Goal: Register for event/course: Sign up to attend an event or enroll in a course

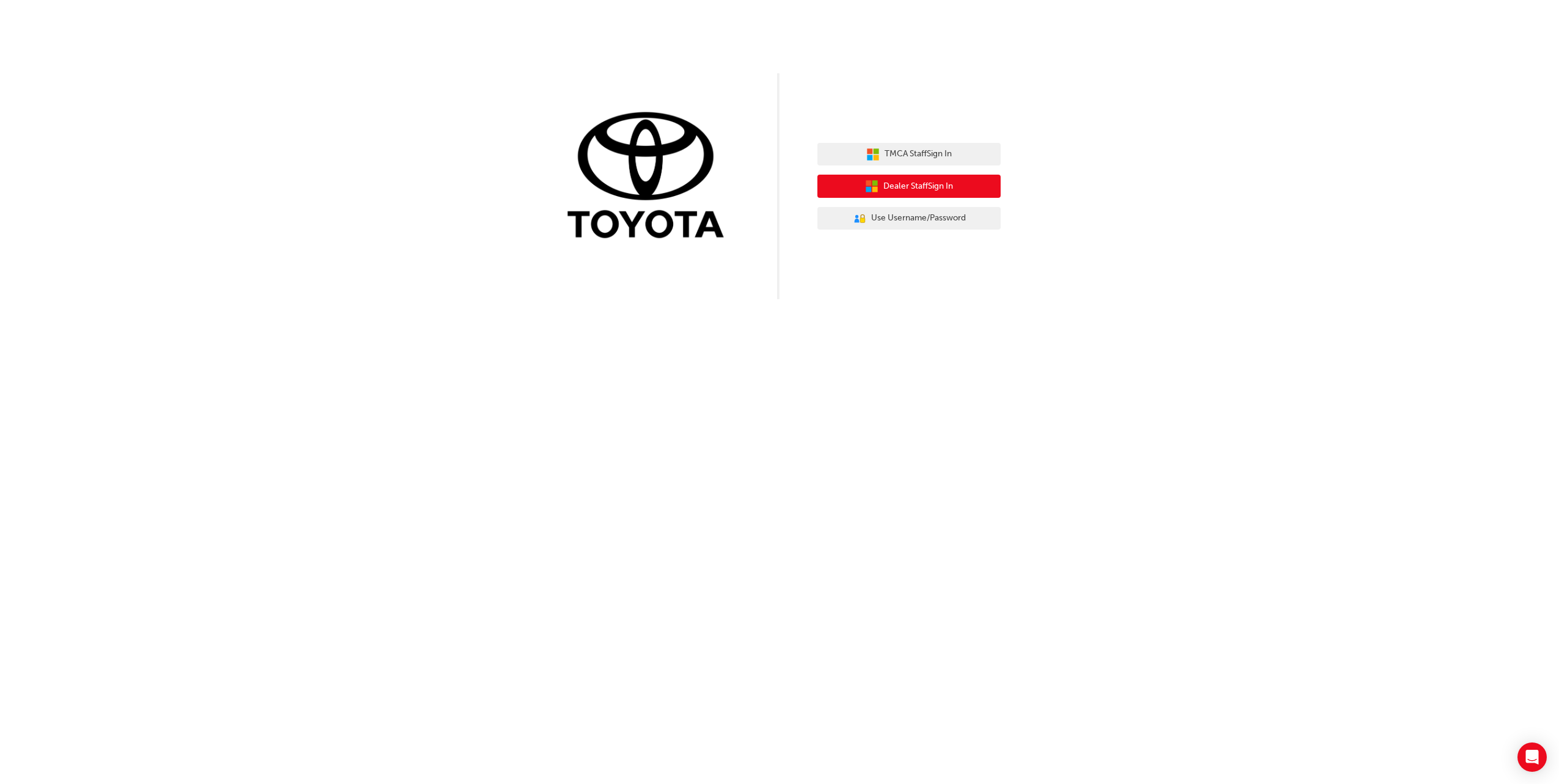
click at [919, 188] on span "Dealer Staff Sign In" at bounding box center [919, 186] width 70 height 14
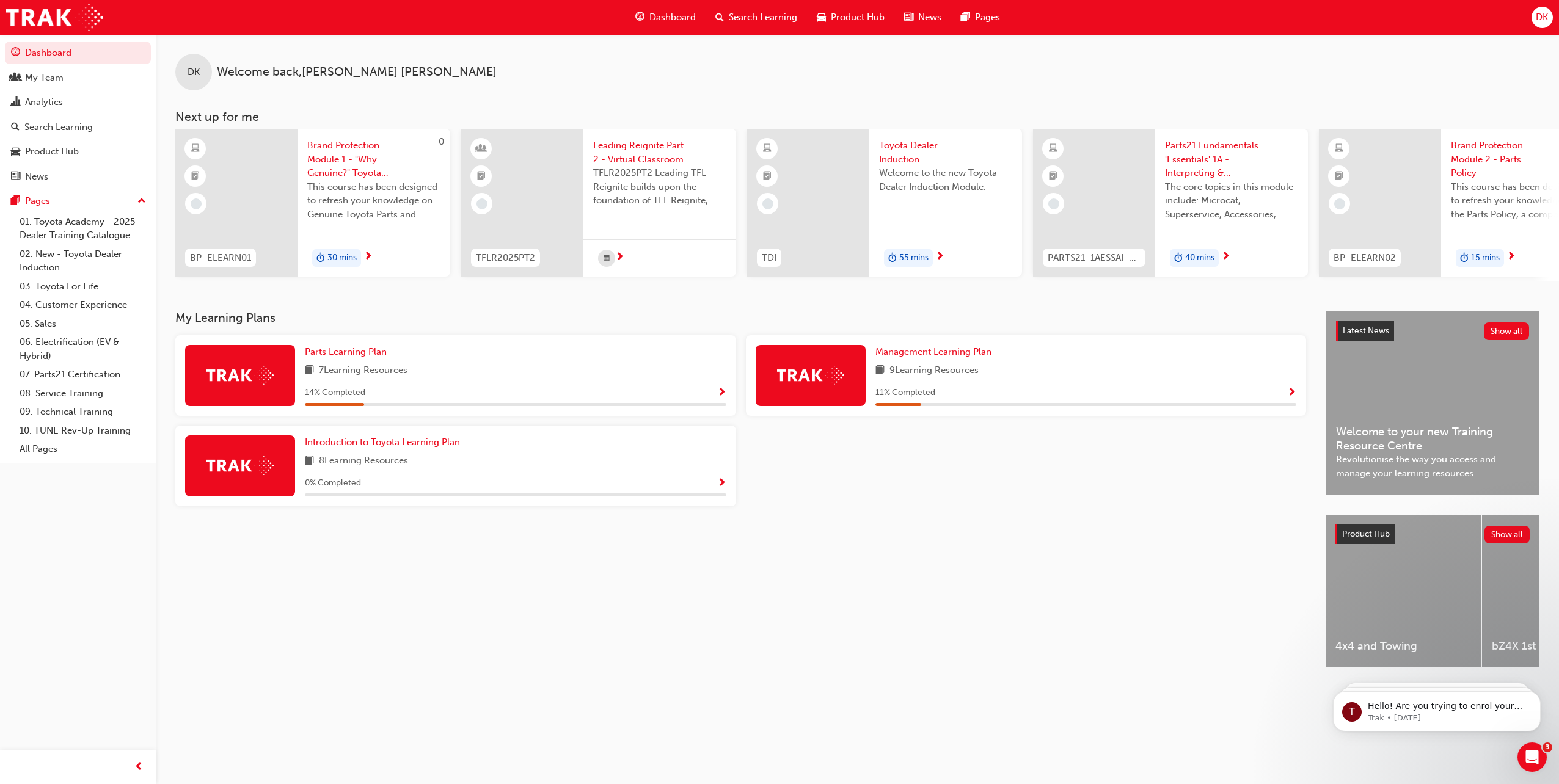
click at [648, 151] on span "Leading Reignite Part 2 - Virtual Classroom" at bounding box center [660, 152] width 133 height 27
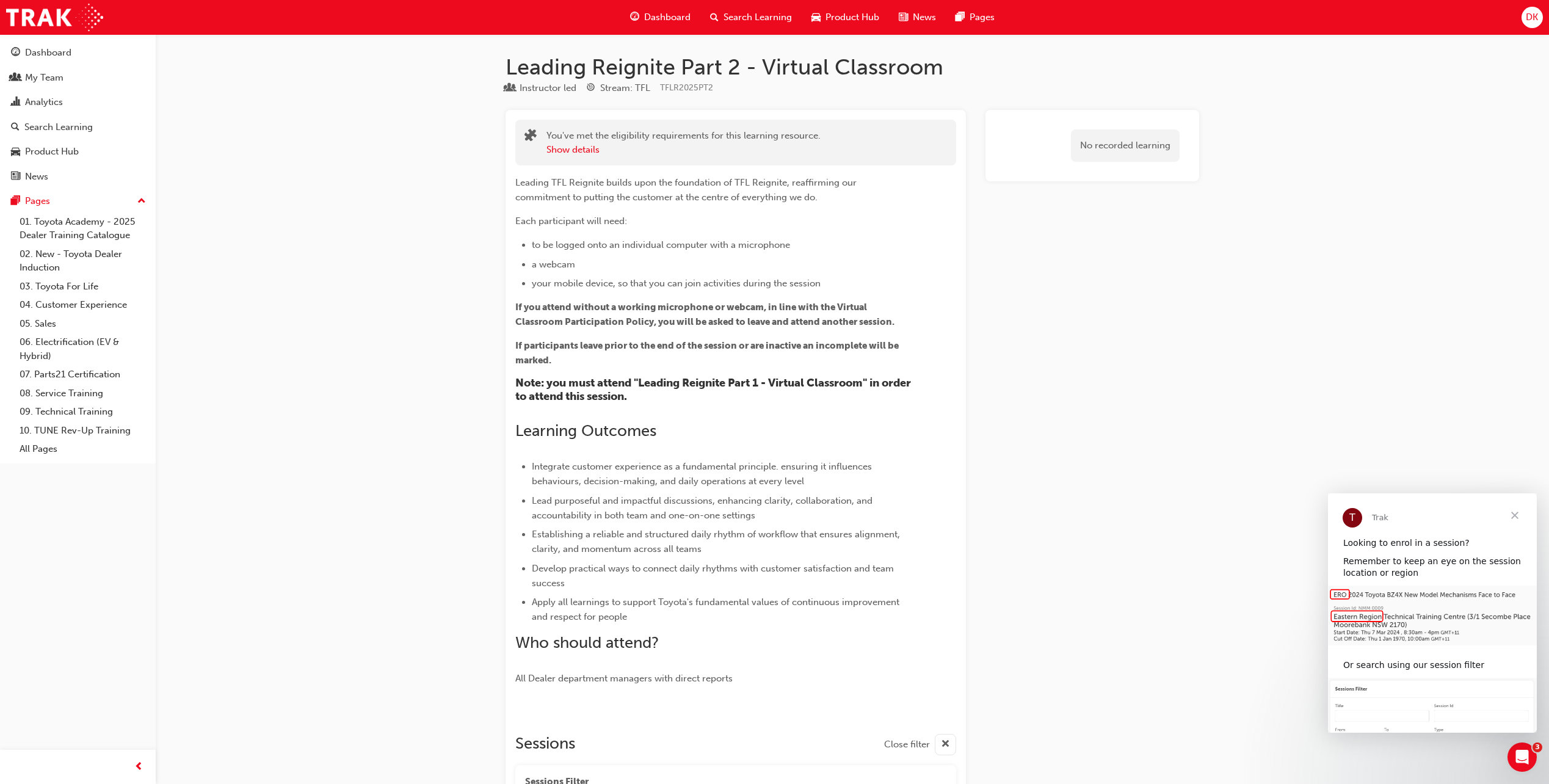
click at [735, 15] on span "Search Learning" at bounding box center [758, 17] width 69 height 14
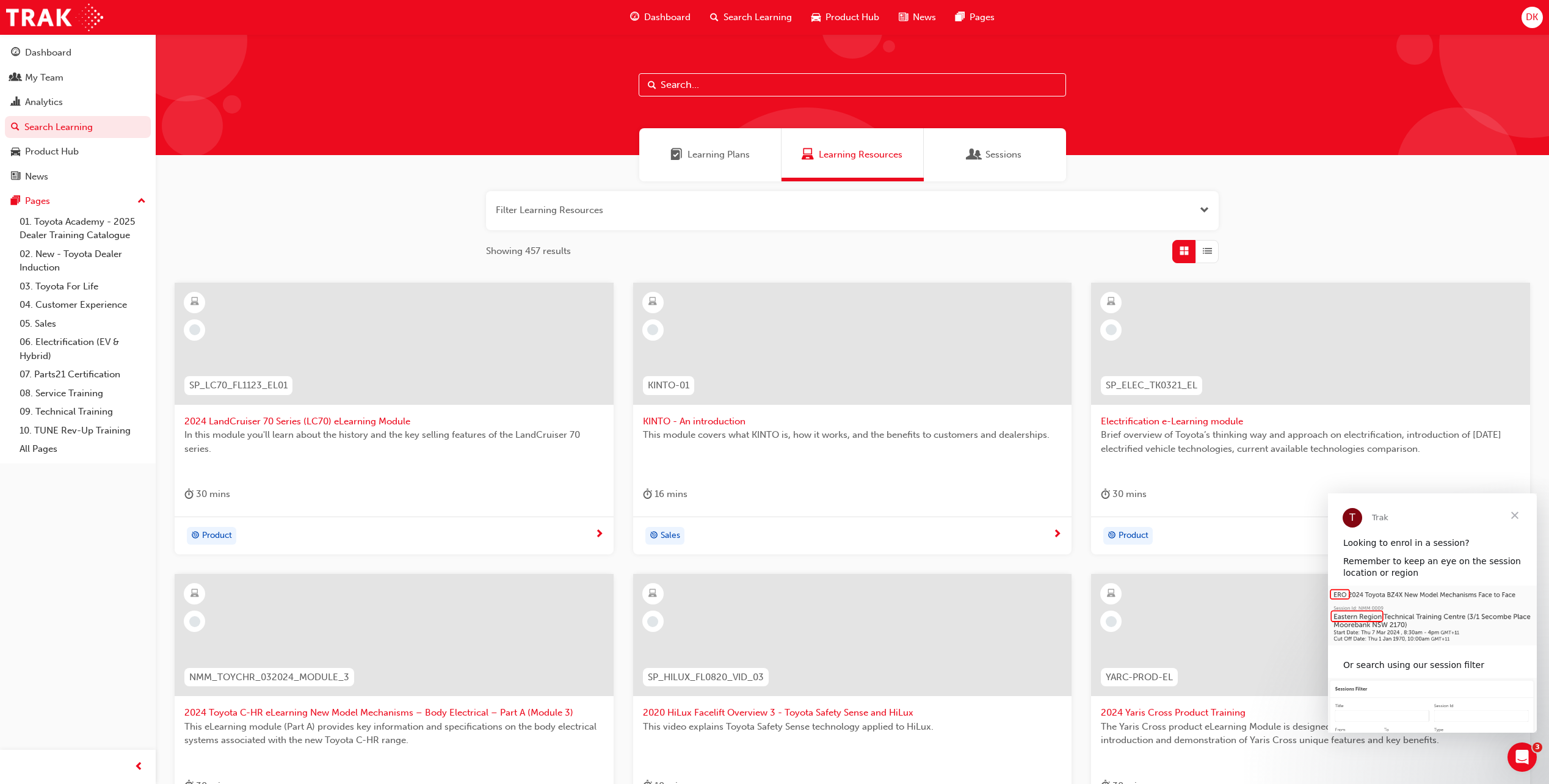
click at [658, 13] on span "Dashboard" at bounding box center [667, 17] width 46 height 14
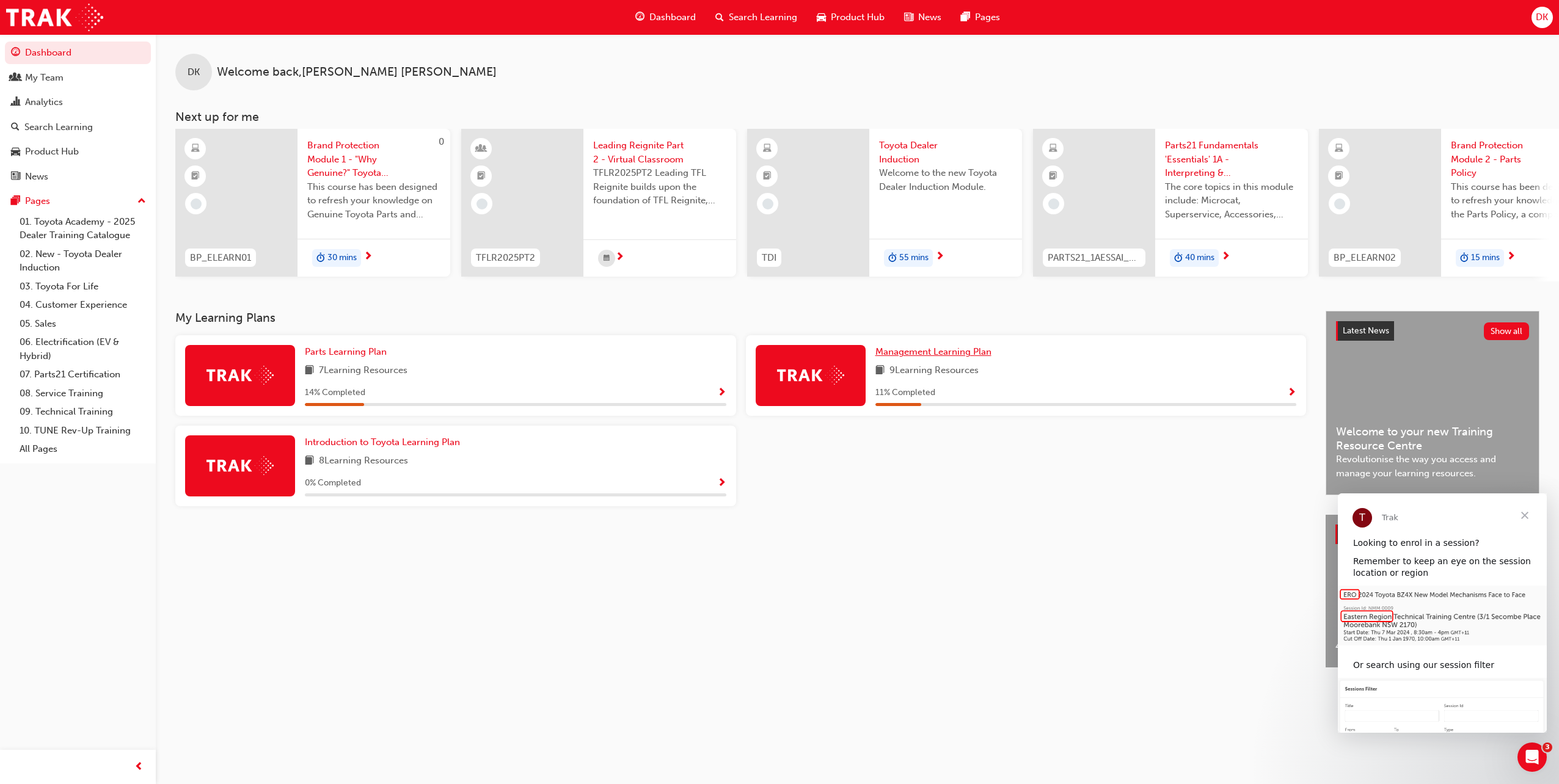
click at [894, 356] on span "Management Learning Plan" at bounding box center [933, 351] width 116 height 11
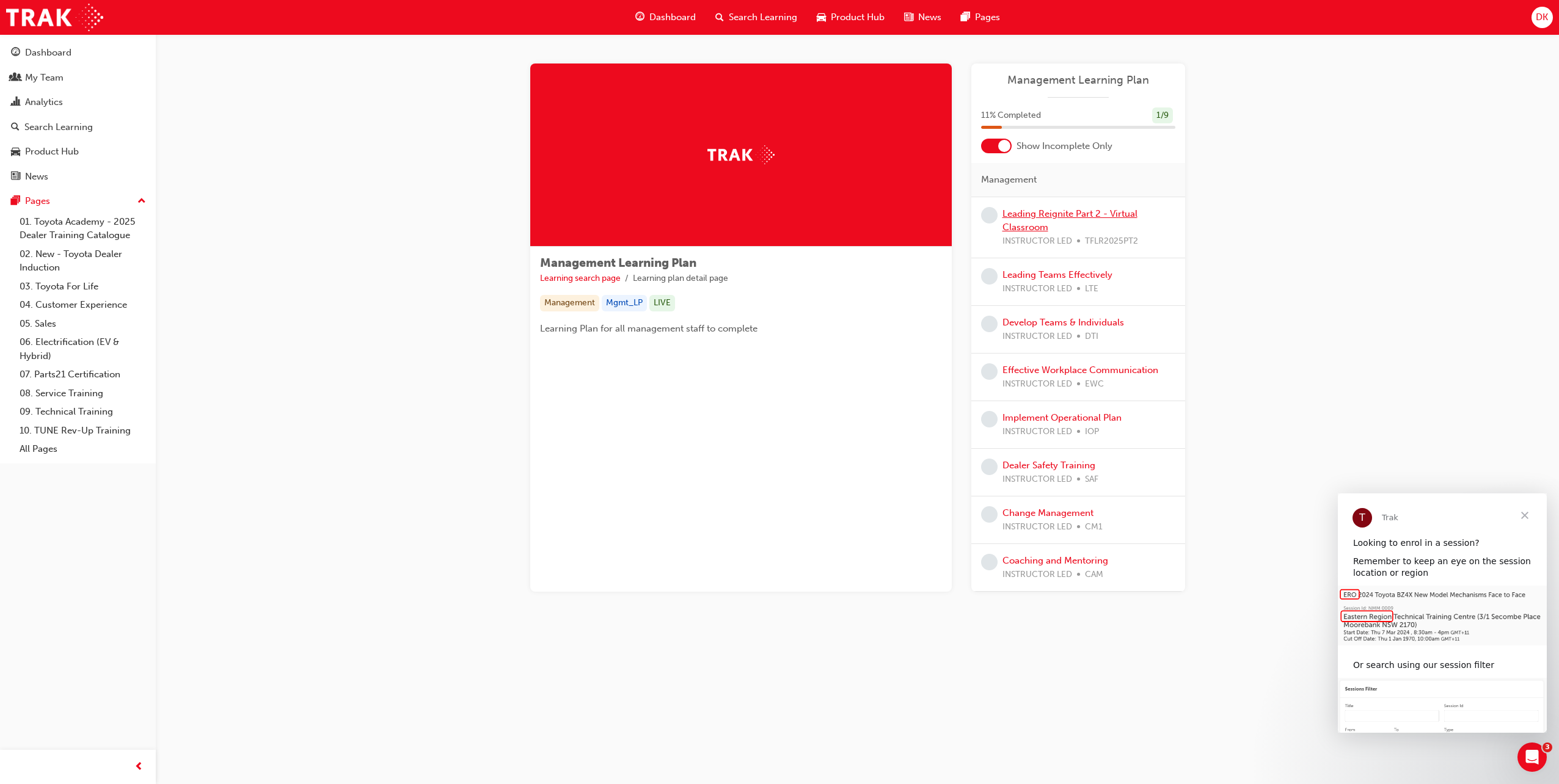
click at [1063, 215] on link "Leading Reignite Part 2 - Virtual Classroom" at bounding box center [1070, 221] width 135 height 25
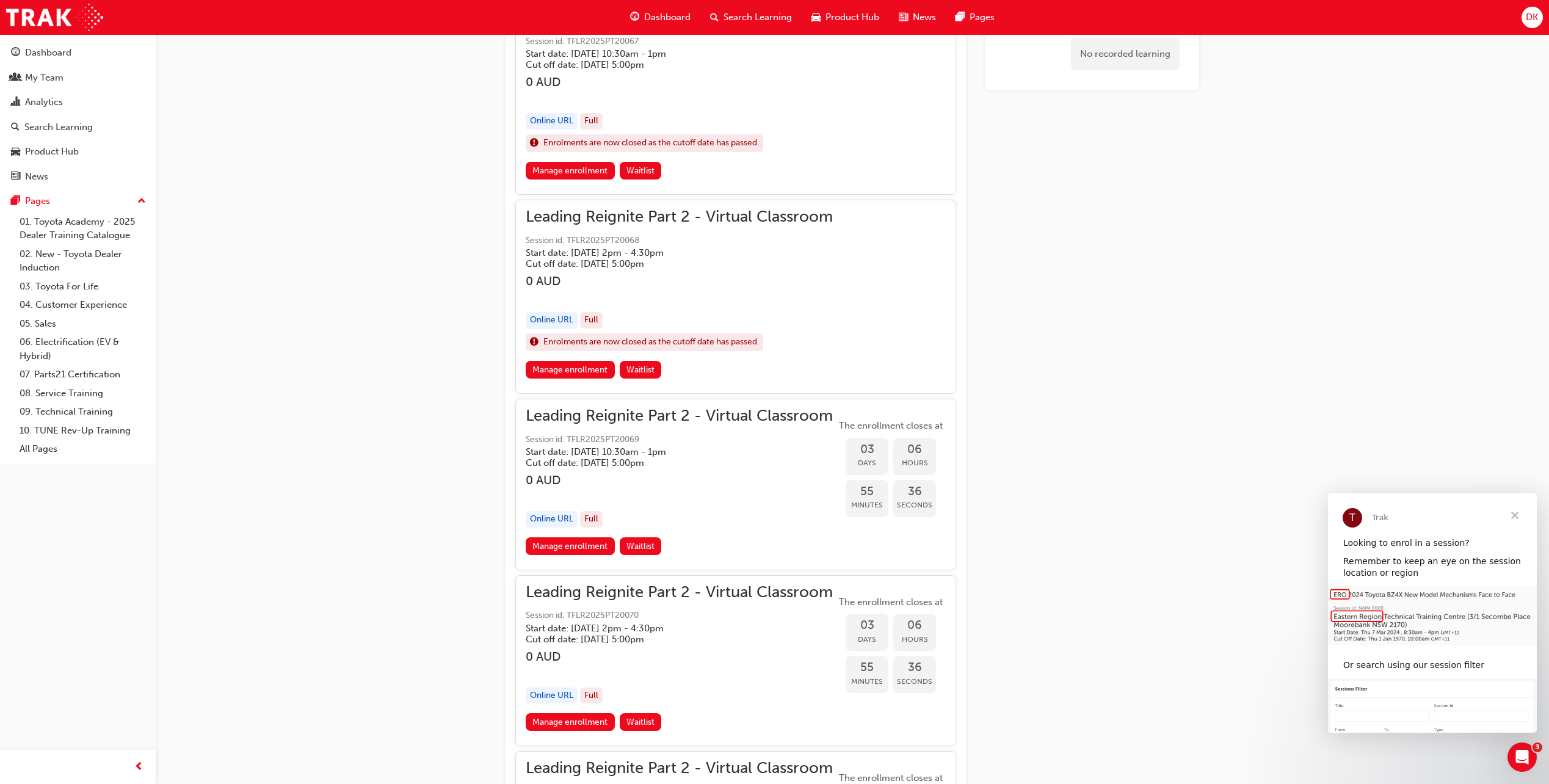
scroll to position [918, 0]
click at [570, 372] on link "Manage enrollment" at bounding box center [571, 369] width 89 height 17
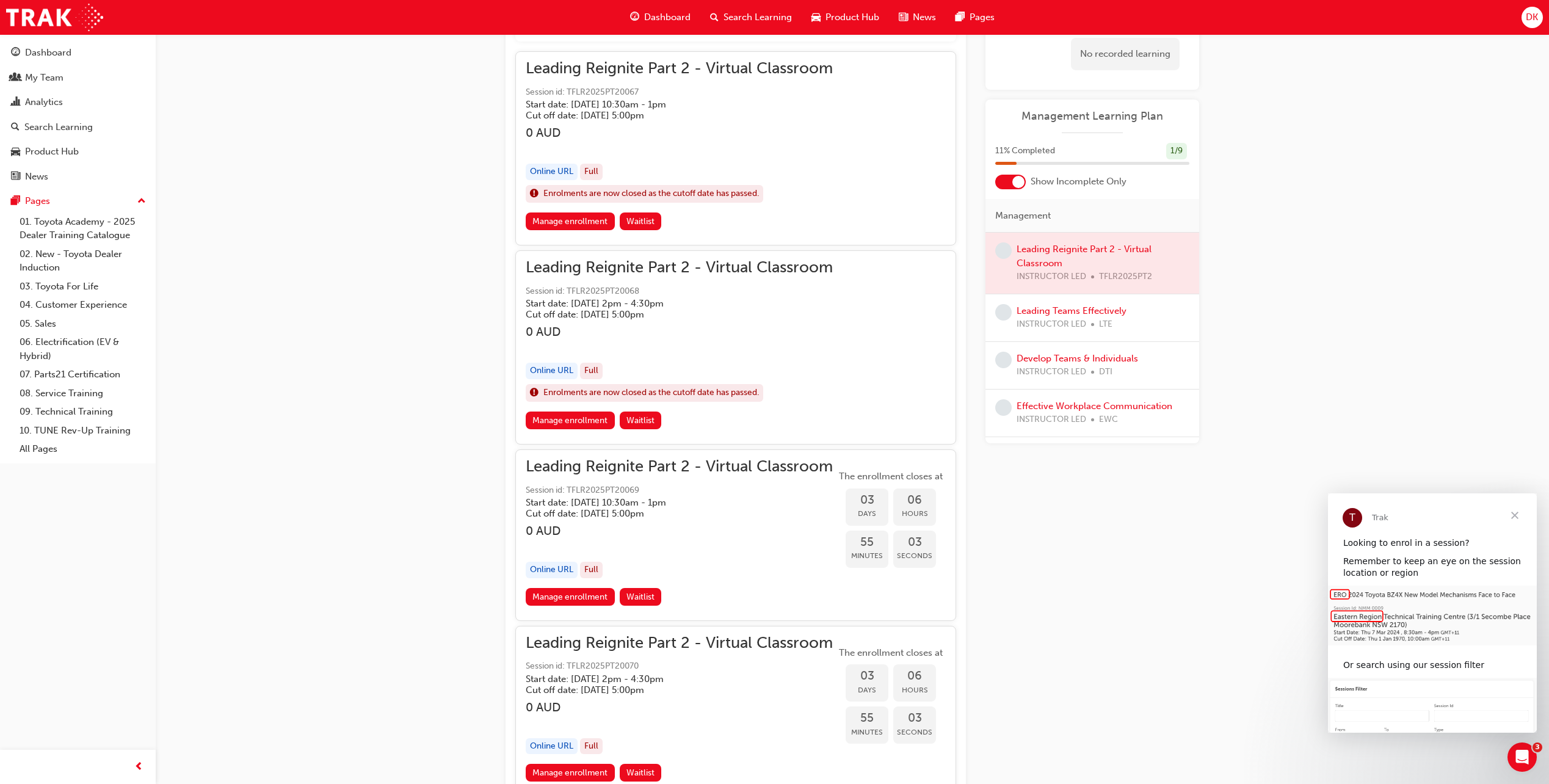
scroll to position [796, 0]
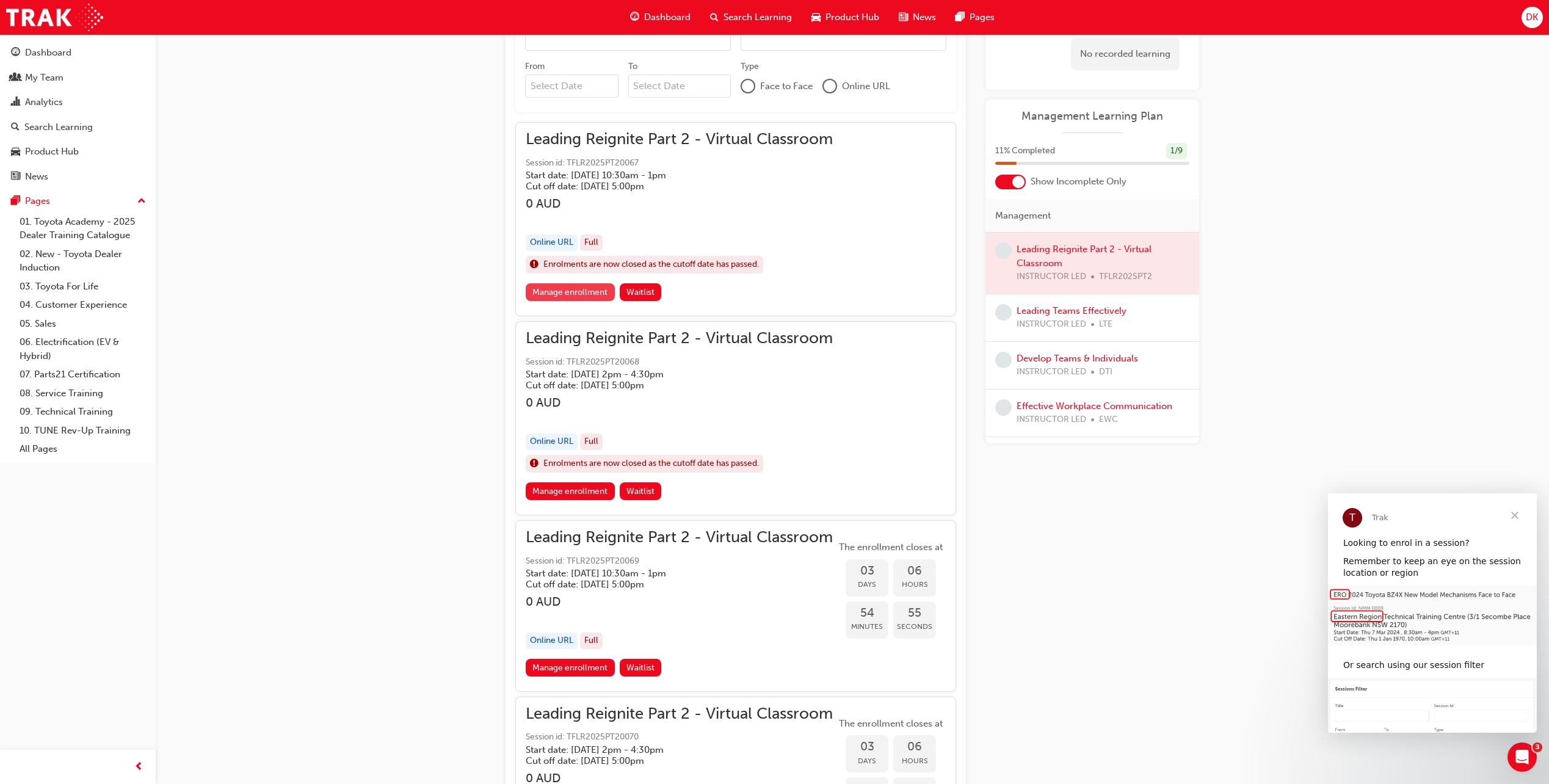
click at [567, 289] on link "Manage enrollment" at bounding box center [571, 292] width 89 height 17
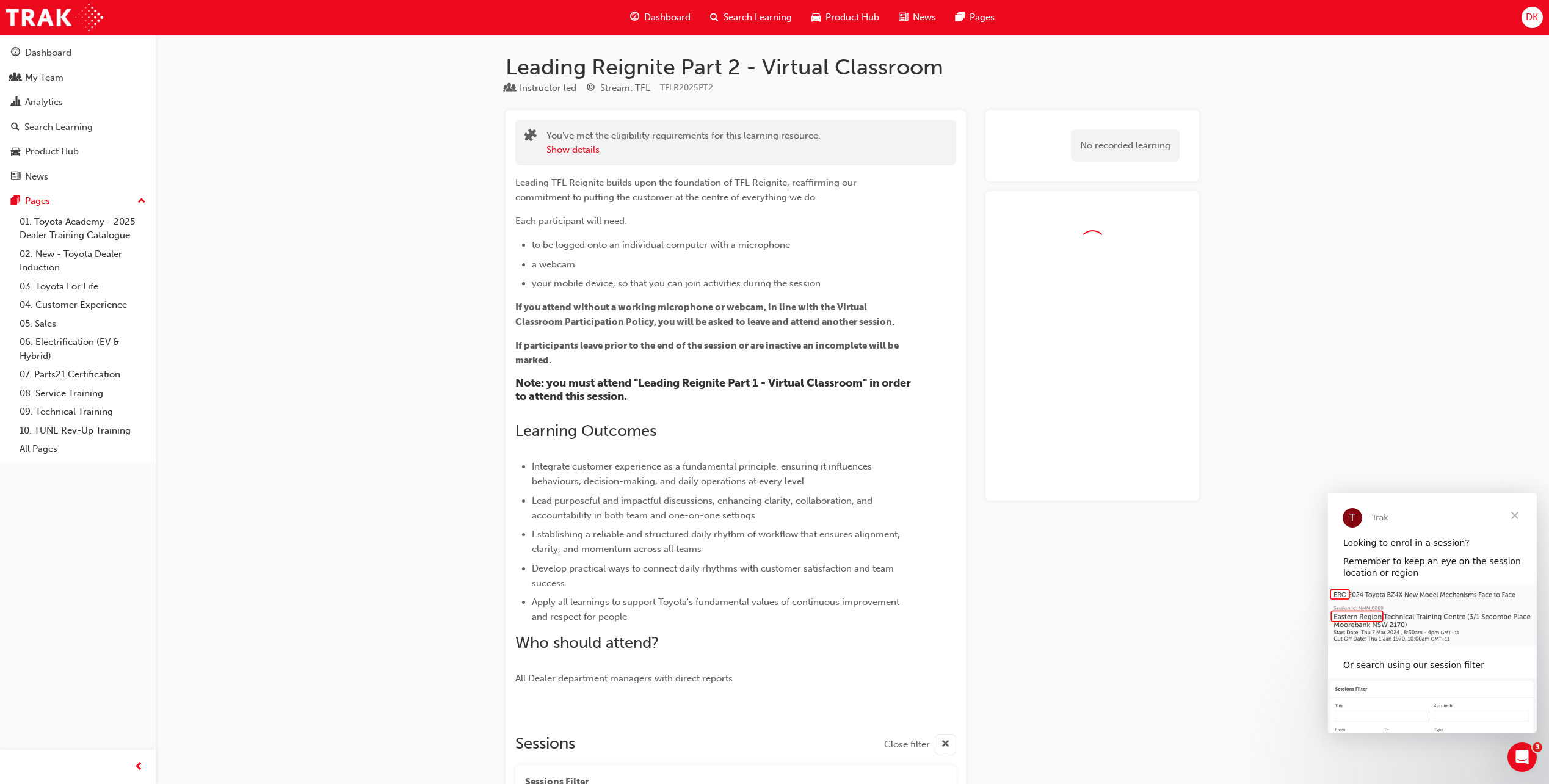
scroll to position [796, 0]
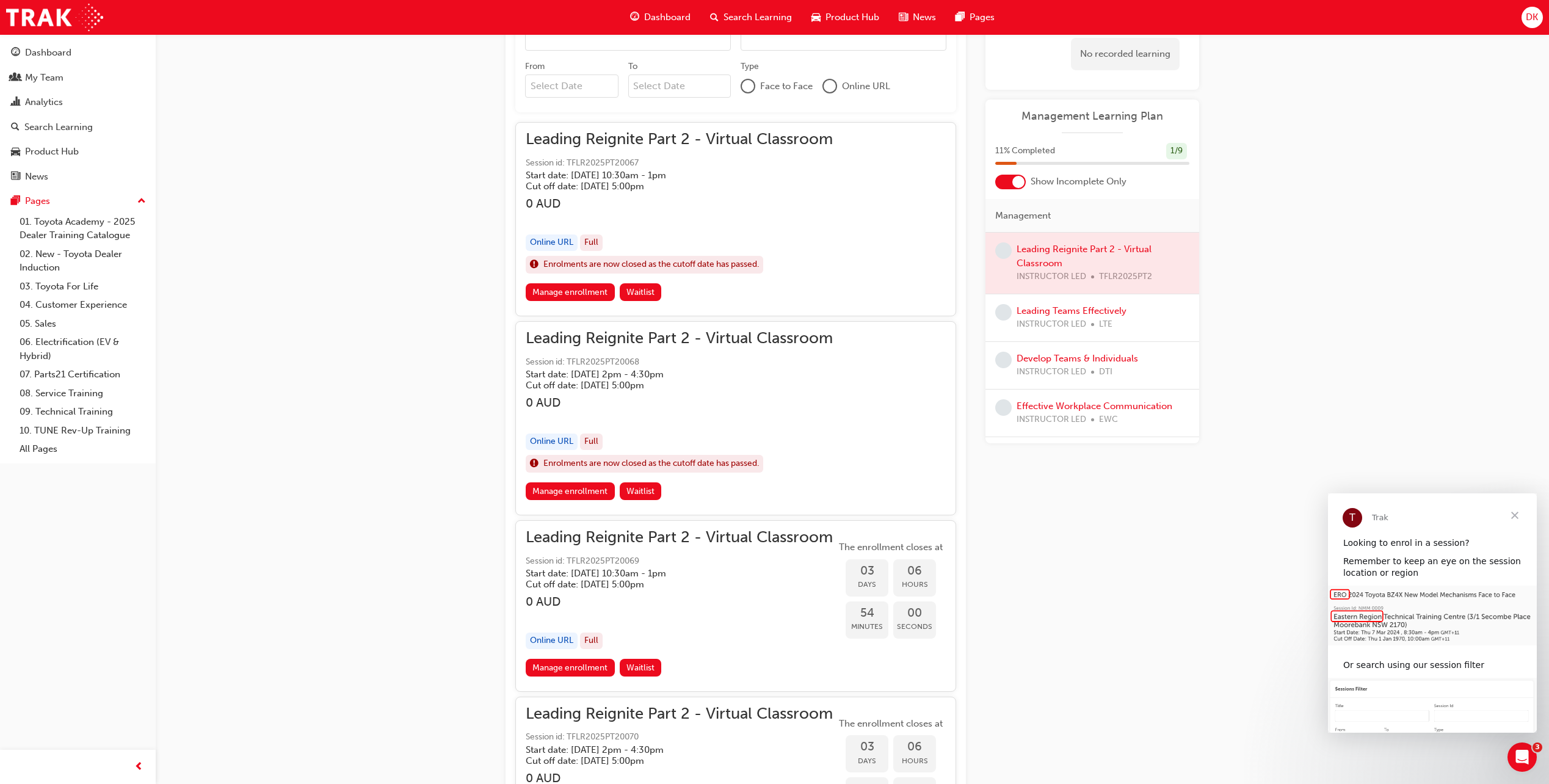
click at [1073, 255] on div at bounding box center [1092, 263] width 213 height 61
click at [1002, 251] on span "learningRecordVerb_NONE-icon" at bounding box center [1003, 251] width 17 height 17
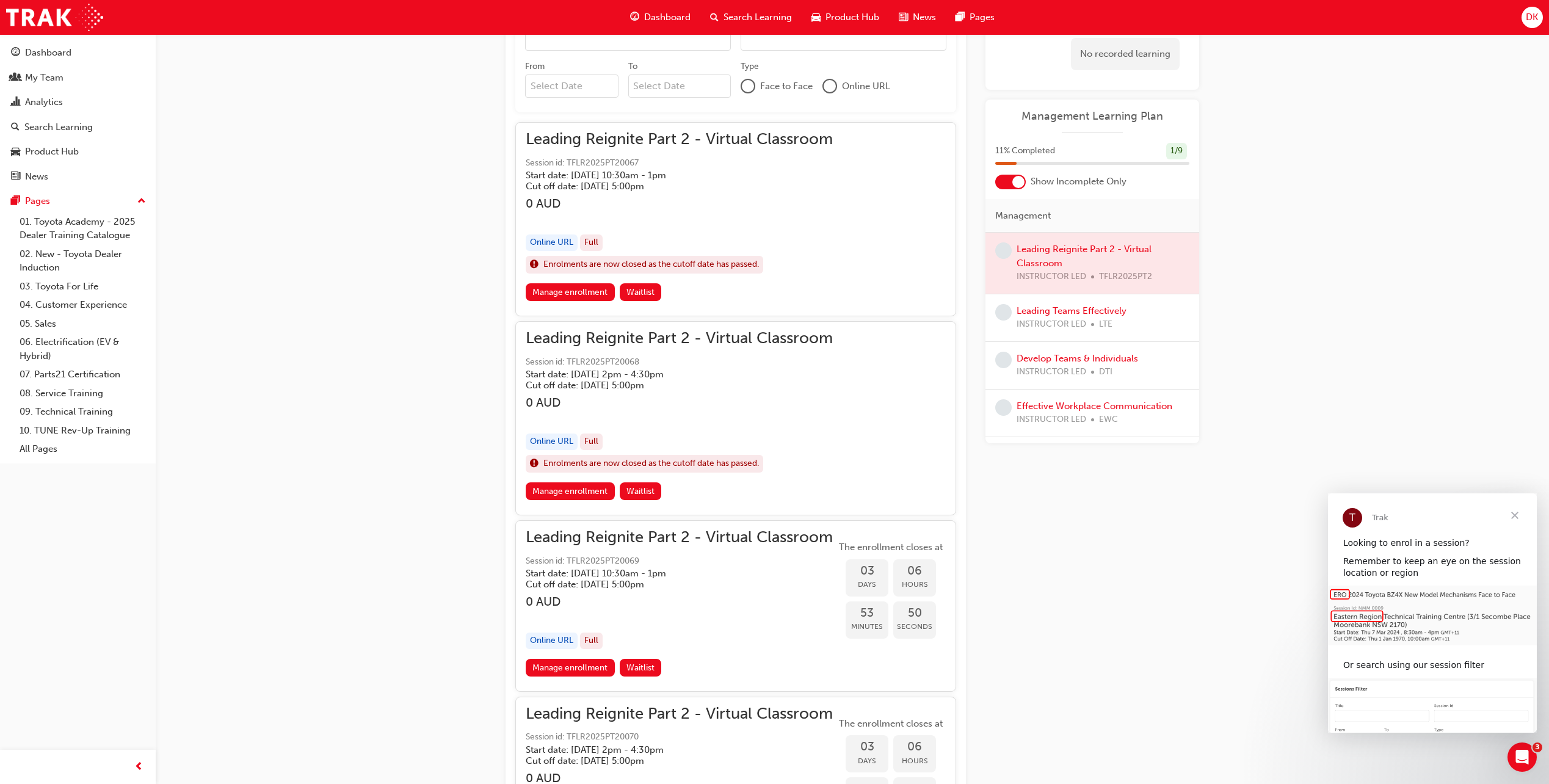
click at [894, 457] on div "Leading Reignite Part 2 - Virtual Classroom Session id: TFLR2025PT20068 Start d…" at bounding box center [736, 407] width 420 height 151
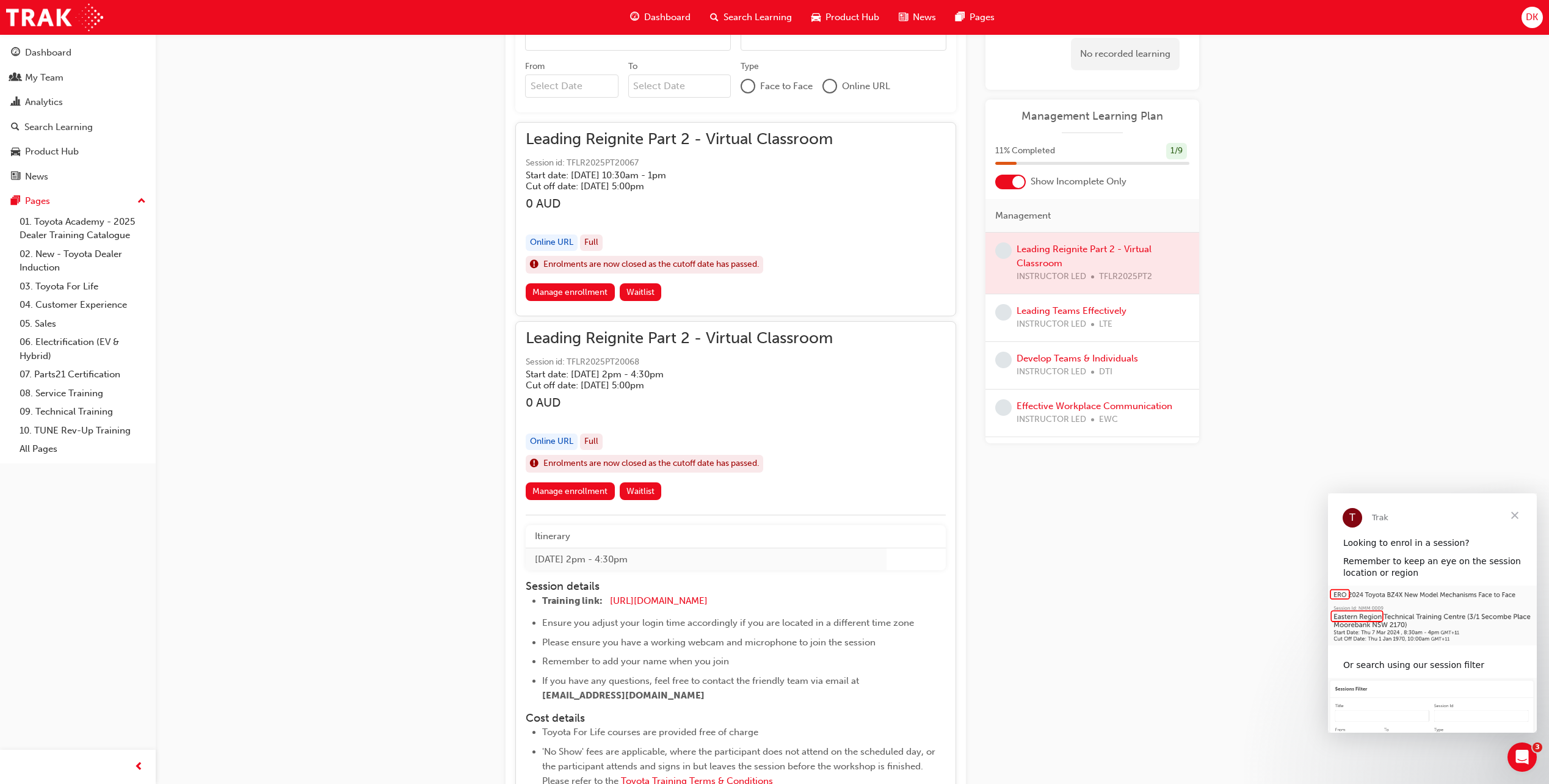
click at [1078, 257] on div at bounding box center [1092, 263] width 213 height 61
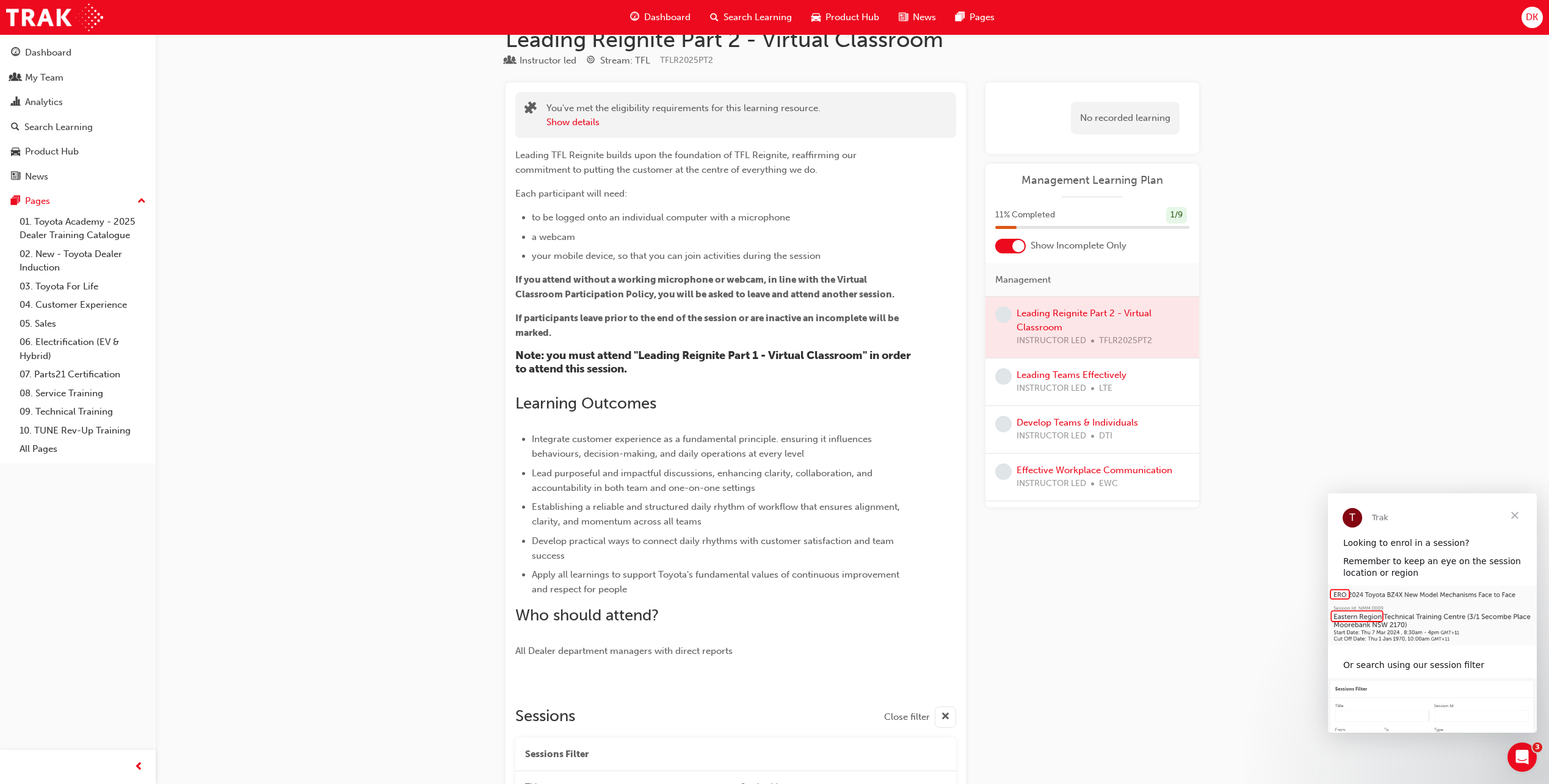
scroll to position [0, 0]
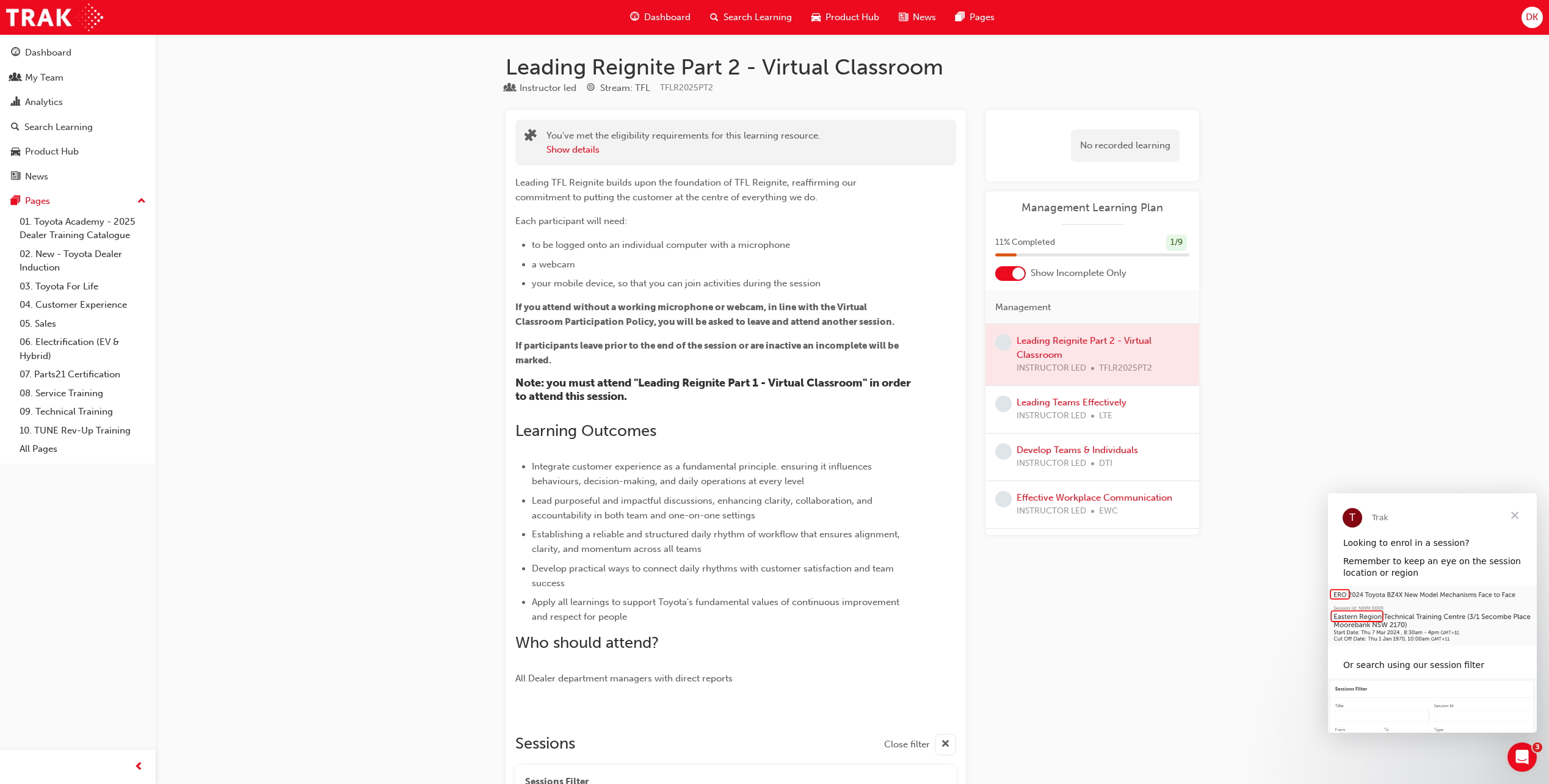
click at [1068, 353] on div at bounding box center [1092, 355] width 213 height 61
click at [1011, 273] on div at bounding box center [1010, 274] width 31 height 15
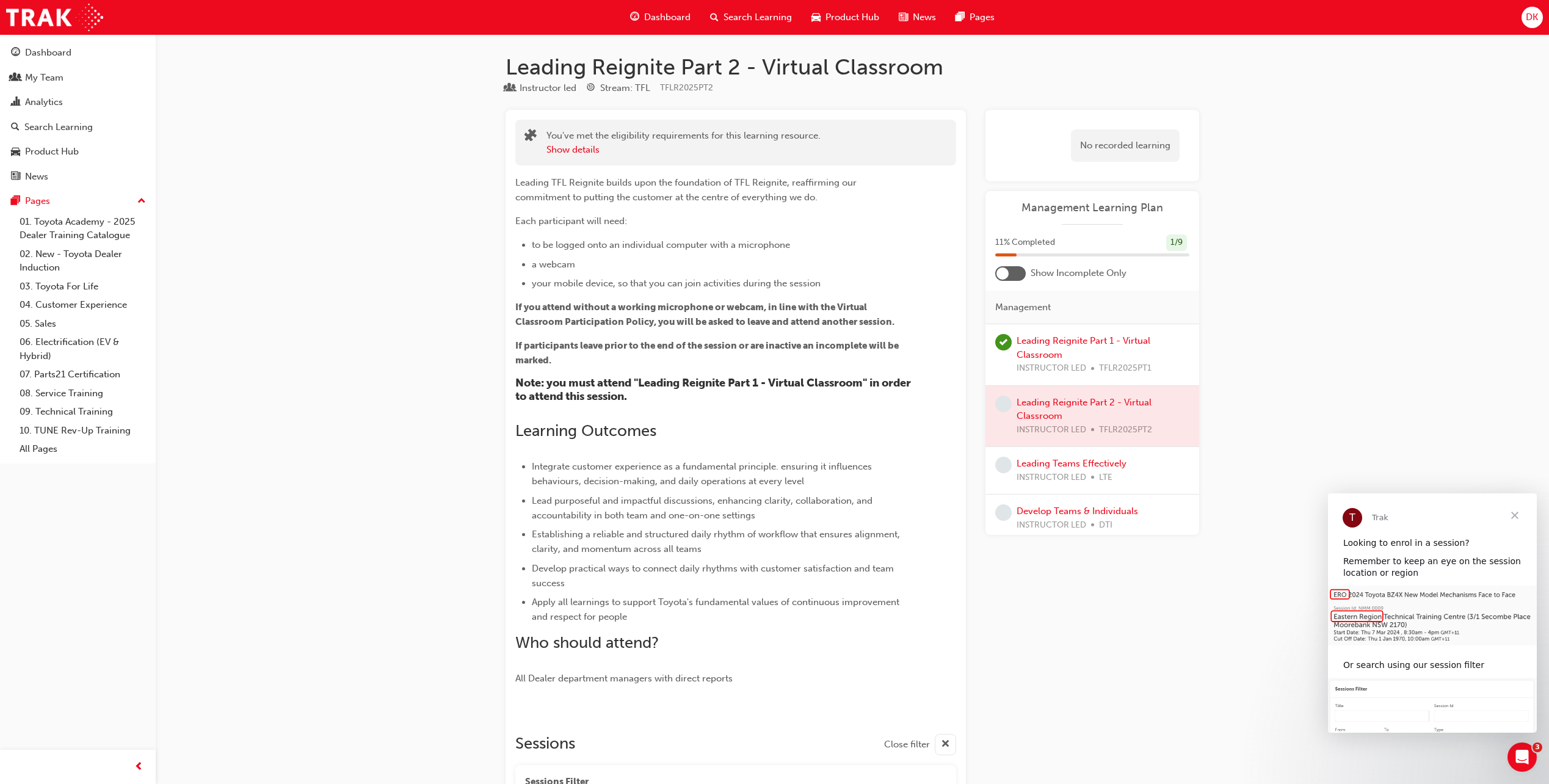
click at [1005, 272] on div at bounding box center [1002, 273] width 12 height 12
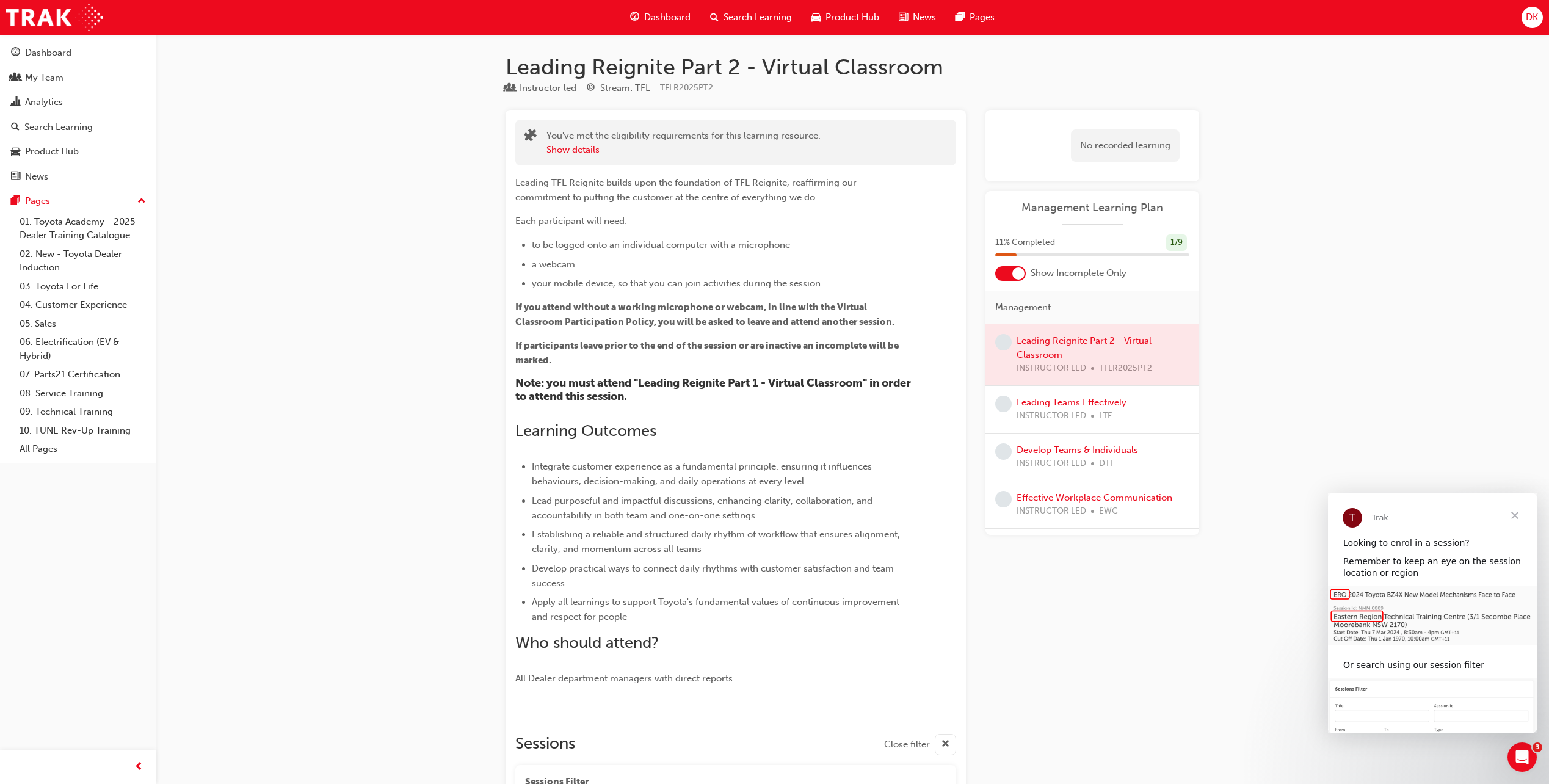
click at [1009, 340] on span "learningRecordVerb_NONE-icon" at bounding box center [1003, 342] width 17 height 17
click at [1059, 349] on div at bounding box center [1092, 355] width 213 height 61
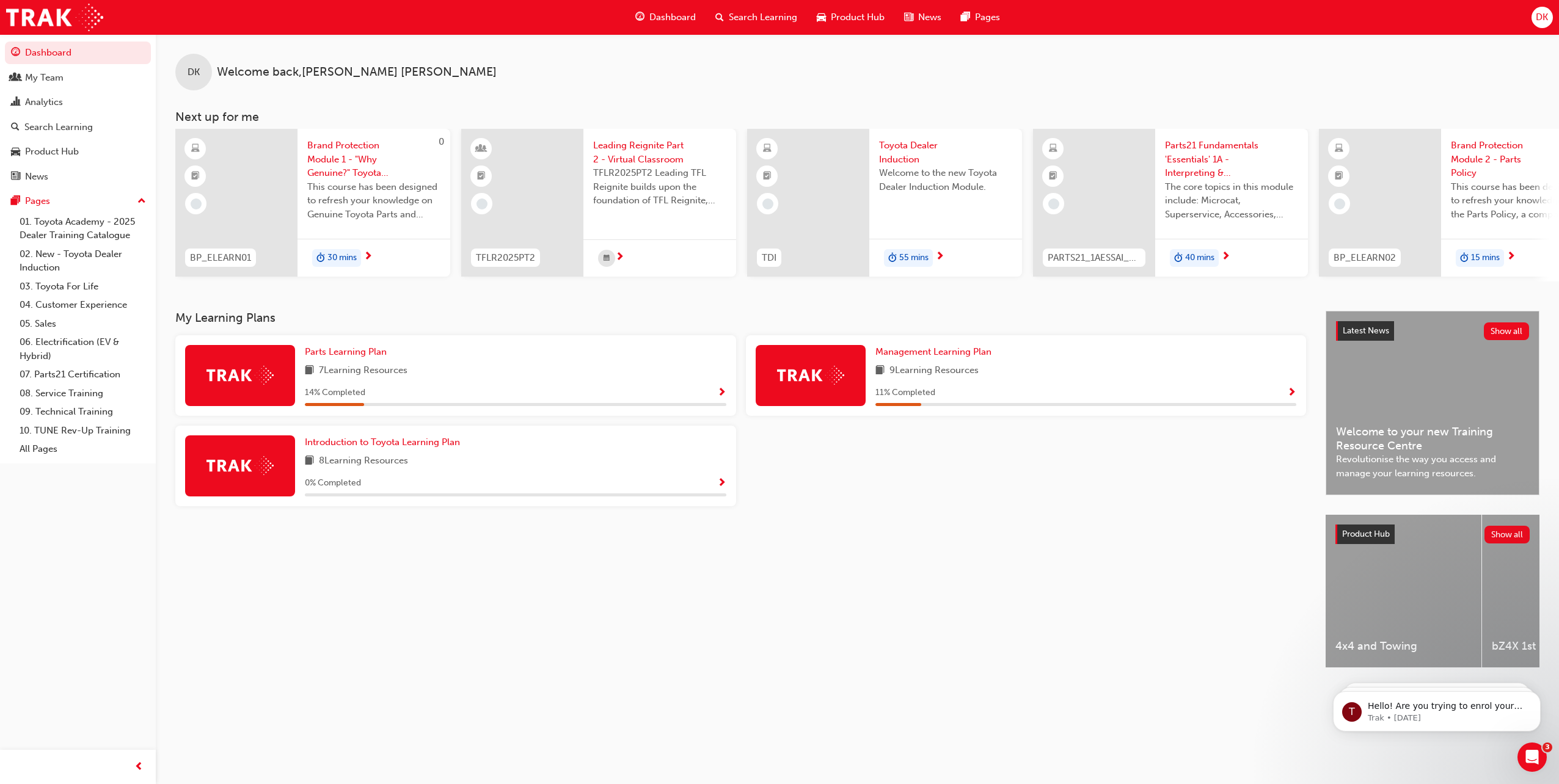
click at [809, 375] on img at bounding box center [810, 375] width 67 height 19
click at [903, 357] on span "Management Learning Plan" at bounding box center [933, 351] width 116 height 11
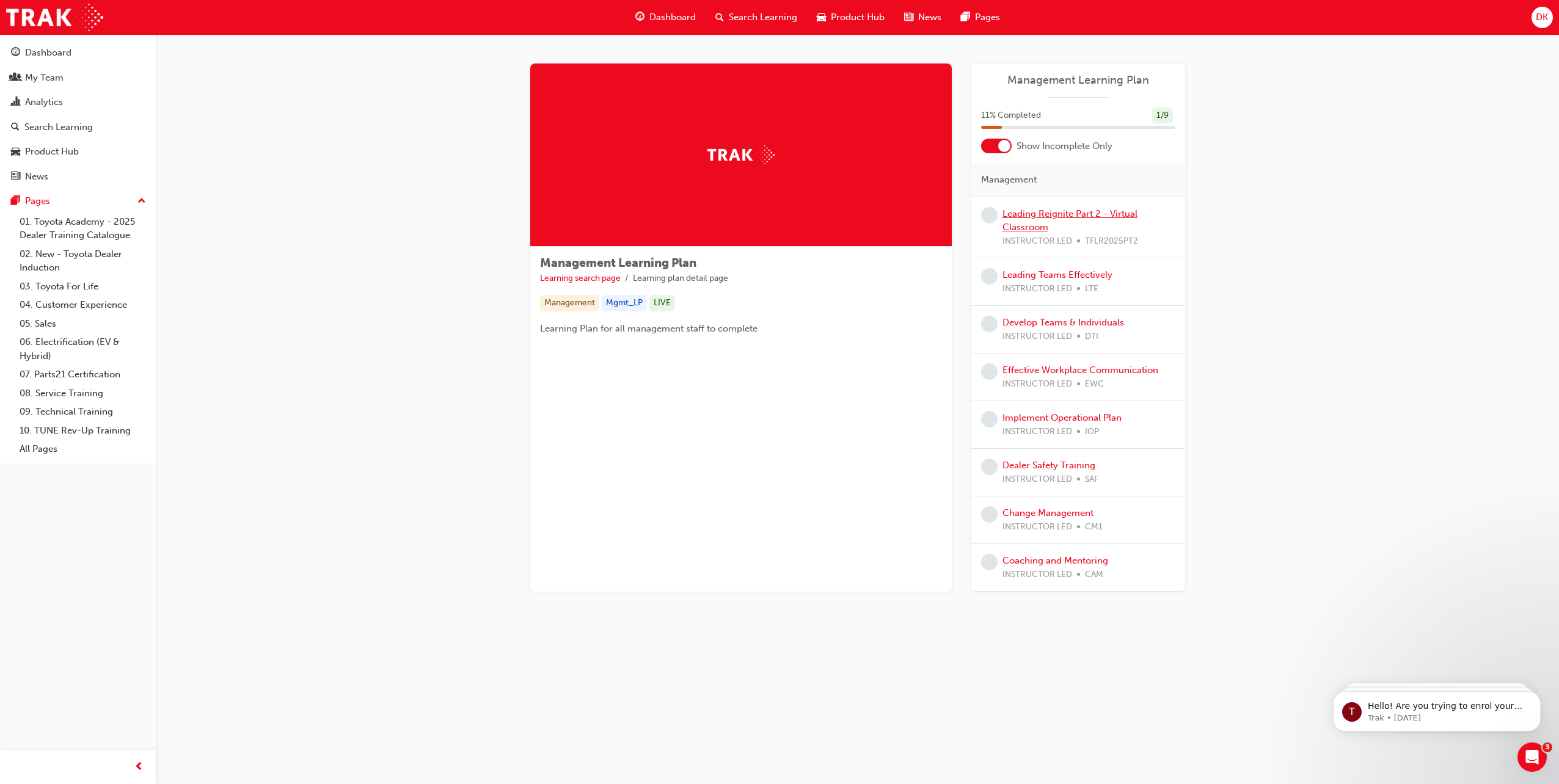
click at [1037, 216] on link "Leading Reignite Part 2 - Virtual Classroom" at bounding box center [1070, 221] width 135 height 25
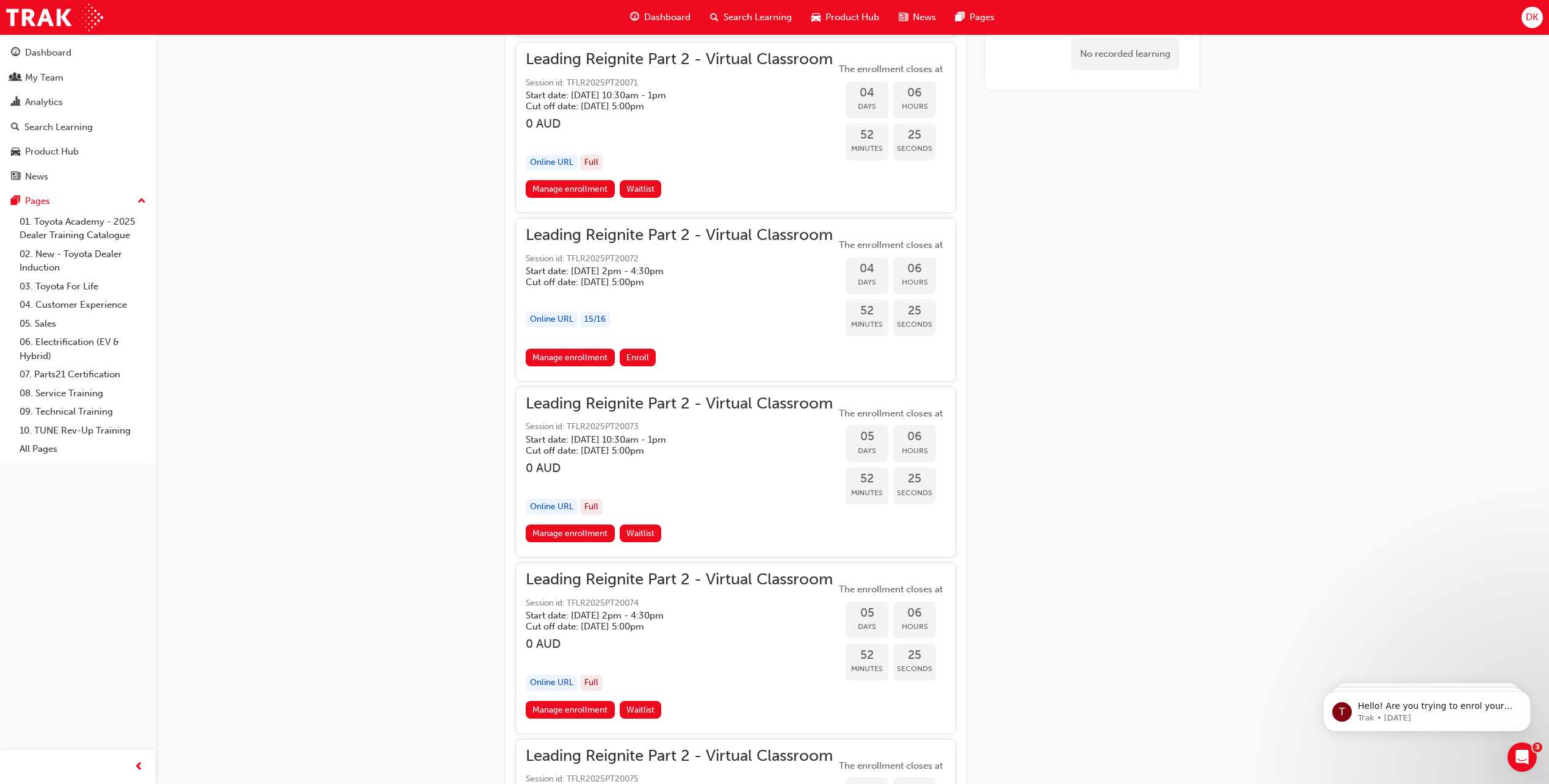
scroll to position [1648, 0]
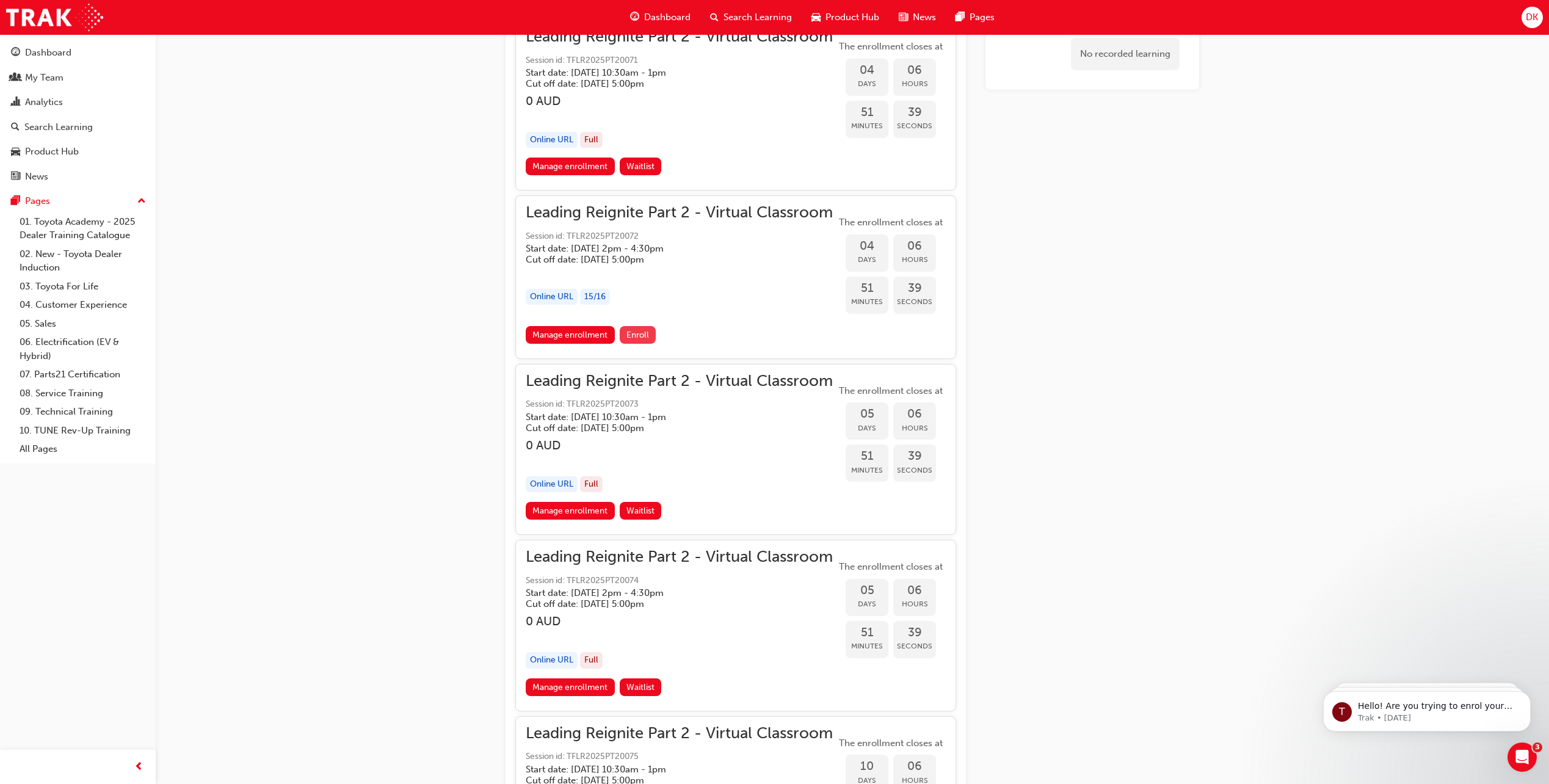
click at [639, 331] on span "Enroll" at bounding box center [638, 335] width 22 height 11
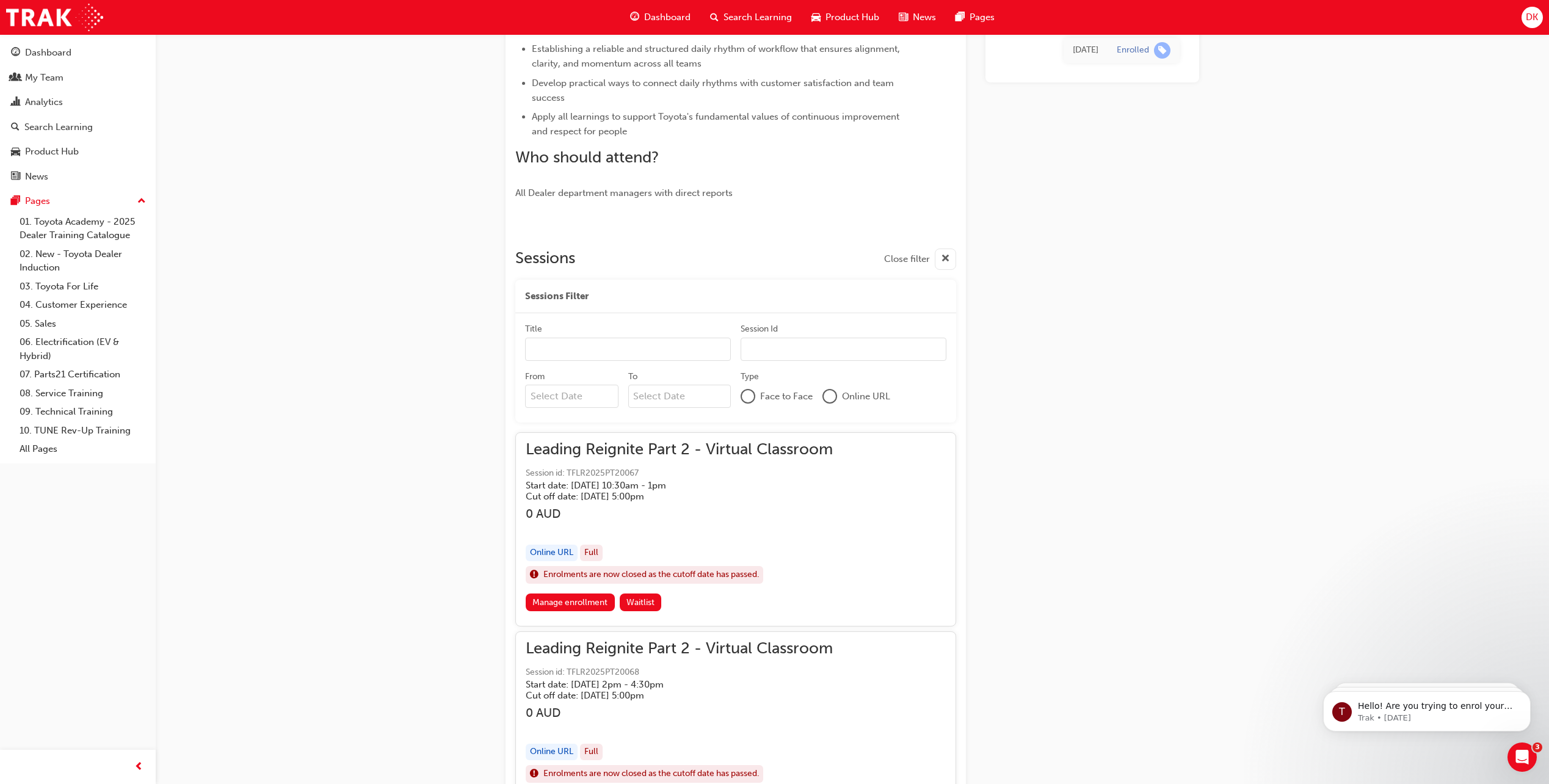
scroll to position [489, 0]
click at [569, 349] on input "Title" at bounding box center [628, 347] width 206 height 23
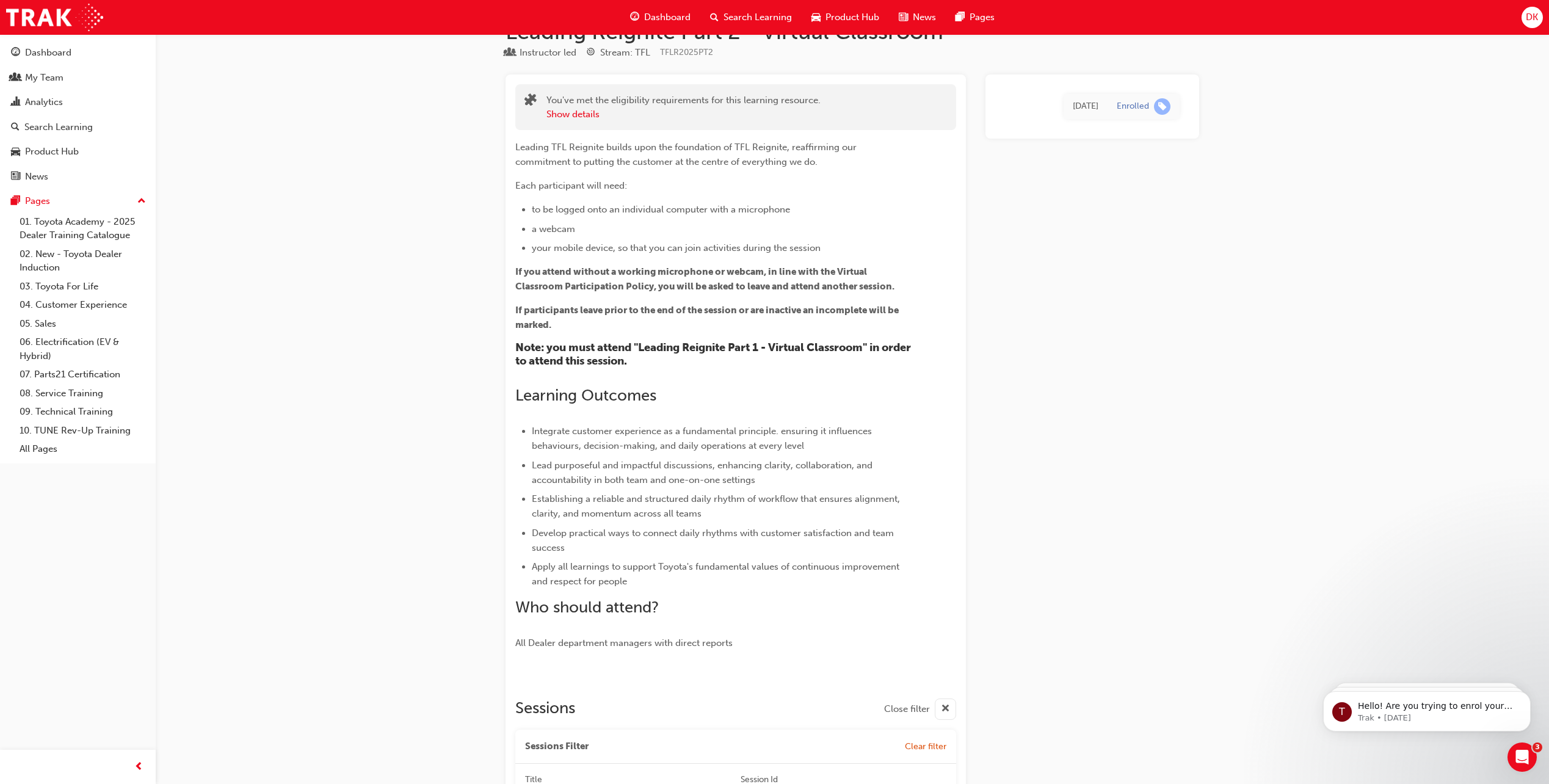
scroll to position [0, 0]
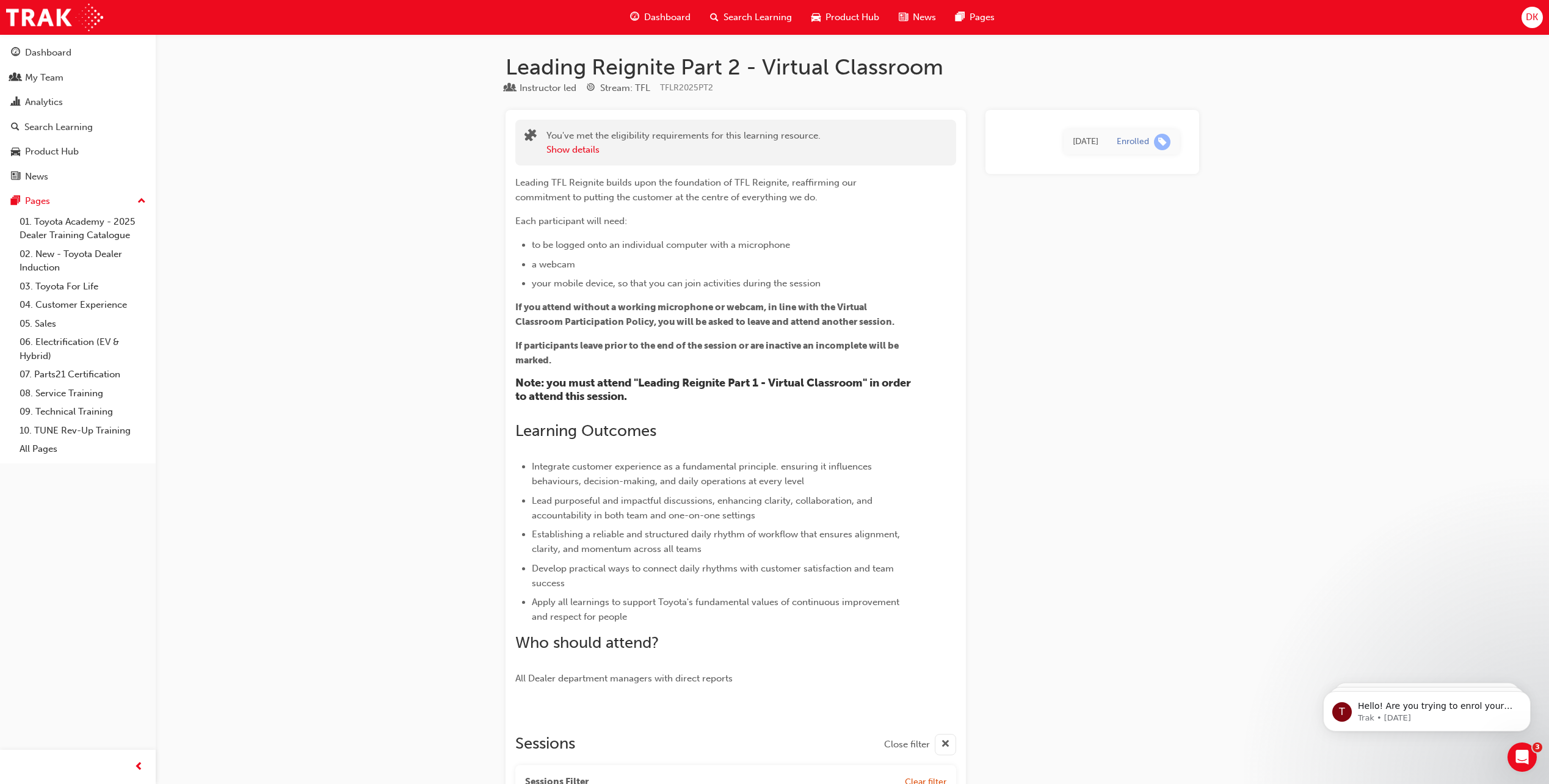
type input "Mr"
drag, startPoint x: 711, startPoint y: 88, endPoint x: 662, endPoint y: 92, distance: 49.2
click at [662, 92] on span "TFLR2025PT2" at bounding box center [686, 88] width 53 height 11
copy span "TFLR2025PT2"
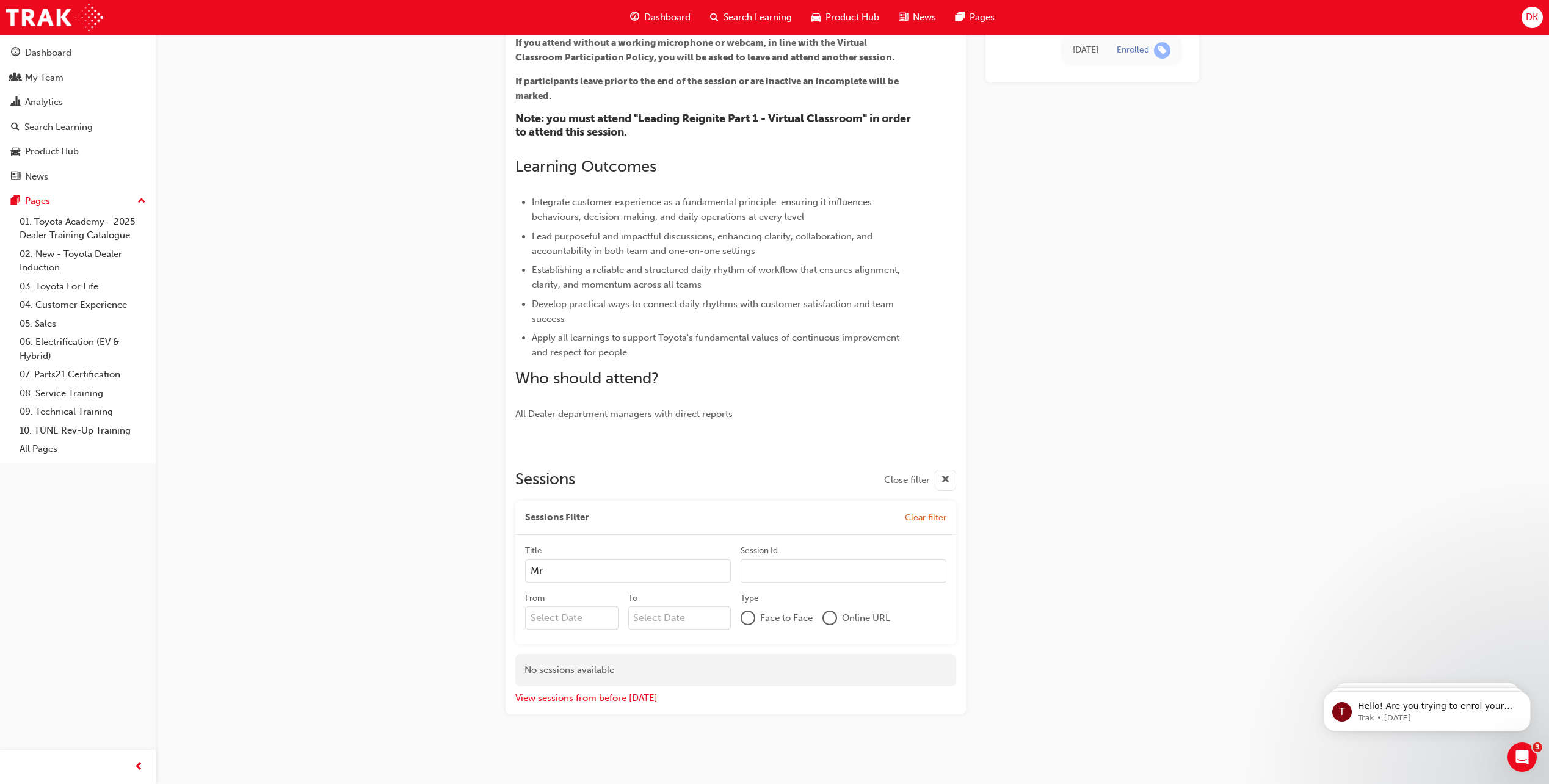
click at [813, 580] on input "Session Id" at bounding box center [844, 571] width 206 height 23
paste input "TFLR2025PT2"
type input "TFLR2025PT2"
click at [584, 614] on input "From" at bounding box center [571, 618] width 93 height 23
click at [591, 743] on div "24" at bounding box center [595, 743] width 16 height 16
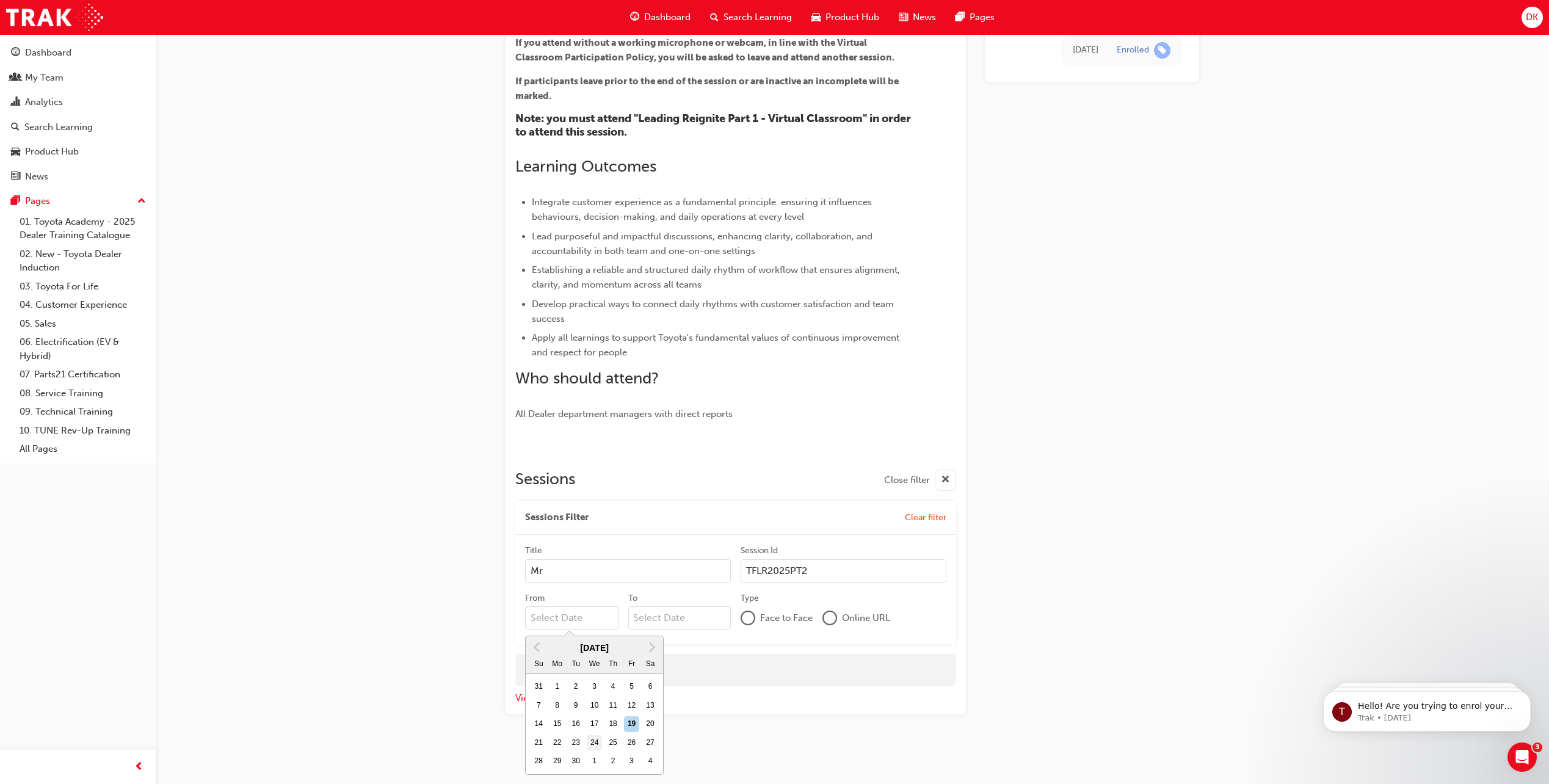
click at [591, 629] on input "From Previous Month Next Month September 2025 Su Mo Tu We Th Fr Sa 31 1 2 3 4 5…" at bounding box center [571, 618] width 93 height 23
type input "24/09/25"
click at [676, 619] on input "To" at bounding box center [680, 618] width 103 height 23
click at [696, 737] on div "24" at bounding box center [697, 743] width 16 height 16
click at [696, 629] on input "To Next Month September 2025 Su Mo Tu We Th Fr Sa 31 1 2 3 4 5 6 7 8 9 10 11 12…" at bounding box center [680, 618] width 103 height 23
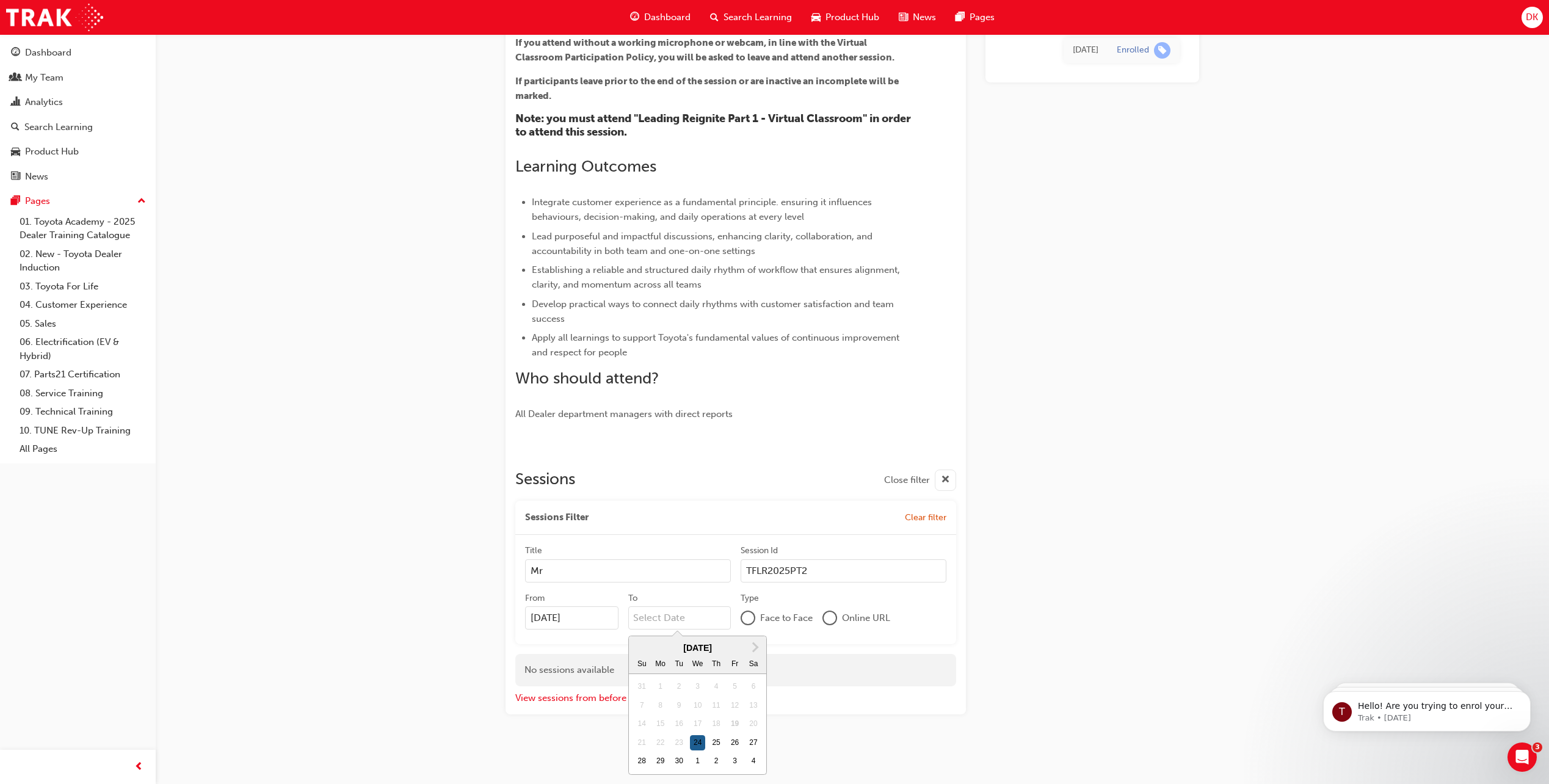
type input "24/09/25"
click at [829, 619] on div at bounding box center [829, 618] width 12 height 12
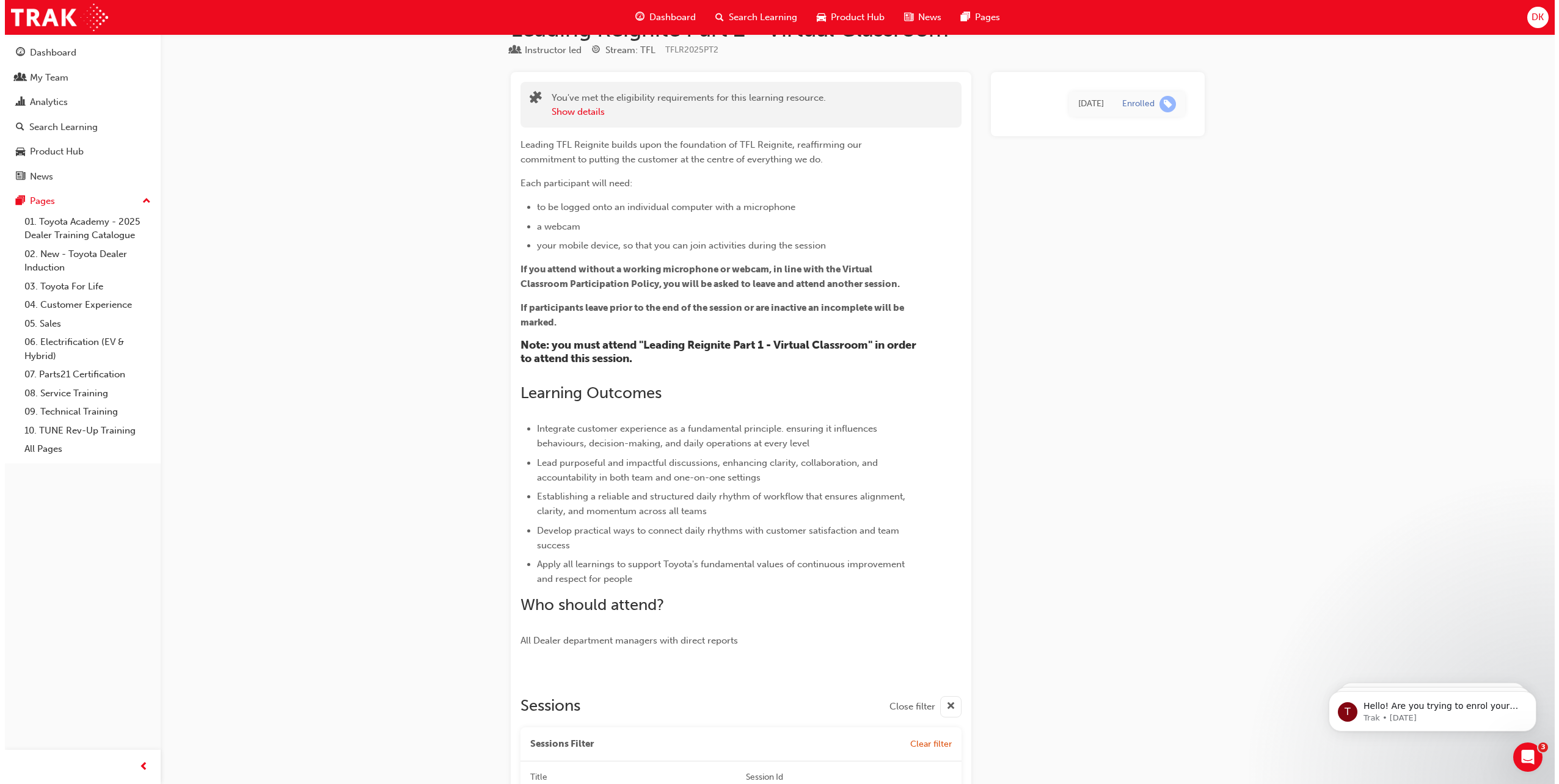
scroll to position [0, 0]
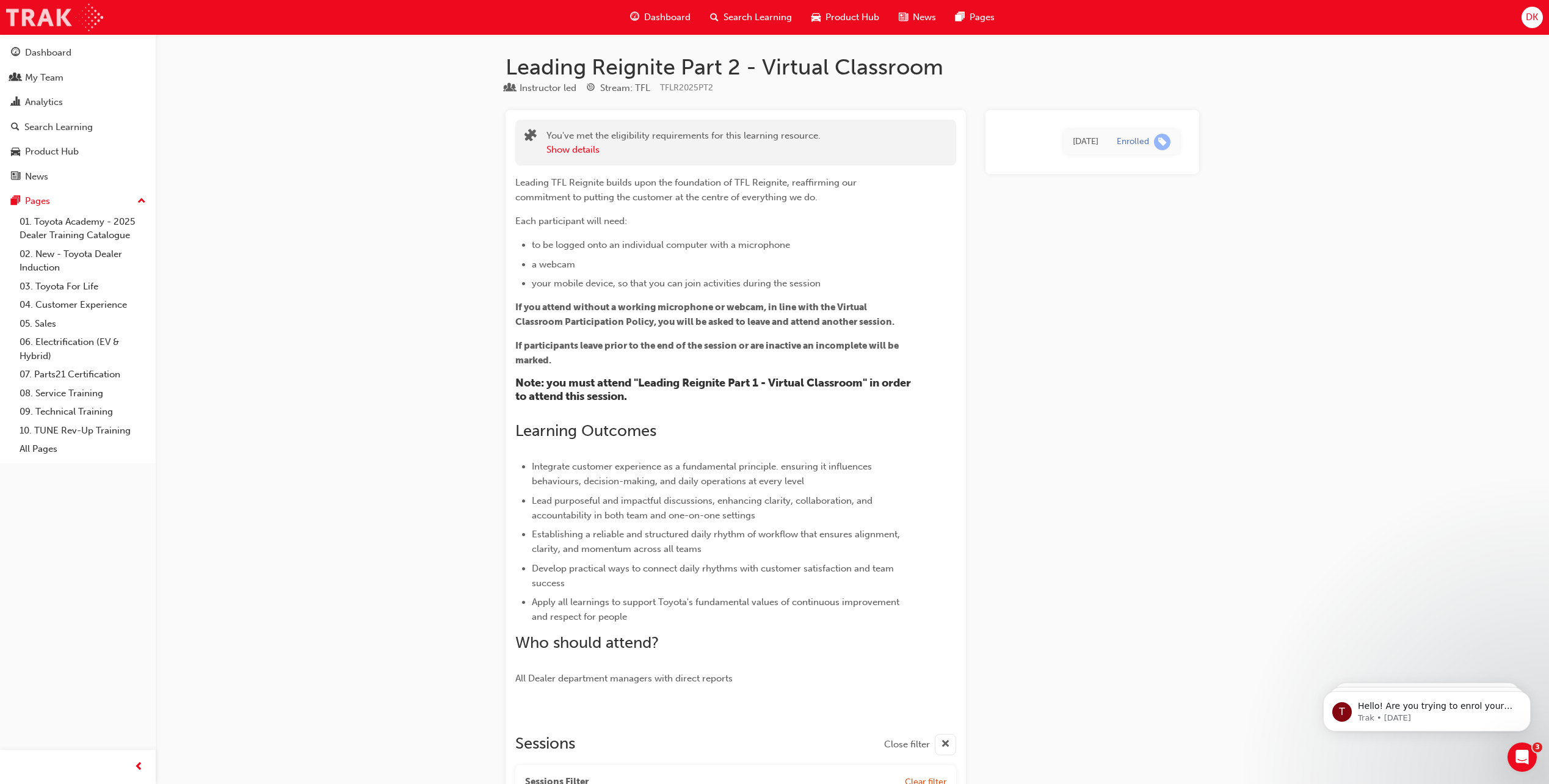
click at [34, 26] on img at bounding box center [54, 17] width 97 height 27
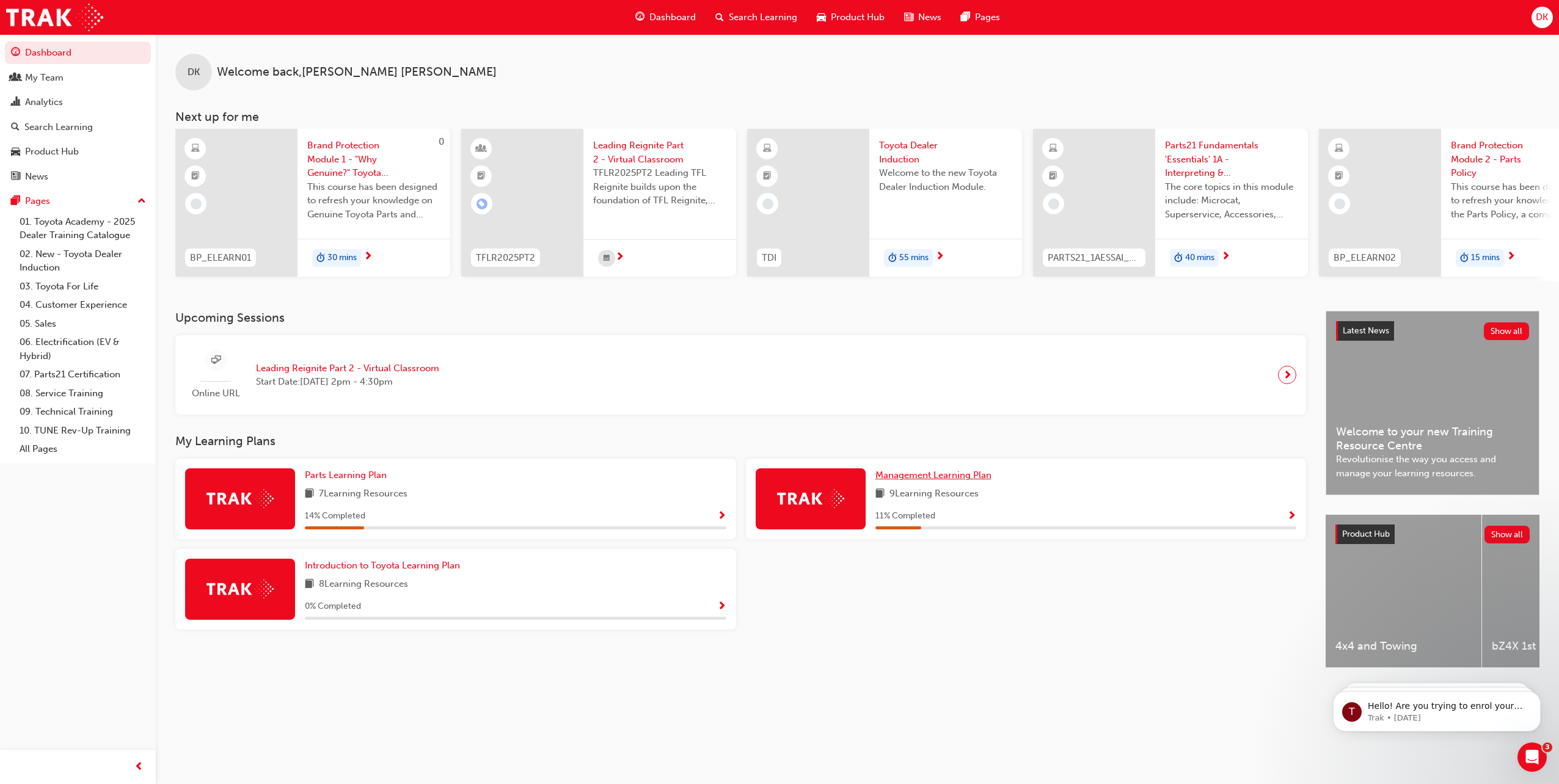
click at [930, 478] on span "Management Learning Plan" at bounding box center [933, 475] width 116 height 11
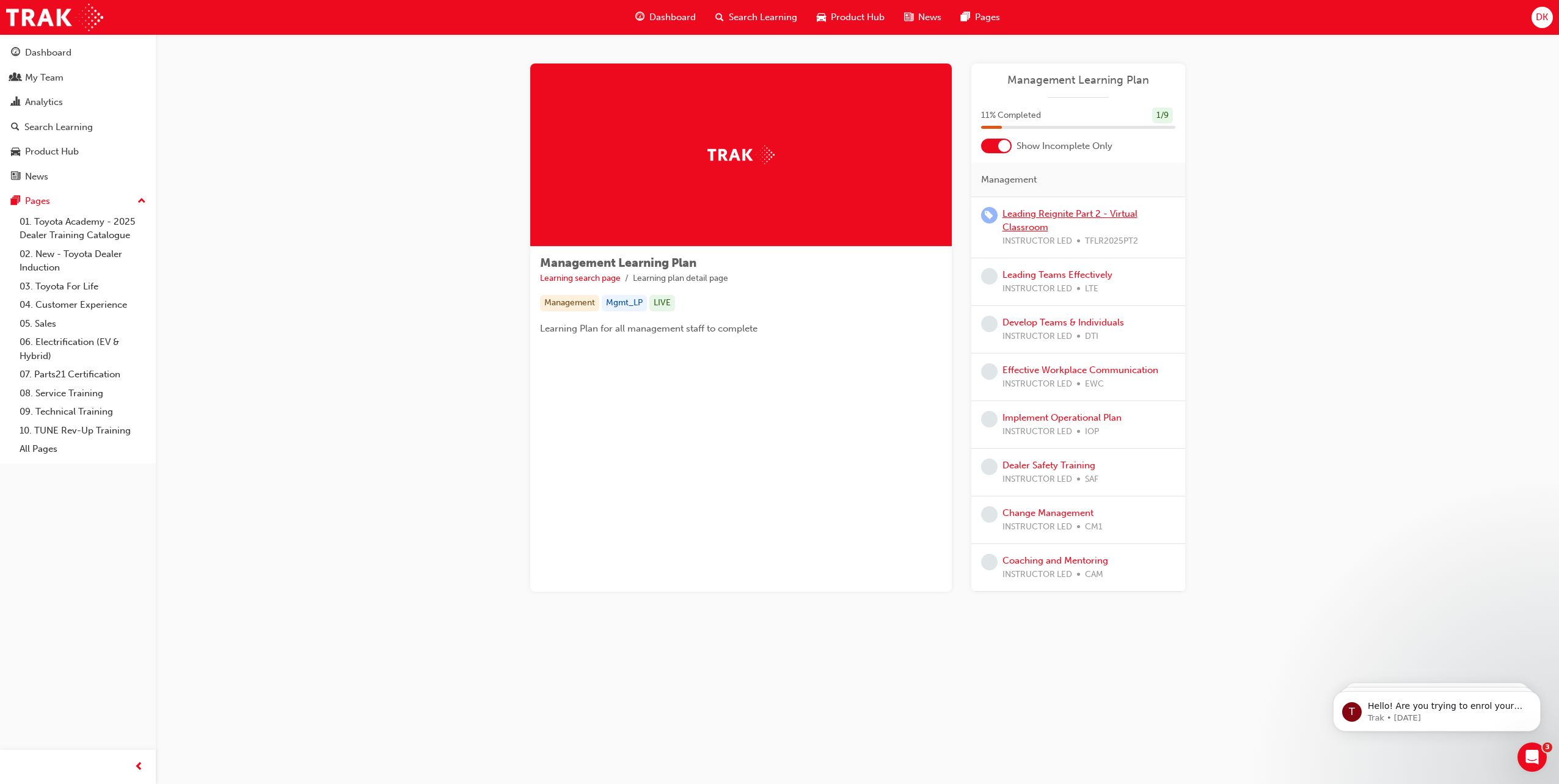
click at [1040, 218] on link "Leading Reignite Part 2 - Virtual Classroom" at bounding box center [1070, 221] width 135 height 25
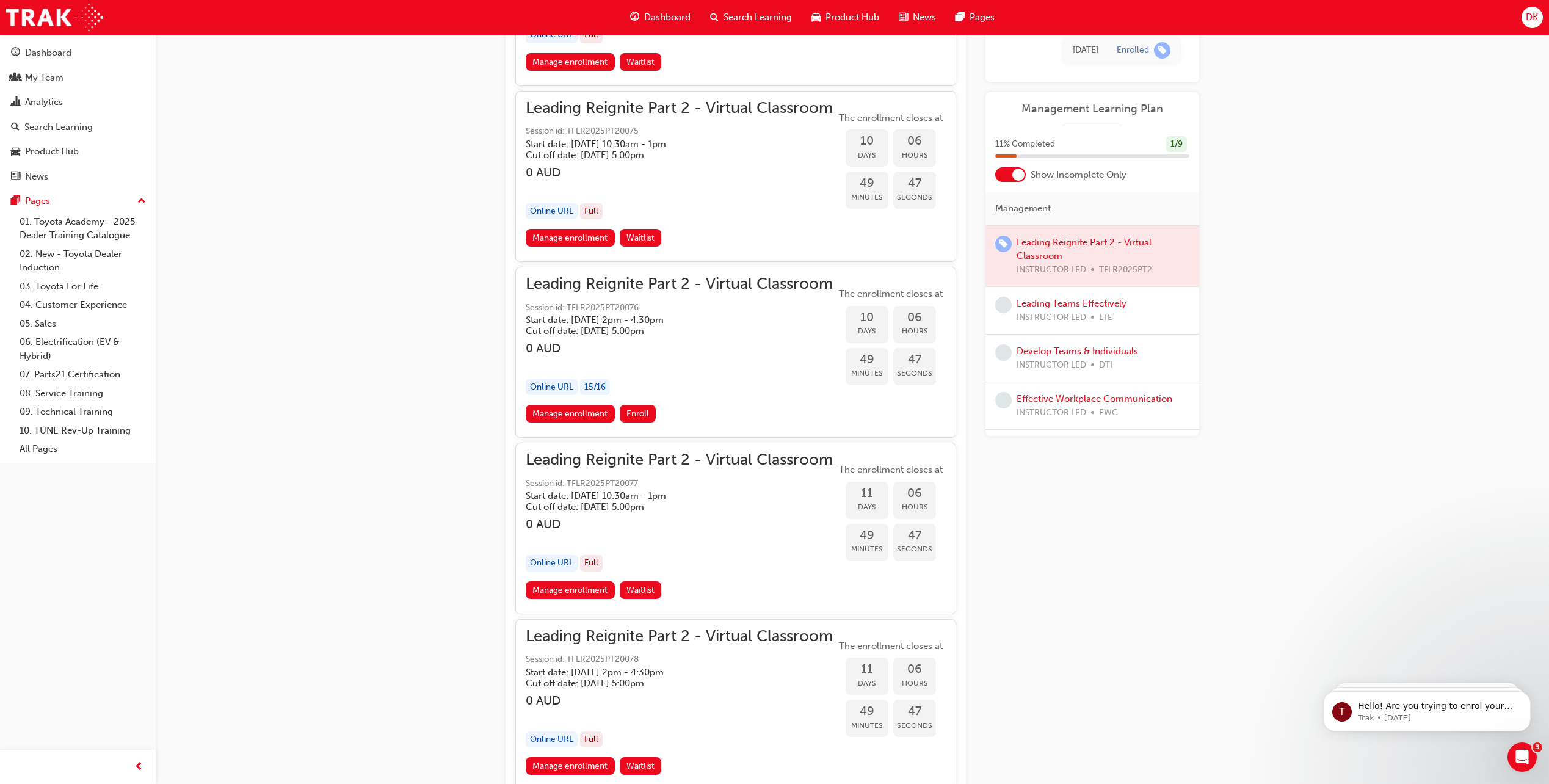
scroll to position [2261, 0]
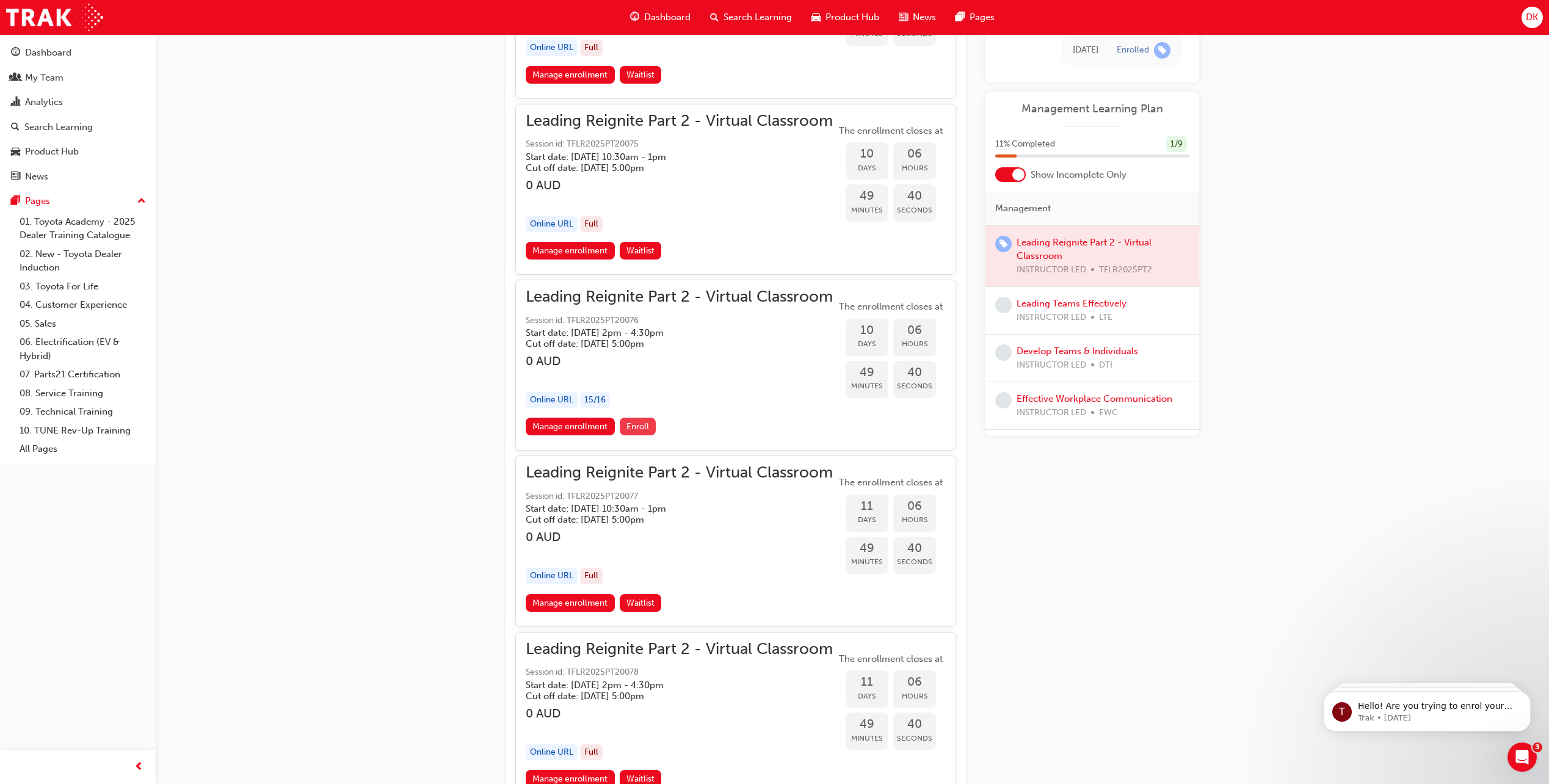
click at [632, 426] on span "Enroll" at bounding box center [638, 426] width 22 height 11
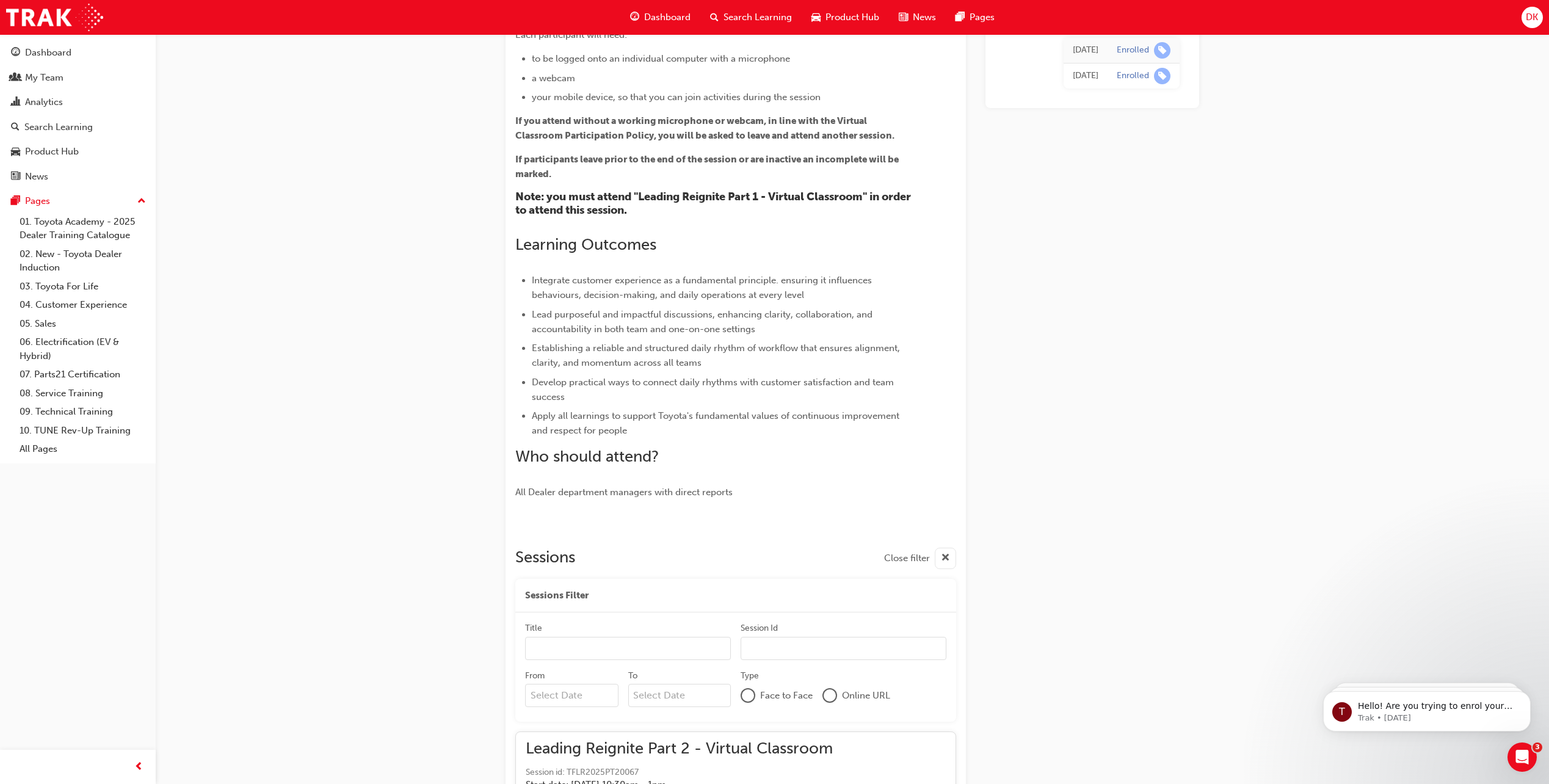
click at [574, 648] on input "Title" at bounding box center [628, 648] width 206 height 23
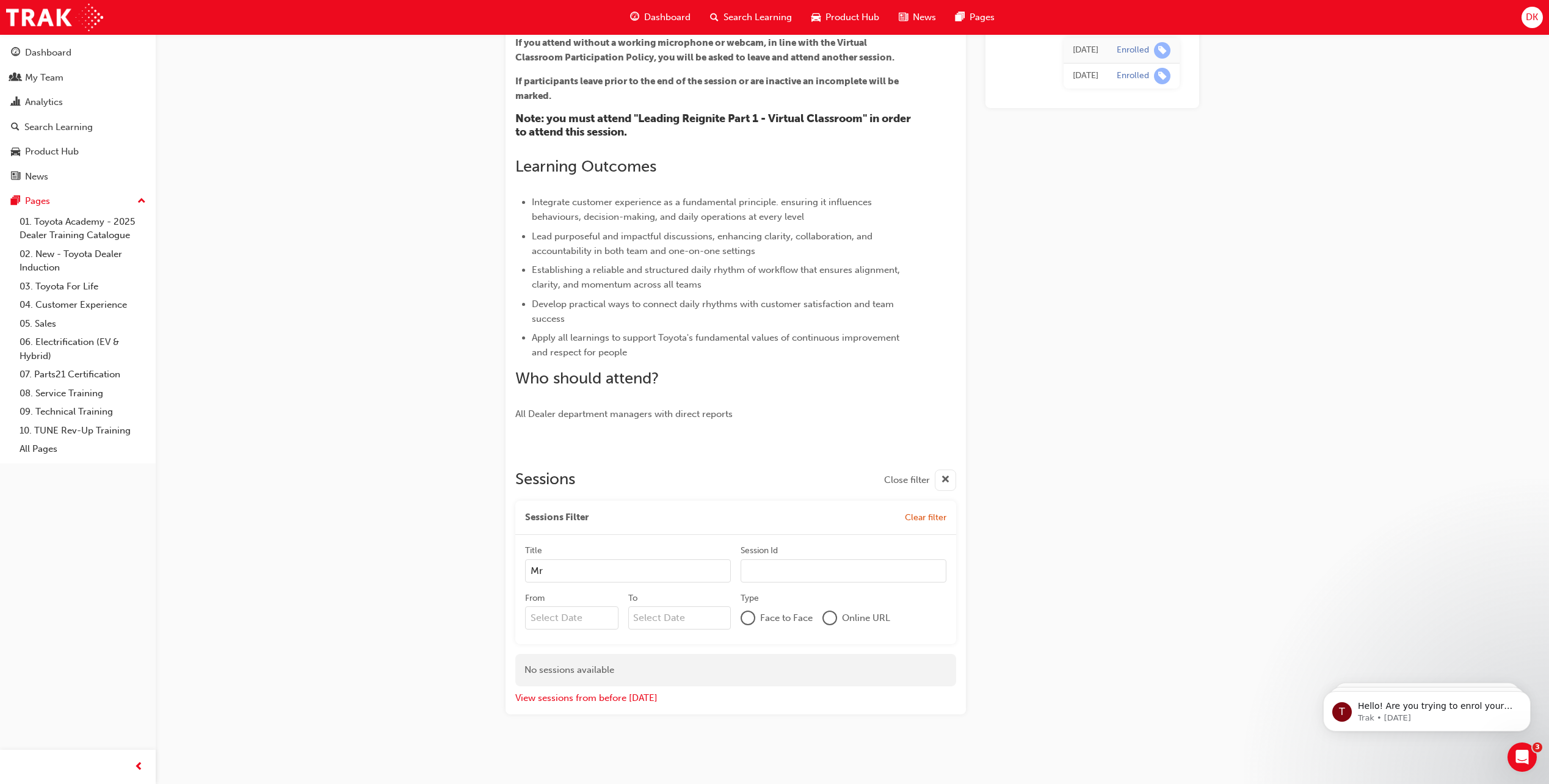
scroll to position [265, 0]
type input "Mr"
click at [782, 577] on input "Session Id" at bounding box center [844, 571] width 206 height 23
paste input "TFLR2025PT2"
type input "TFLR2025PT2"
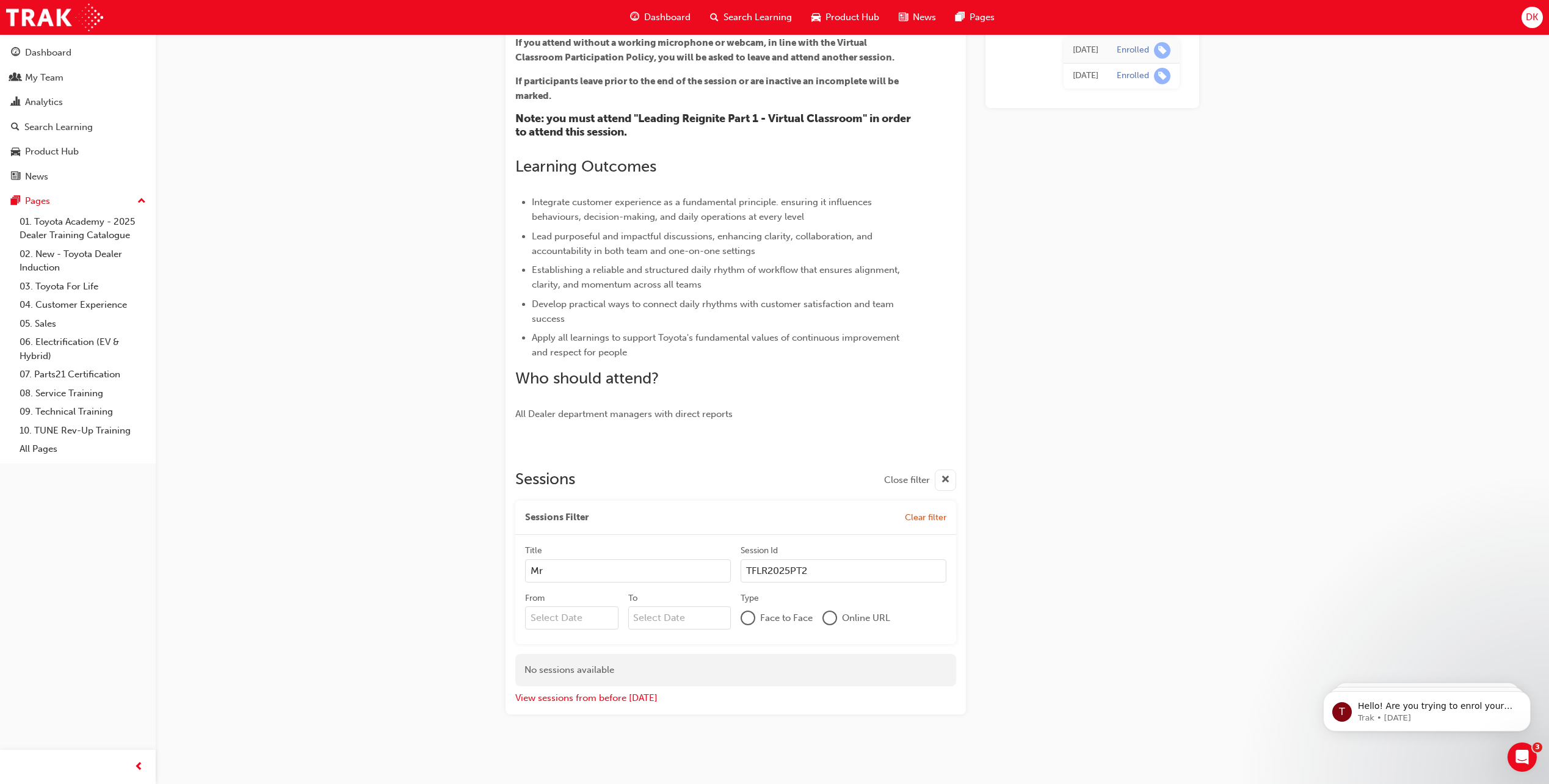
click at [571, 615] on input "From" at bounding box center [571, 618] width 93 height 23
click at [575, 755] on div "30" at bounding box center [576, 761] width 16 height 16
click at [575, 629] on input "From Previous Month Next Month [DATE] Su Mo Tu We Th Fr Sa 31 1 2 3 4 5 6 7 8 9…" at bounding box center [571, 618] width 93 height 23
type input "30/09/25"
click at [670, 624] on input "To" at bounding box center [680, 618] width 103 height 23
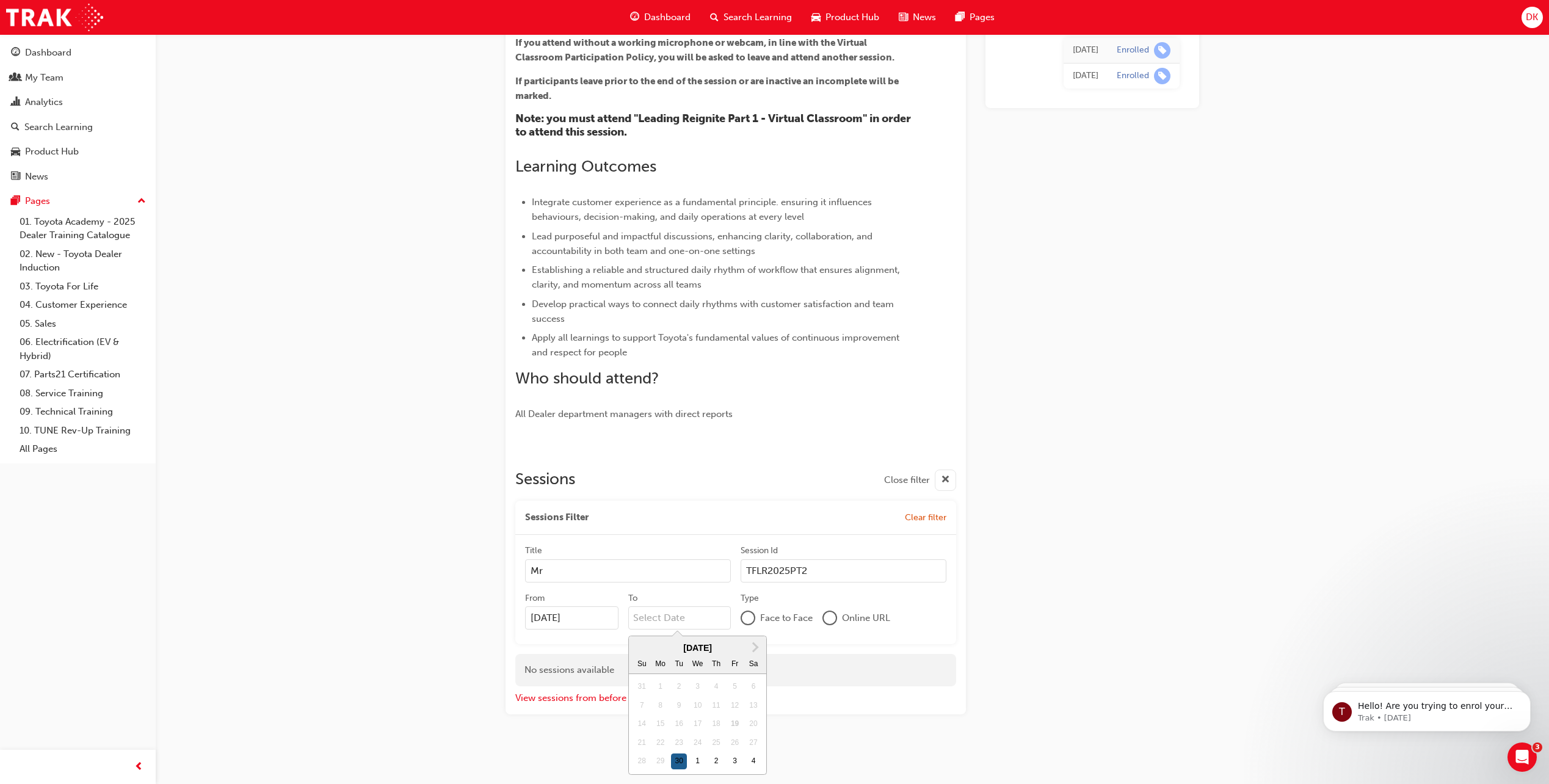
click at [676, 762] on div "30" at bounding box center [678, 761] width 16 height 16
click at [676, 629] on input "To Next Month September 2025 Su Mo Tu We Th Fr Sa 31 1 2 3 4 5 6 7 8 9 10 11 12…" at bounding box center [680, 618] width 103 height 23
type input "30/09/25"
click at [827, 619] on div at bounding box center [829, 618] width 12 height 12
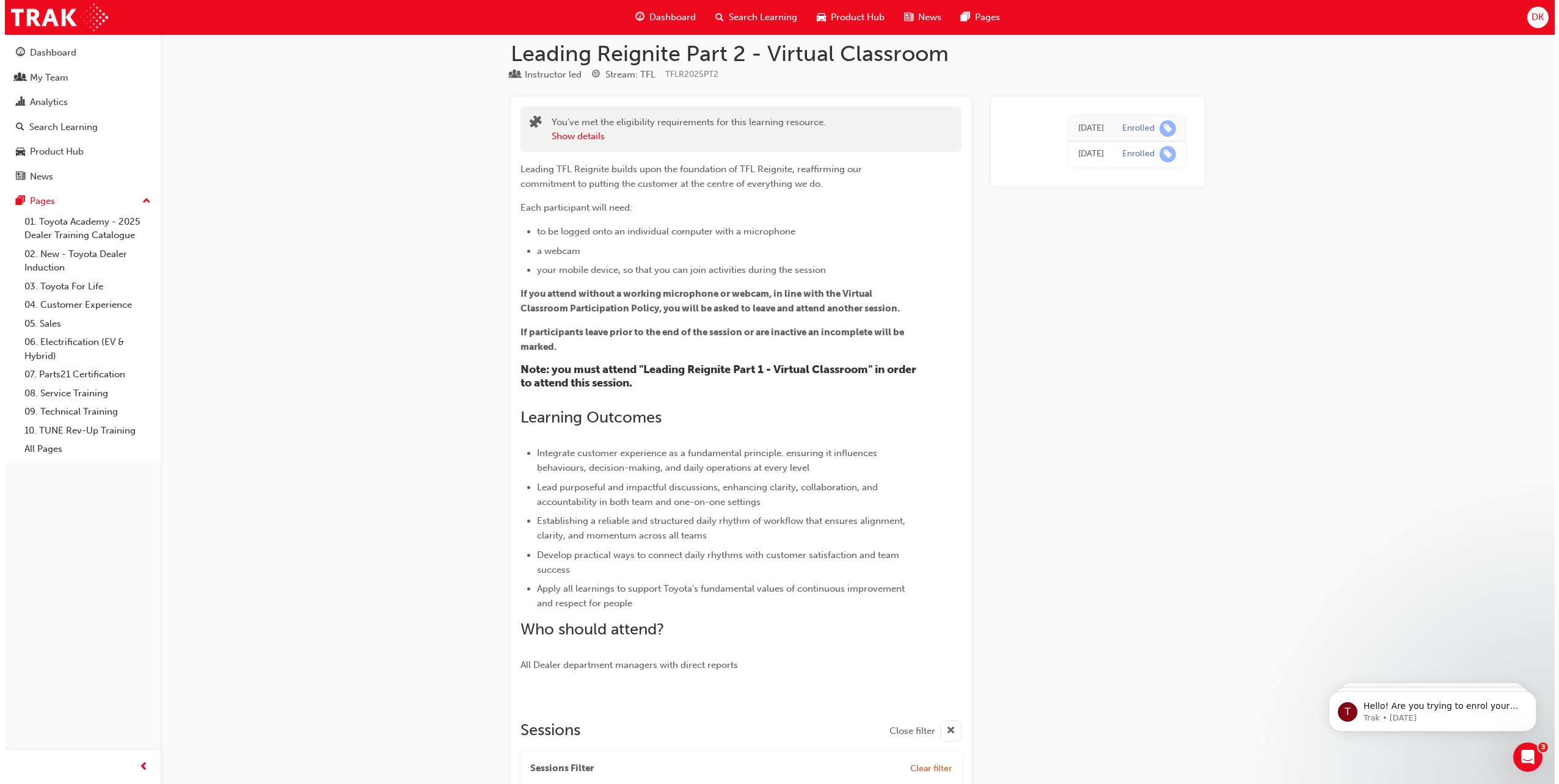
scroll to position [0, 0]
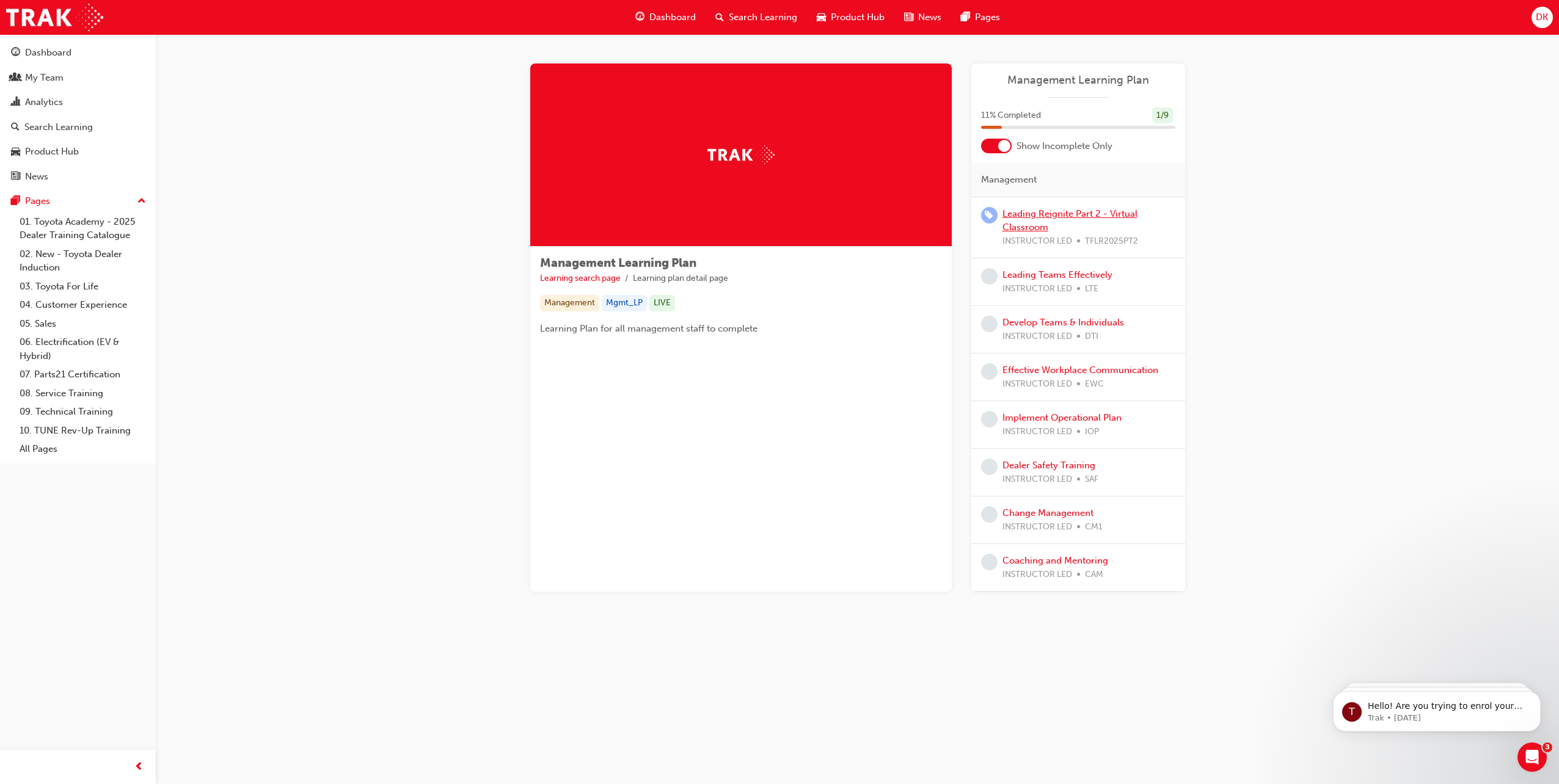
click at [1032, 225] on link "Leading Reignite Part 2 - Virtual Classroom" at bounding box center [1070, 221] width 135 height 25
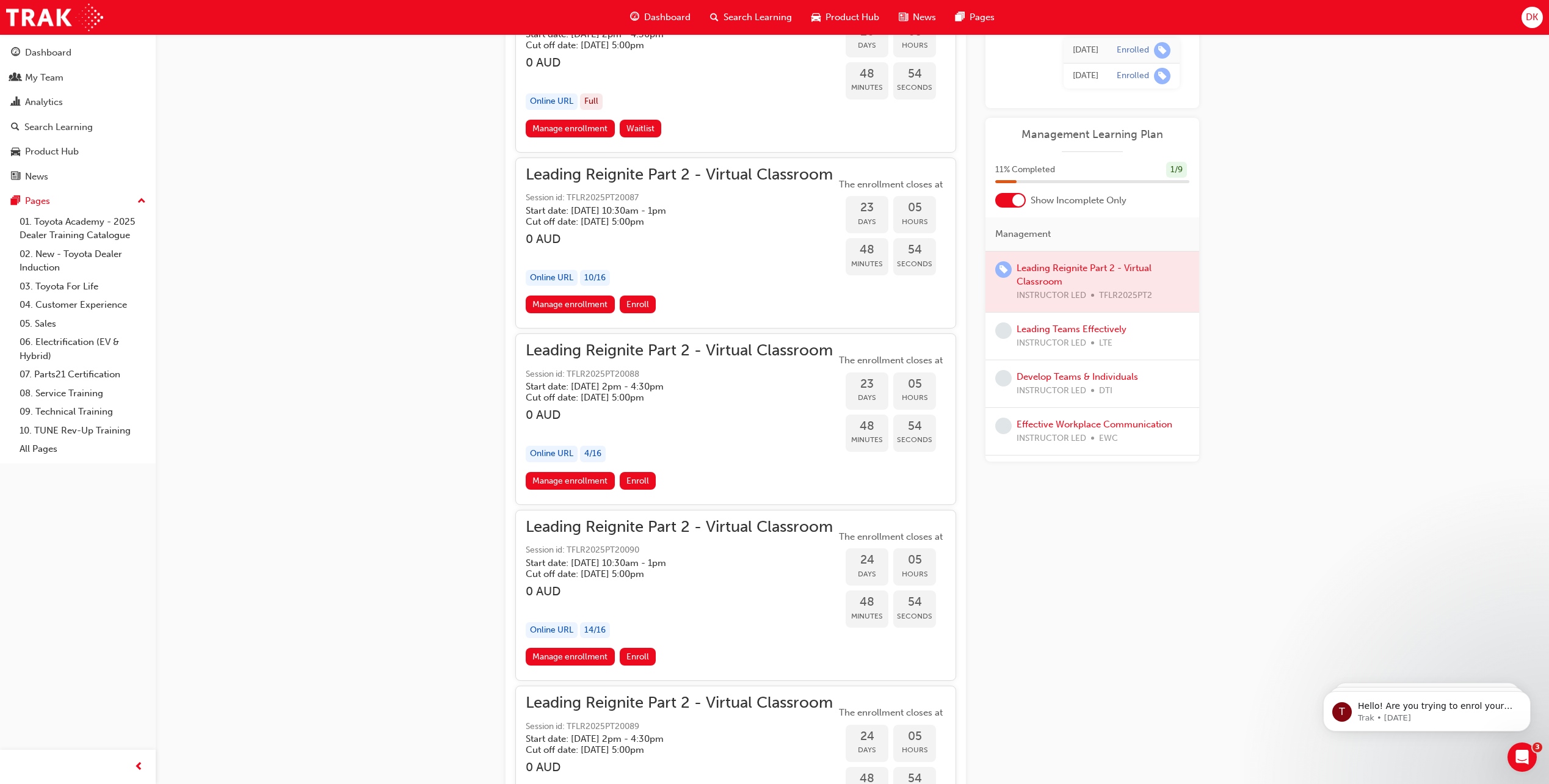
scroll to position [4398, 0]
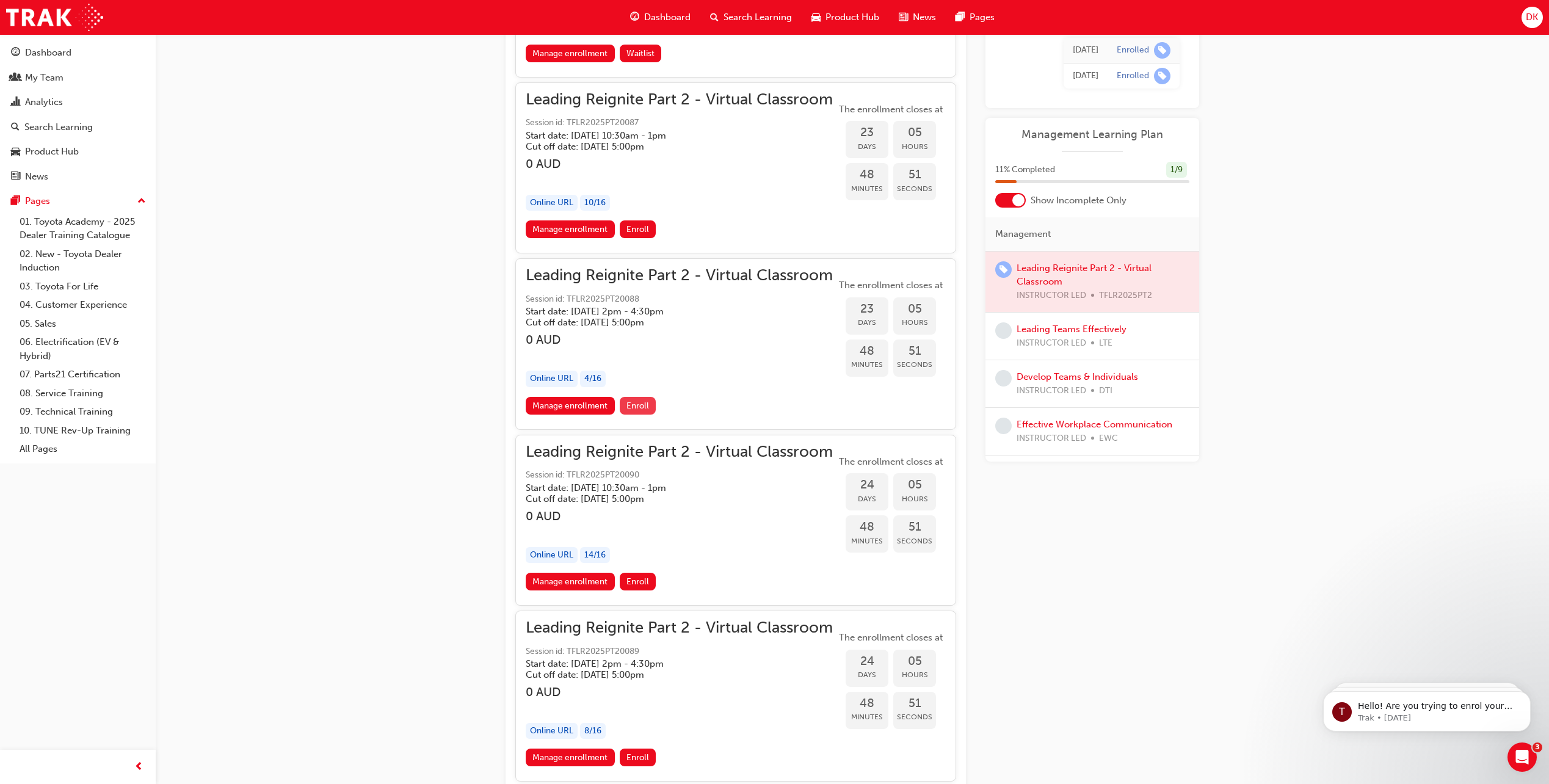
click at [642, 404] on span "Enroll" at bounding box center [638, 405] width 22 height 11
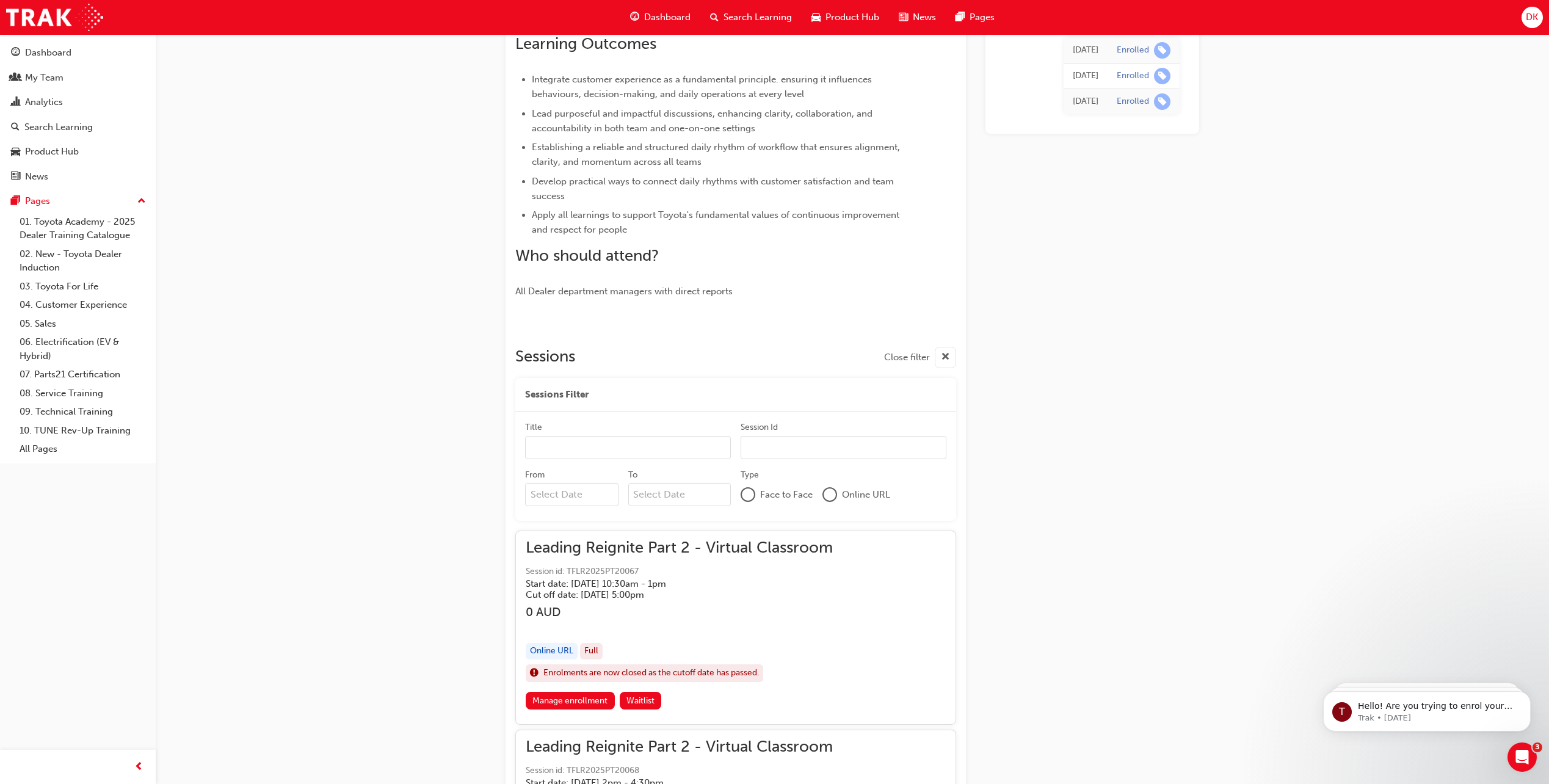
scroll to position [388, 0]
click at [600, 442] on input "Title" at bounding box center [628, 447] width 206 height 23
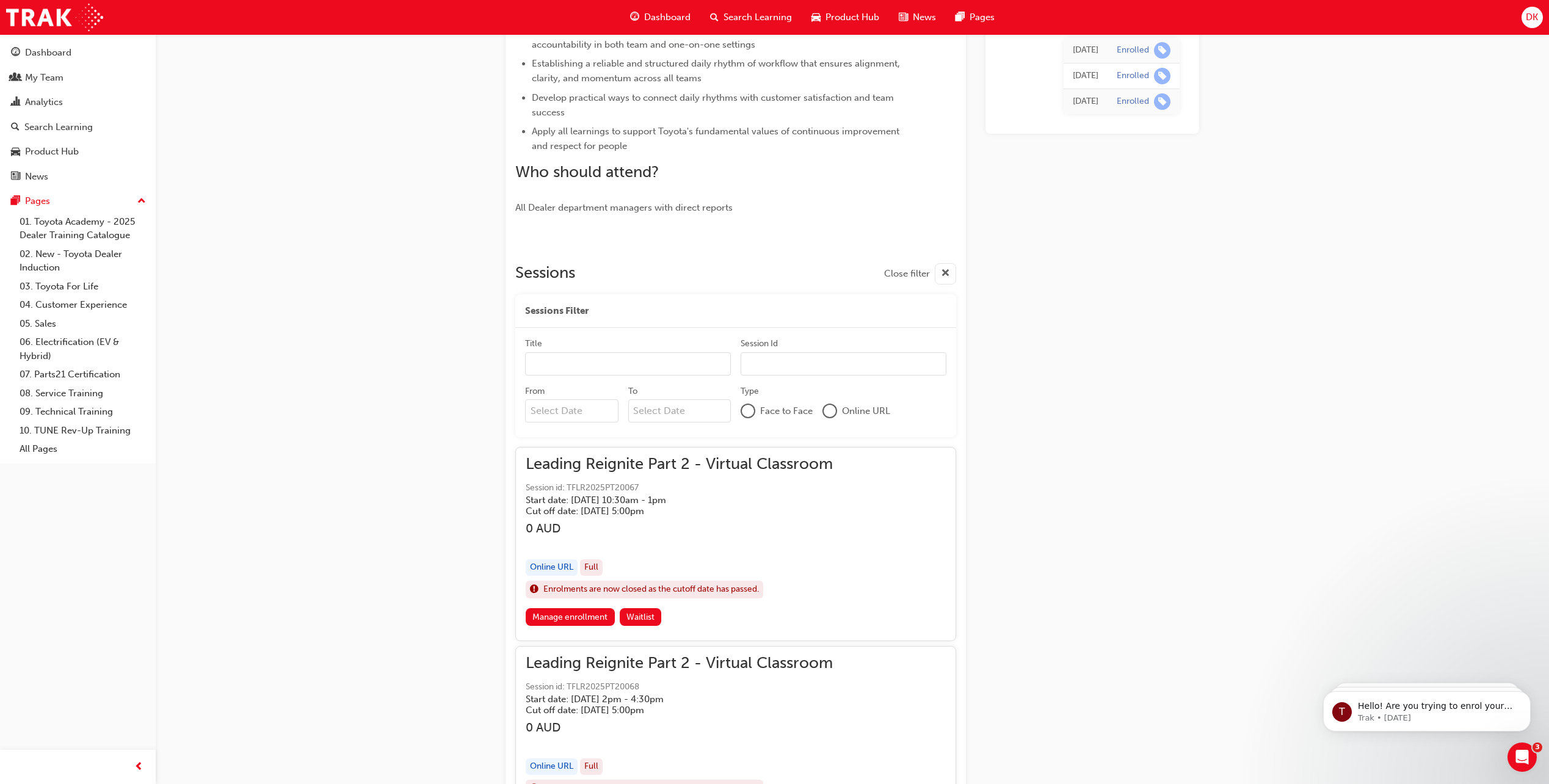
scroll to position [449, 0]
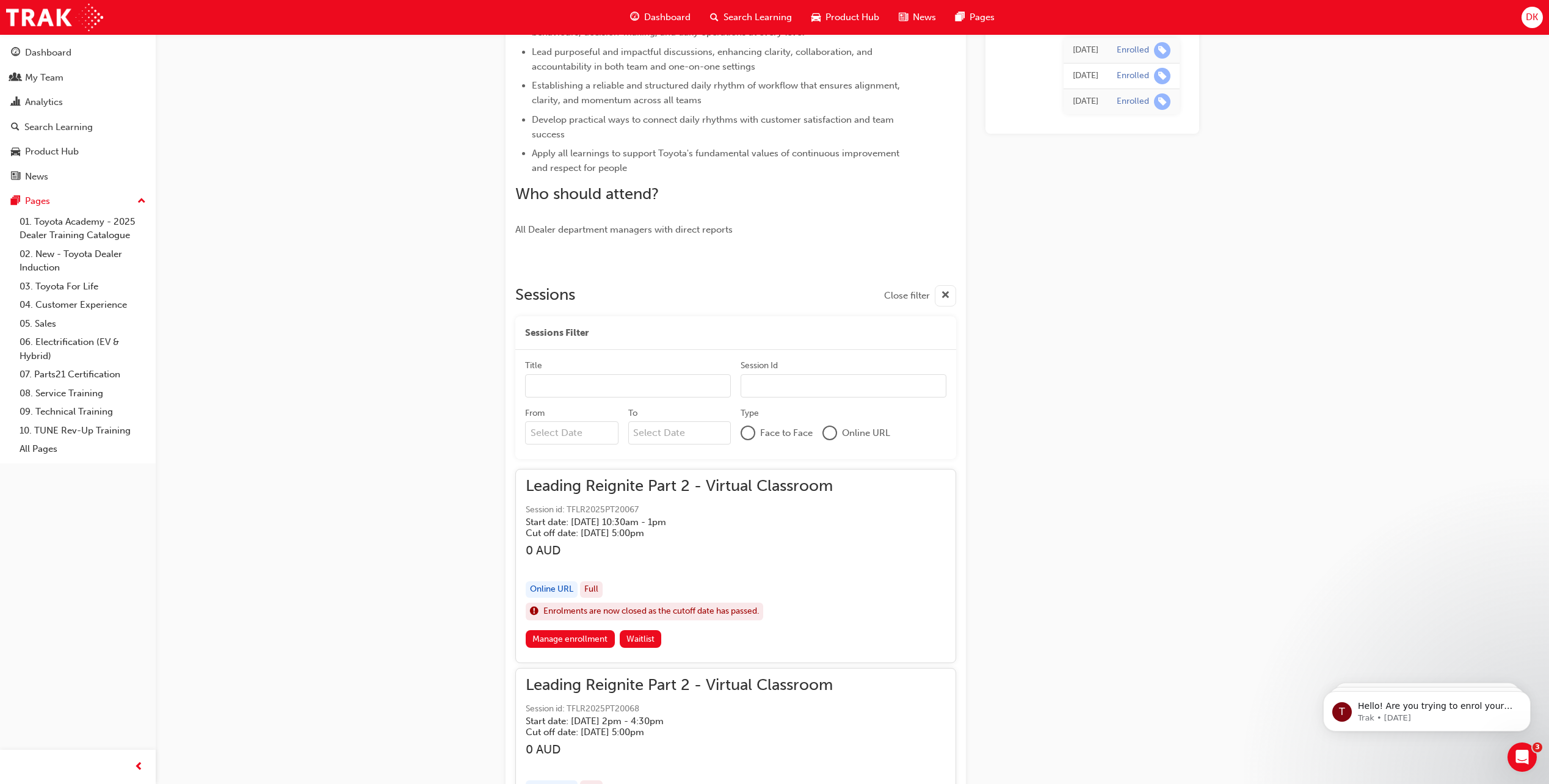
type input "N"
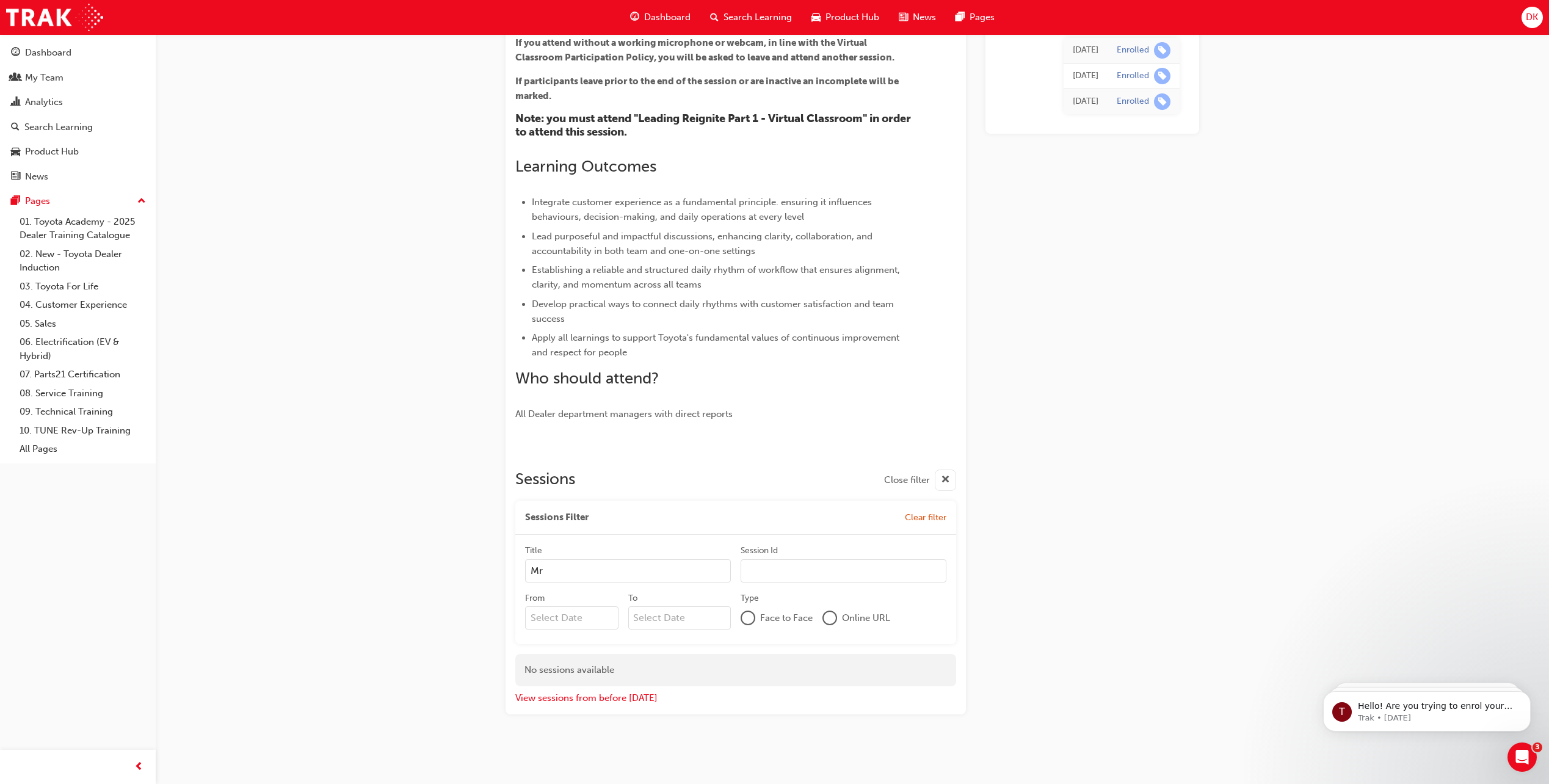
scroll to position [265, 0]
type input "M"
type input "D"
paste input "TFLR2025PT2"
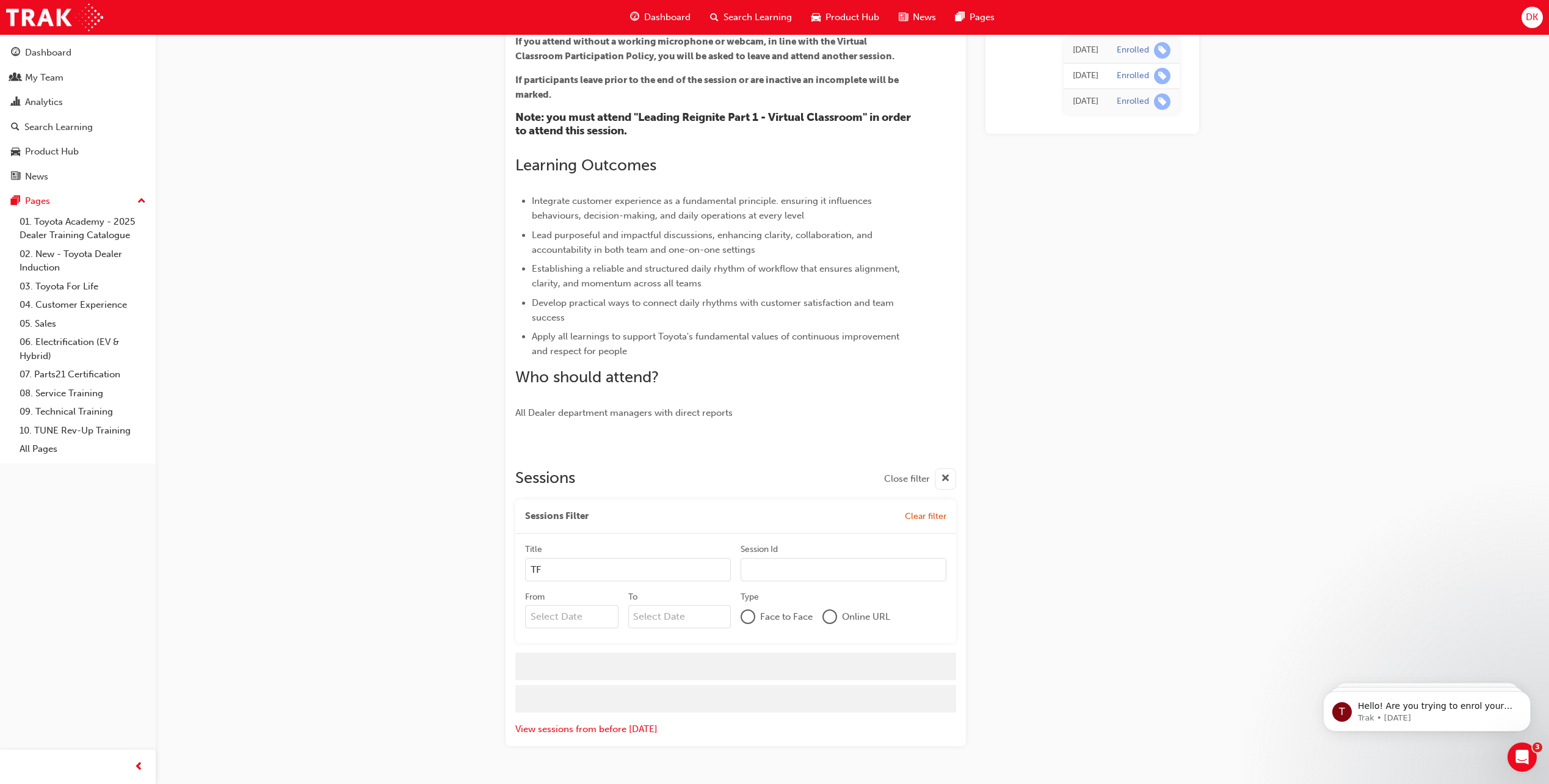
type input "T"
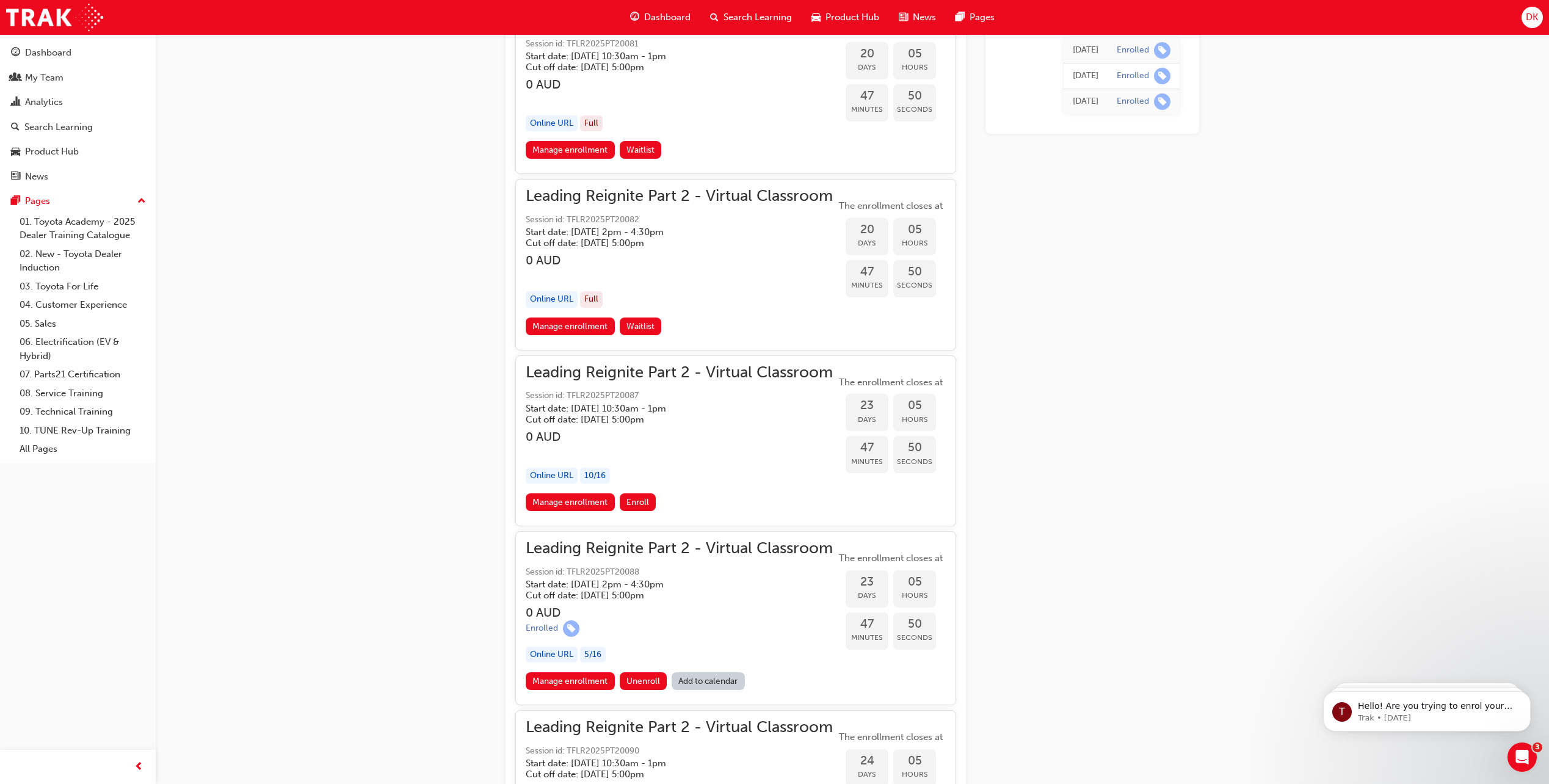
scroll to position [4152, 0]
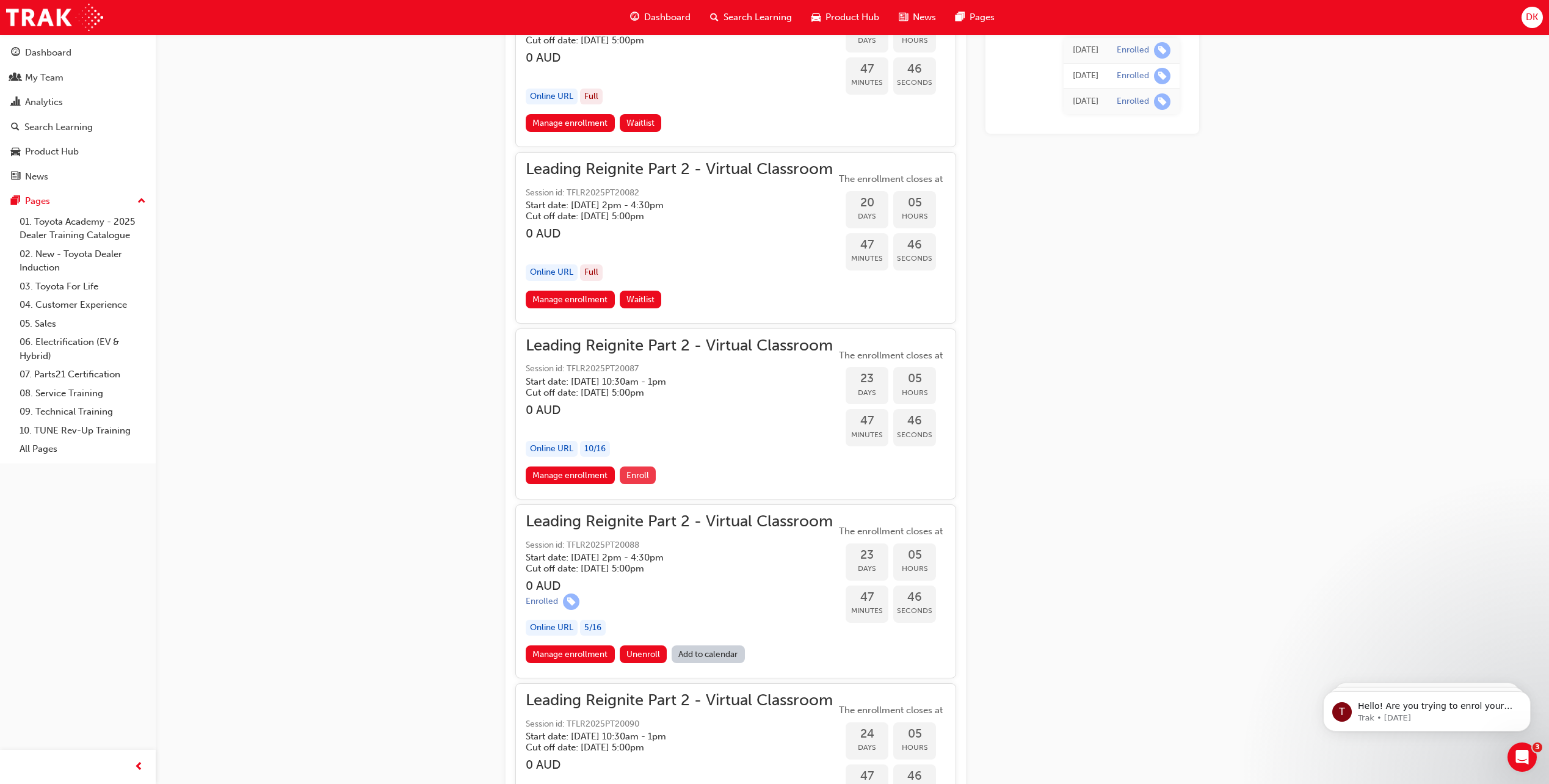
click at [647, 475] on span "Enroll" at bounding box center [638, 476] width 22 height 11
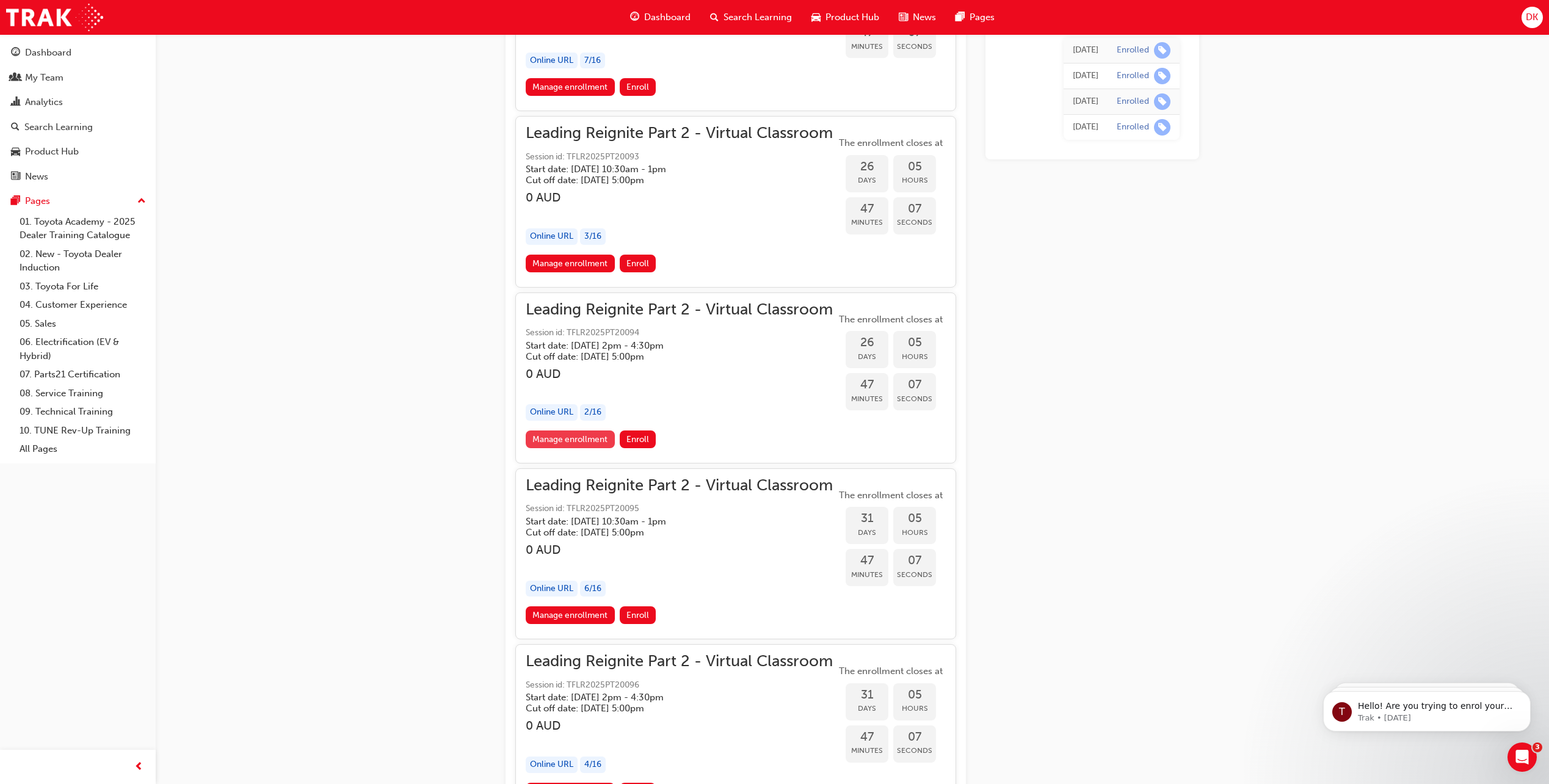
scroll to position [5438, 0]
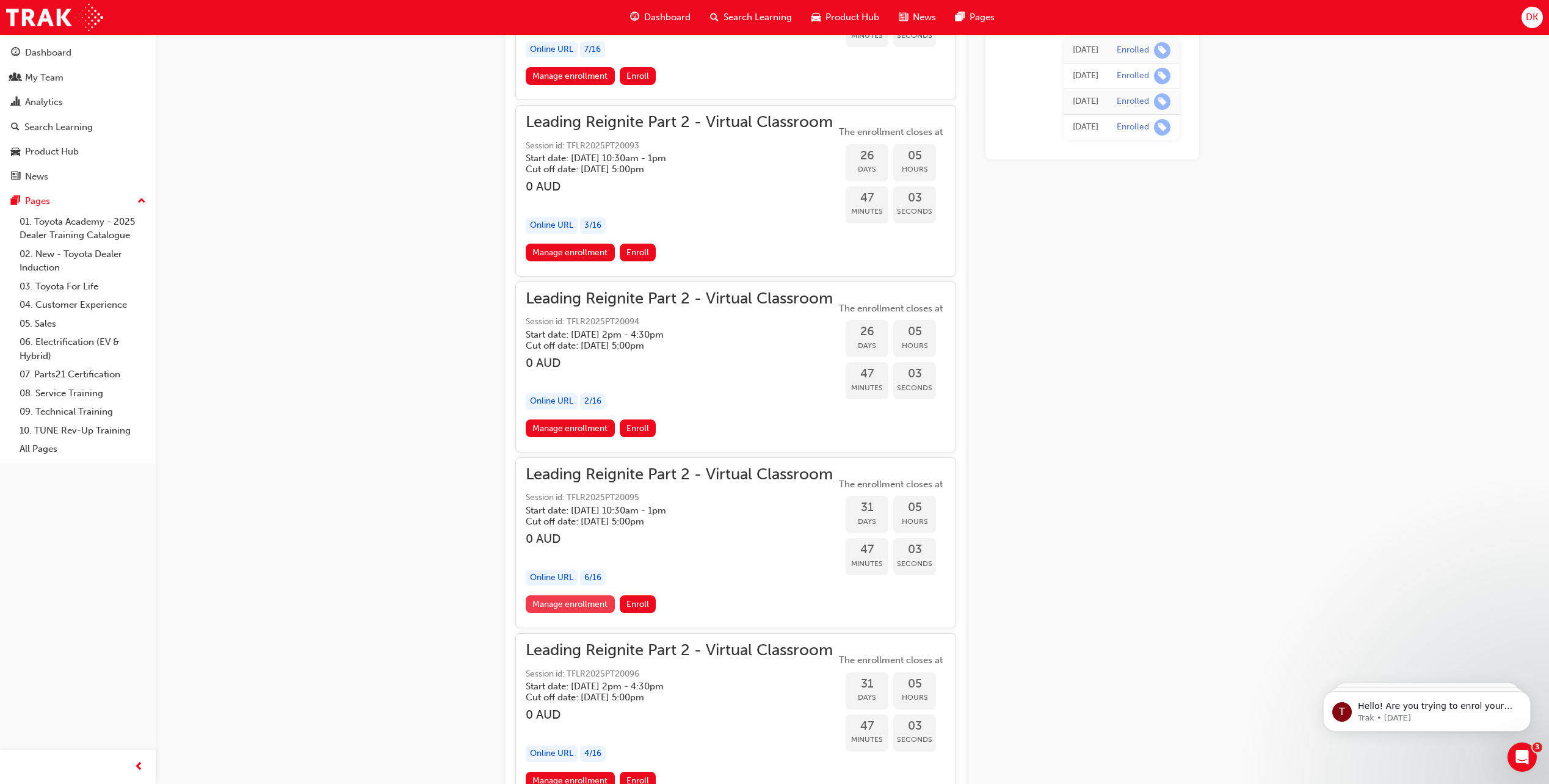
click at [576, 608] on link "Manage enrollment" at bounding box center [571, 604] width 89 height 17
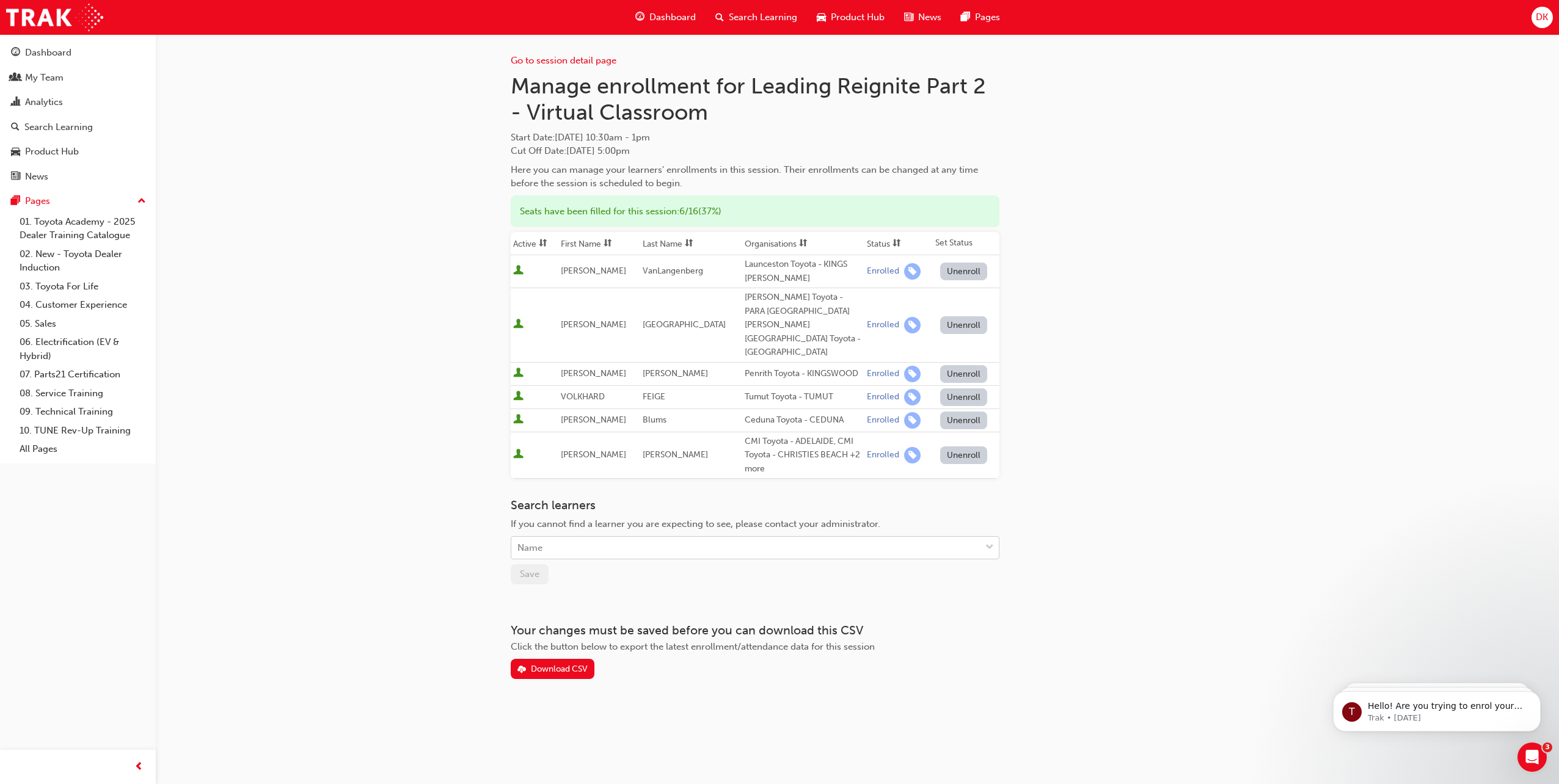
click at [607, 538] on div "Name" at bounding box center [746, 548] width 469 height 22
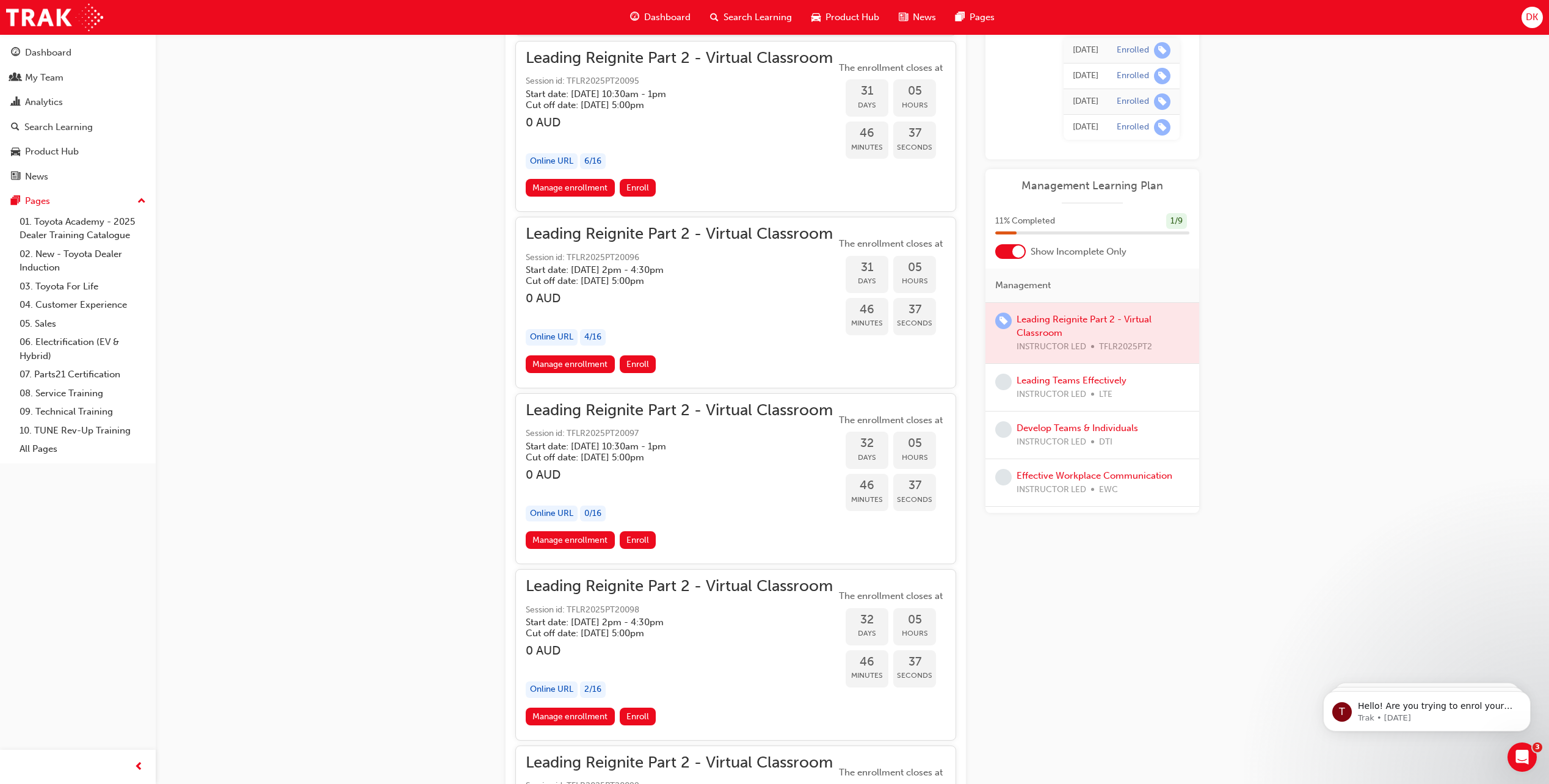
scroll to position [5838, 0]
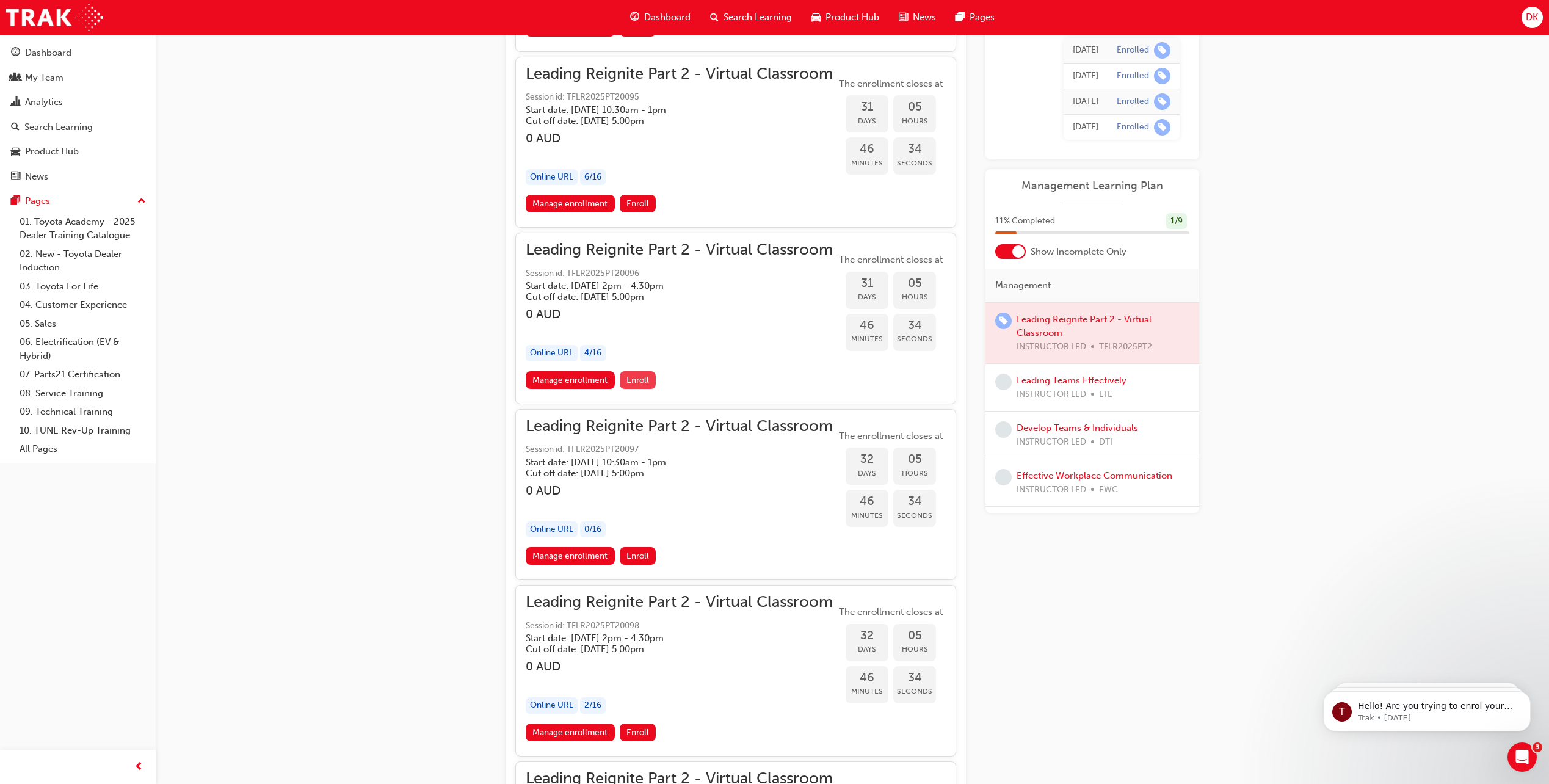
click at [648, 378] on span "Enroll" at bounding box center [638, 380] width 22 height 11
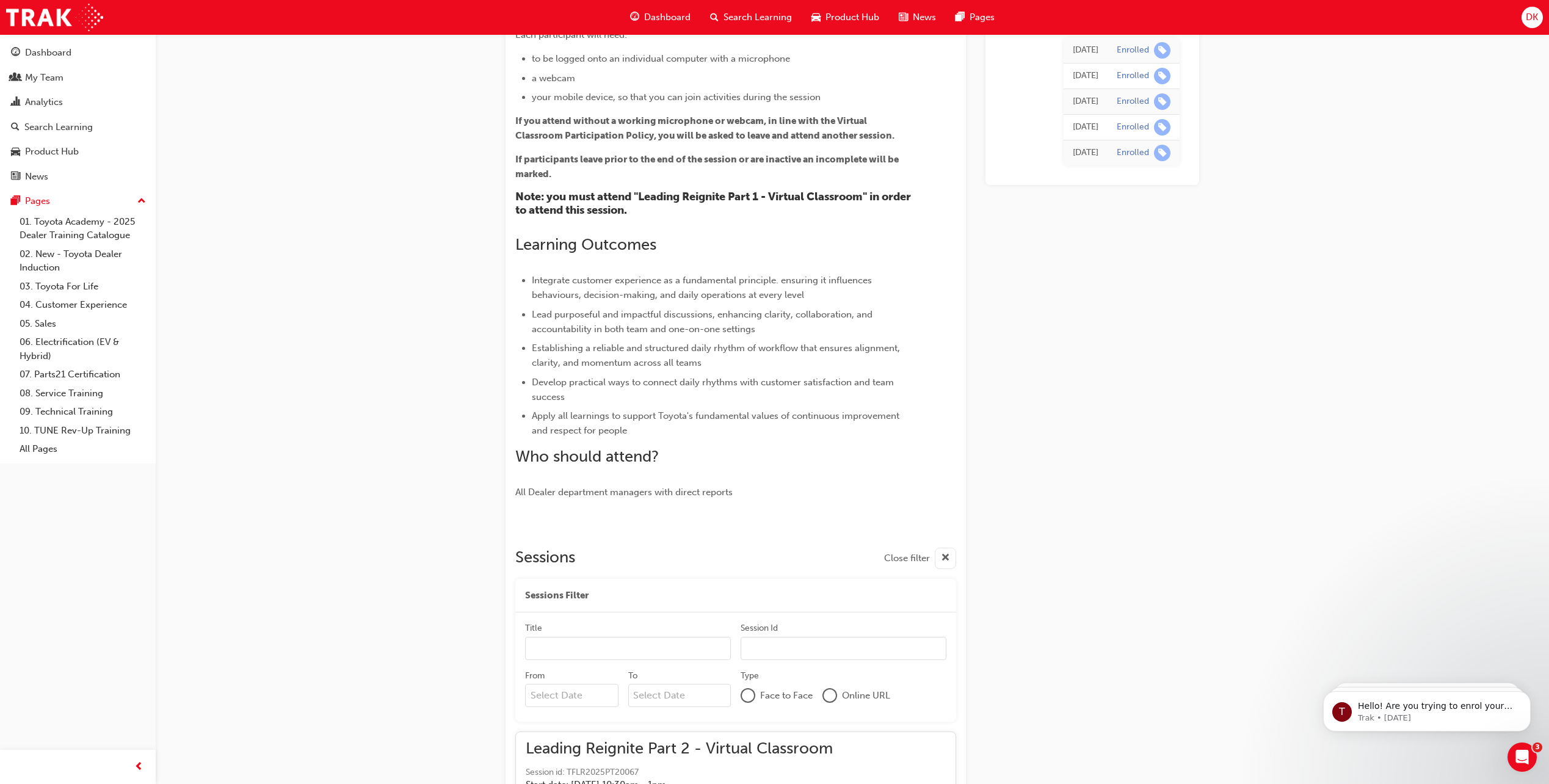
click at [643, 648] on input "Title" at bounding box center [628, 648] width 206 height 23
type input "[PERSON_NAME]"
click at [829, 659] on input "Session Id" at bounding box center [844, 649] width 206 height 23
paste input "TFLR2025PT2"
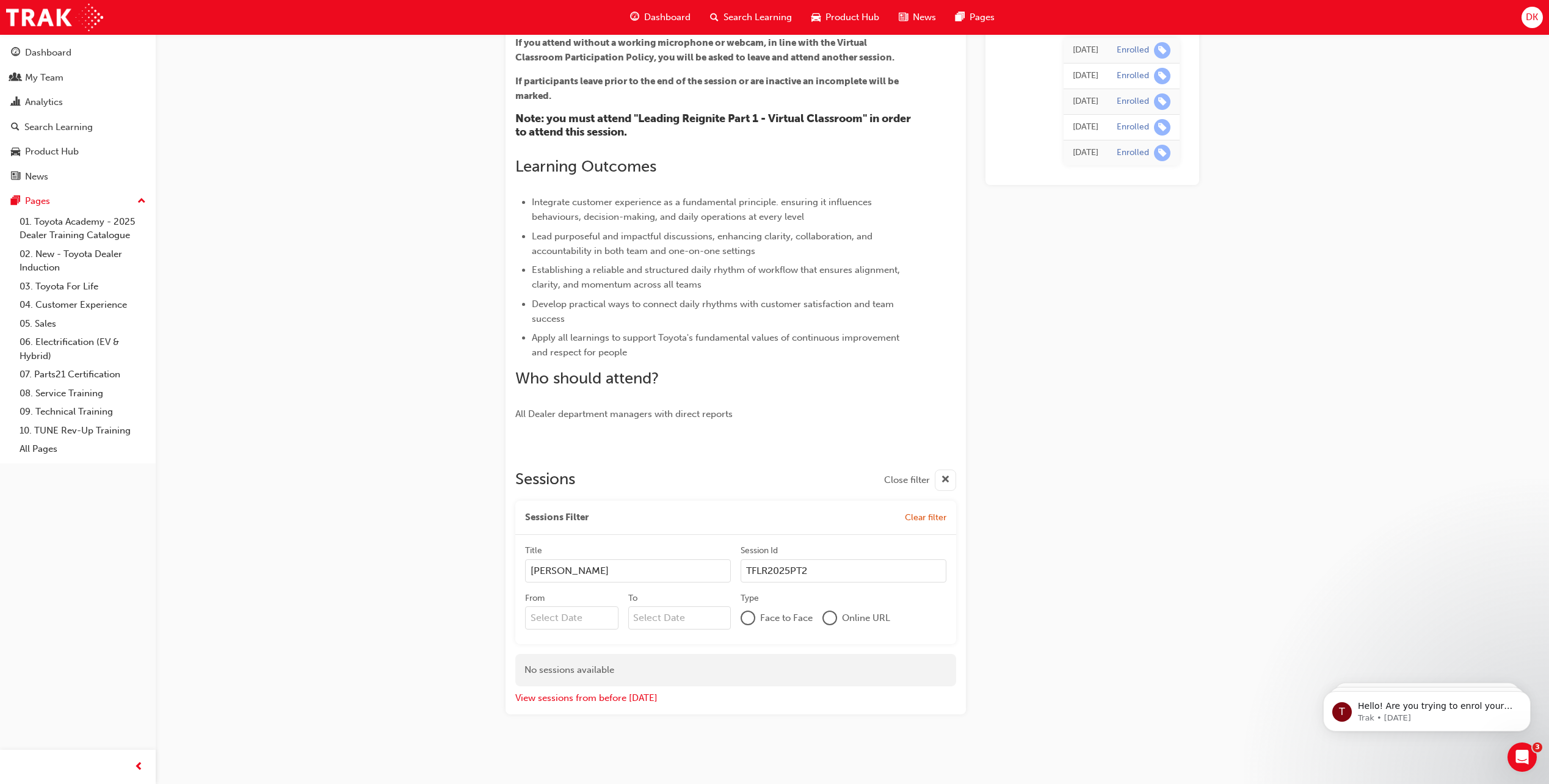
type input "TFLR2025PT2"
click at [579, 619] on input "From" at bounding box center [571, 618] width 93 height 23
click at [646, 650] on button "Next Month" at bounding box center [653, 648] width 20 height 20
click at [560, 715] on div "12 13 14 15 16 17 18" at bounding box center [594, 724] width 130 height 18
click at [560, 629] on input "From [DATE] Previous Month Next Month [DATE] Su Mo Tu We Th Fr Sa 28 29 30 1 2 …" at bounding box center [571, 618] width 93 height 23
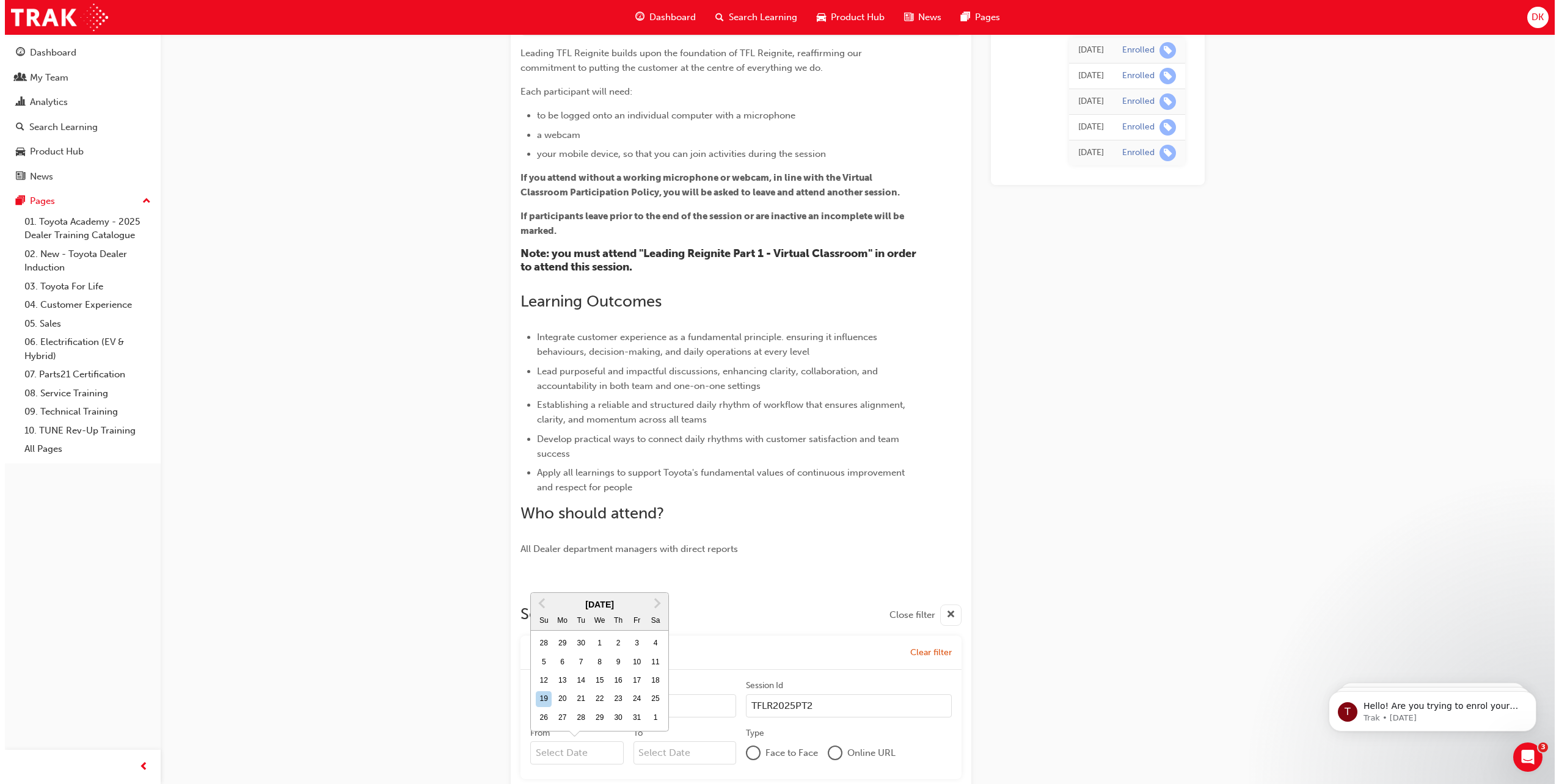
scroll to position [0, 0]
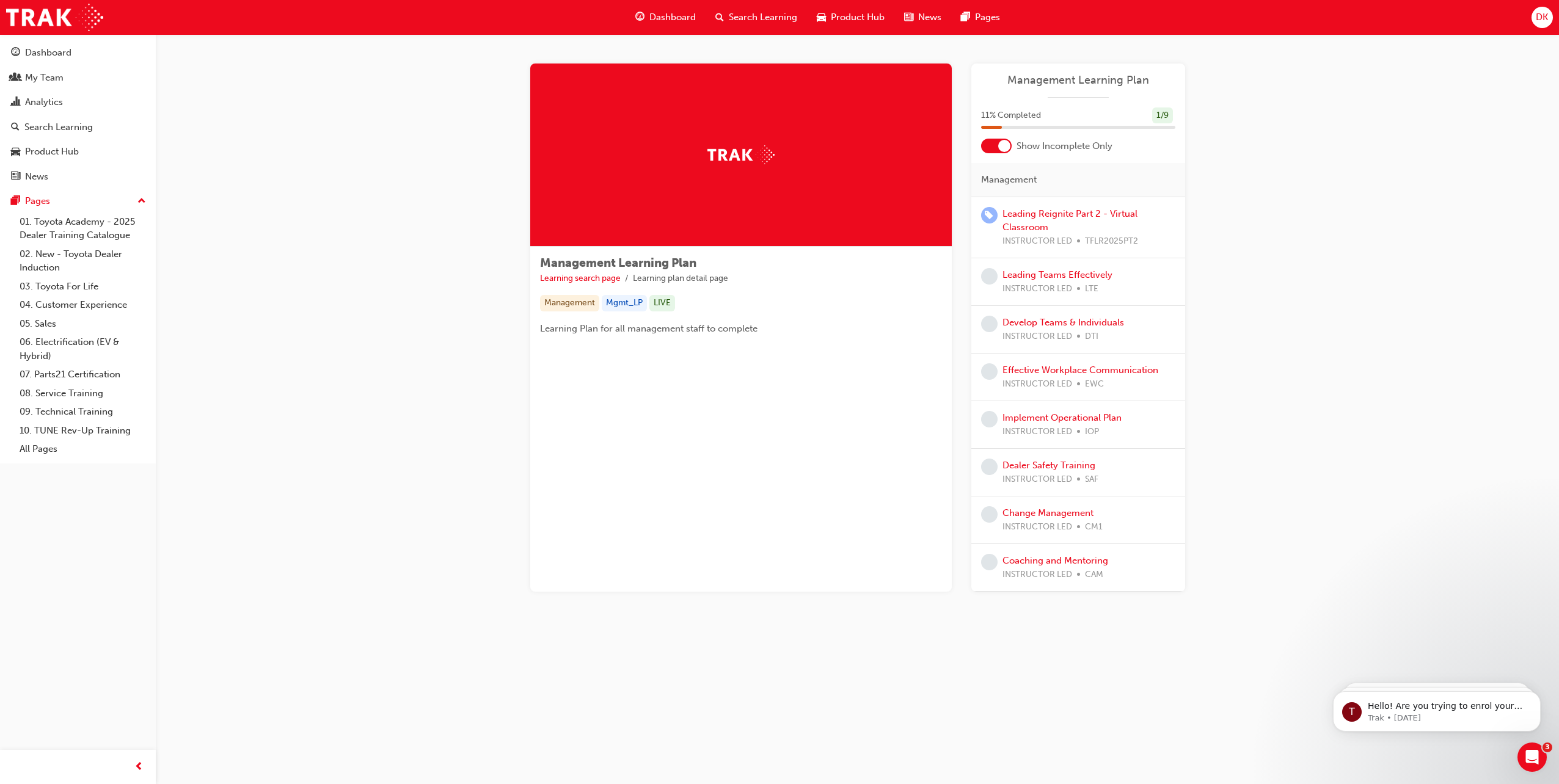
click at [1000, 148] on div at bounding box center [1004, 146] width 12 height 12
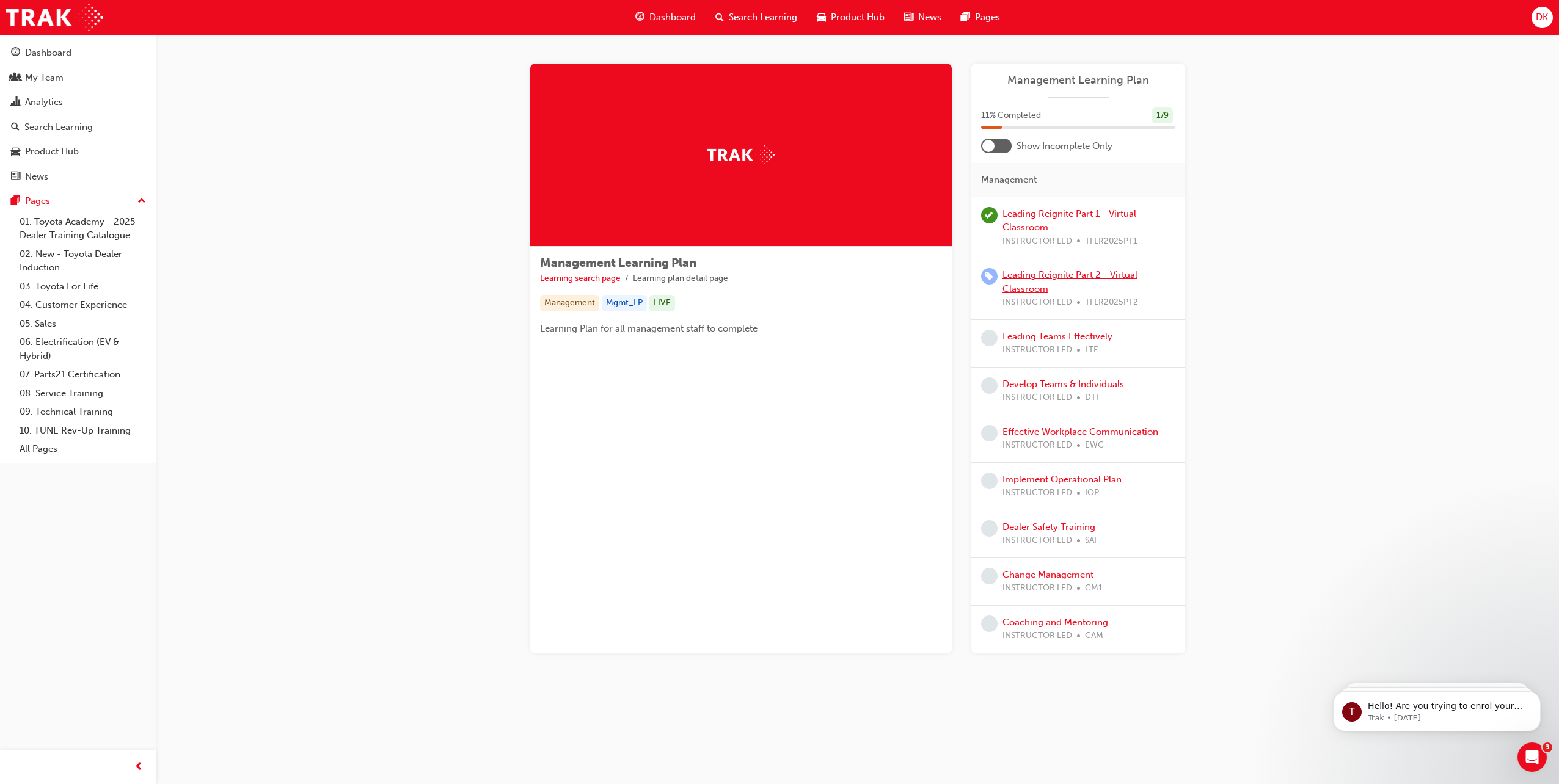
click at [1051, 277] on link "Leading Reignite Part 2 - Virtual Classroom" at bounding box center [1070, 282] width 135 height 25
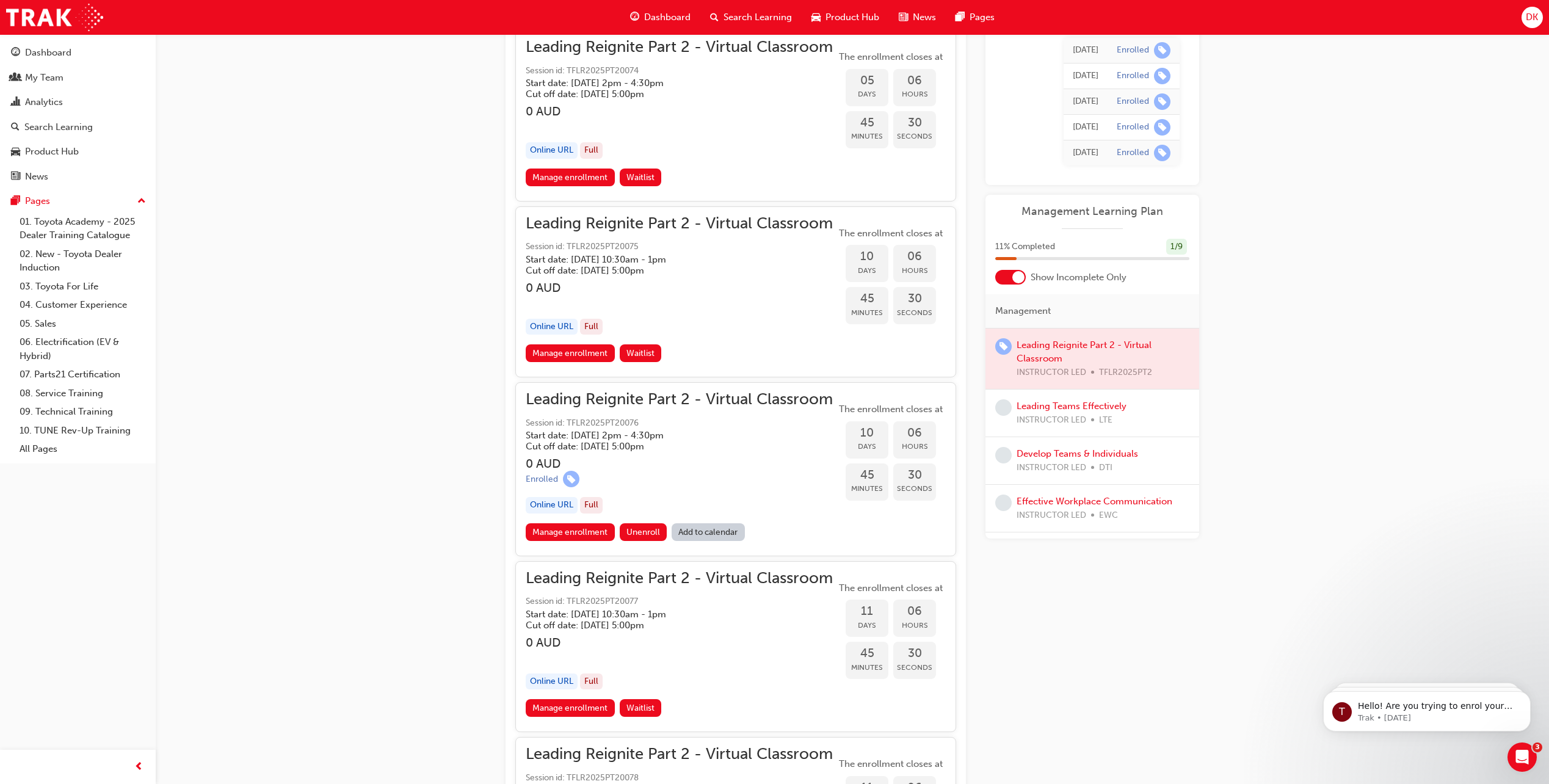
scroll to position [2322, 0]
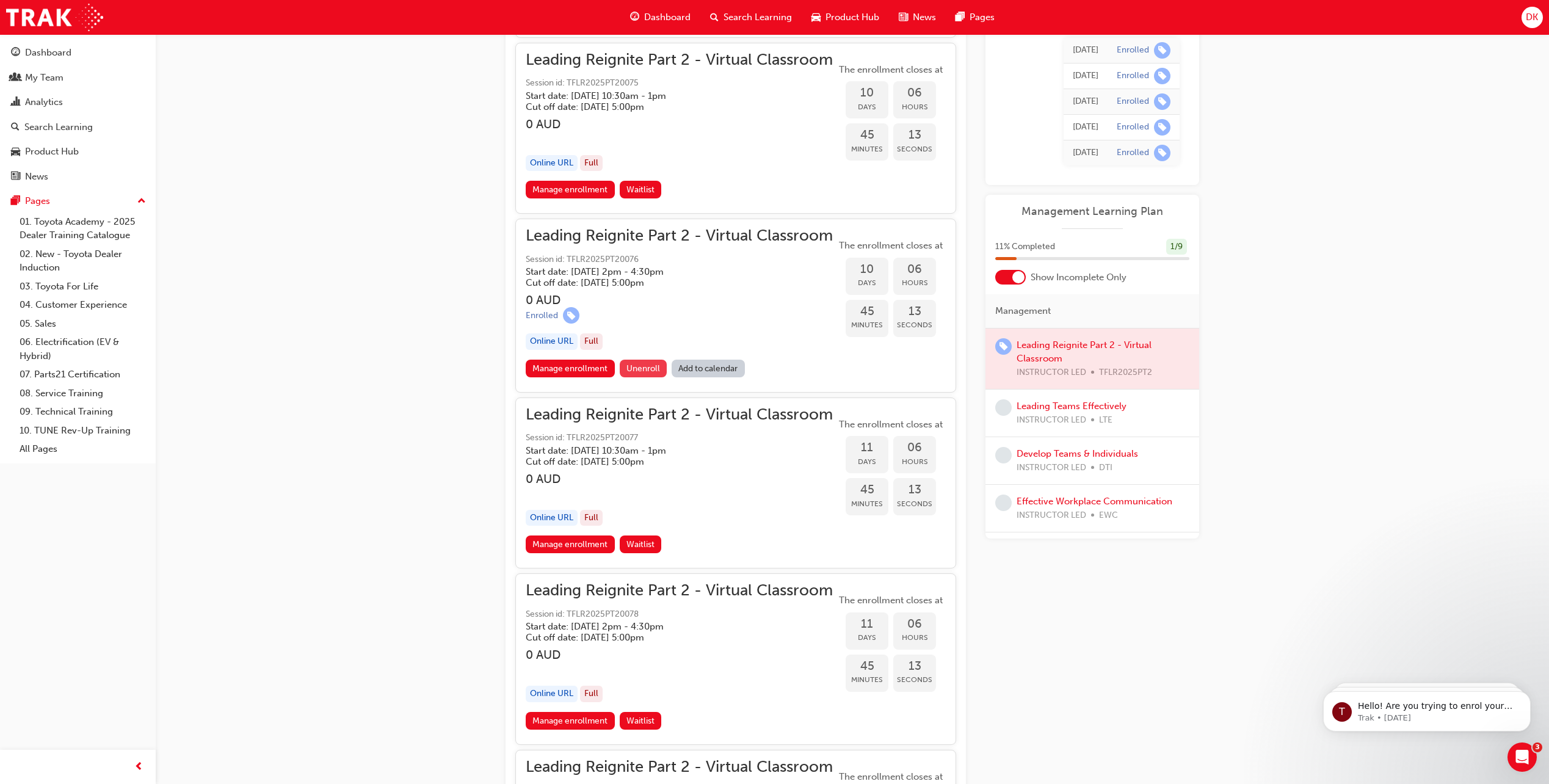
click at [634, 369] on span "Unenroll" at bounding box center [643, 368] width 34 height 11
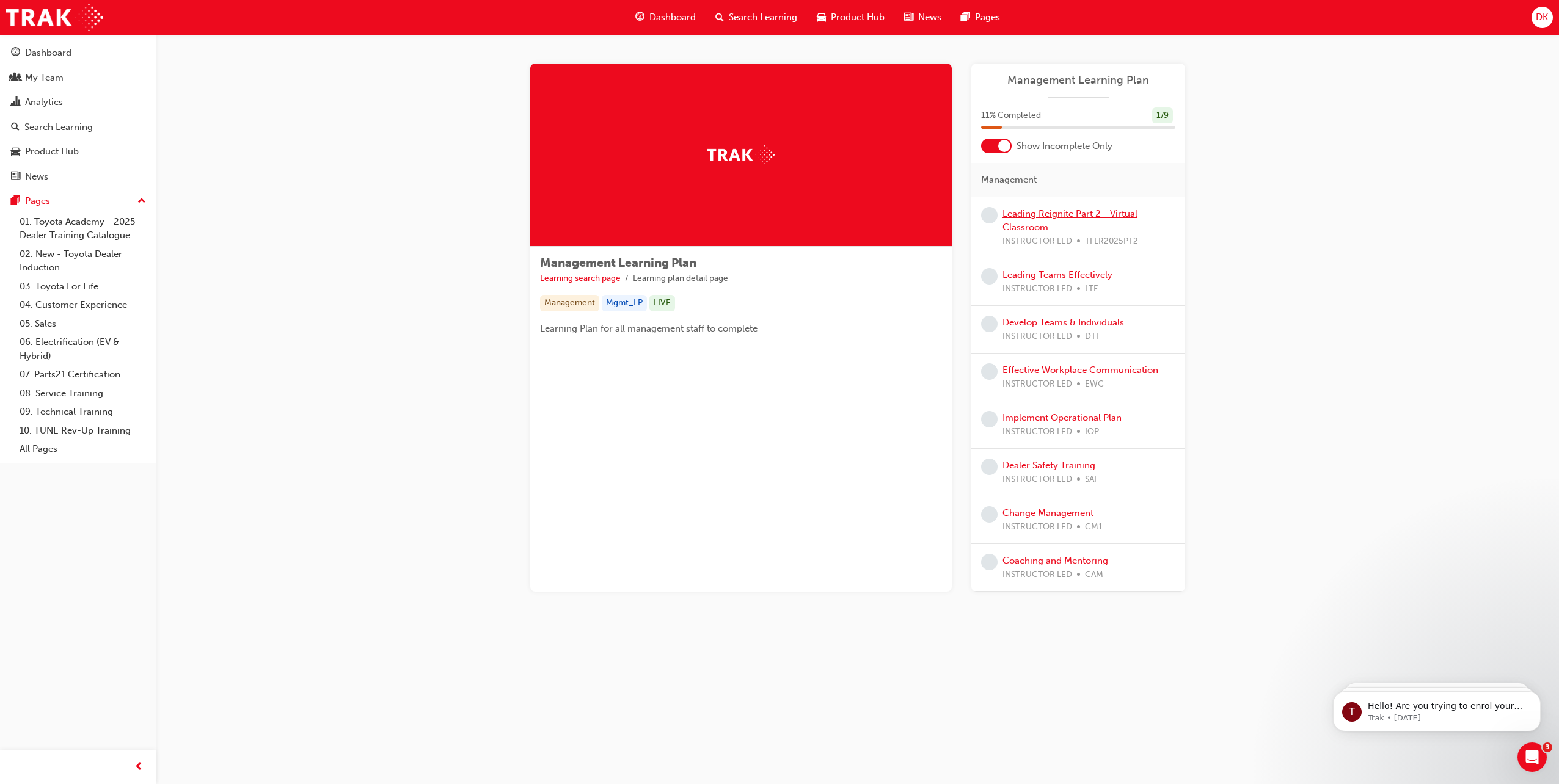
click at [1038, 213] on link "Leading Reignite Part 2 - Virtual Classroom" at bounding box center [1070, 221] width 135 height 25
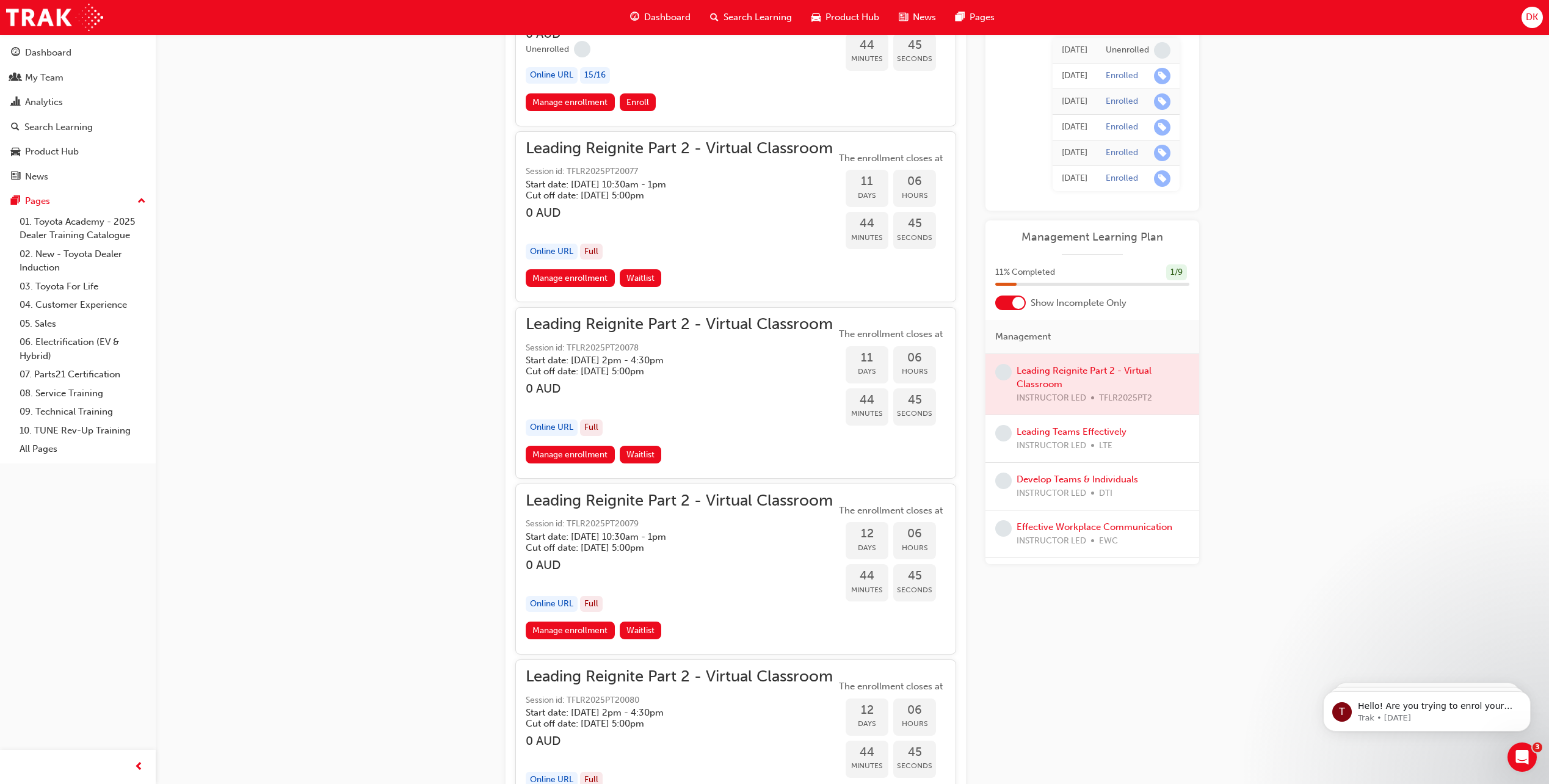
scroll to position [2566, 0]
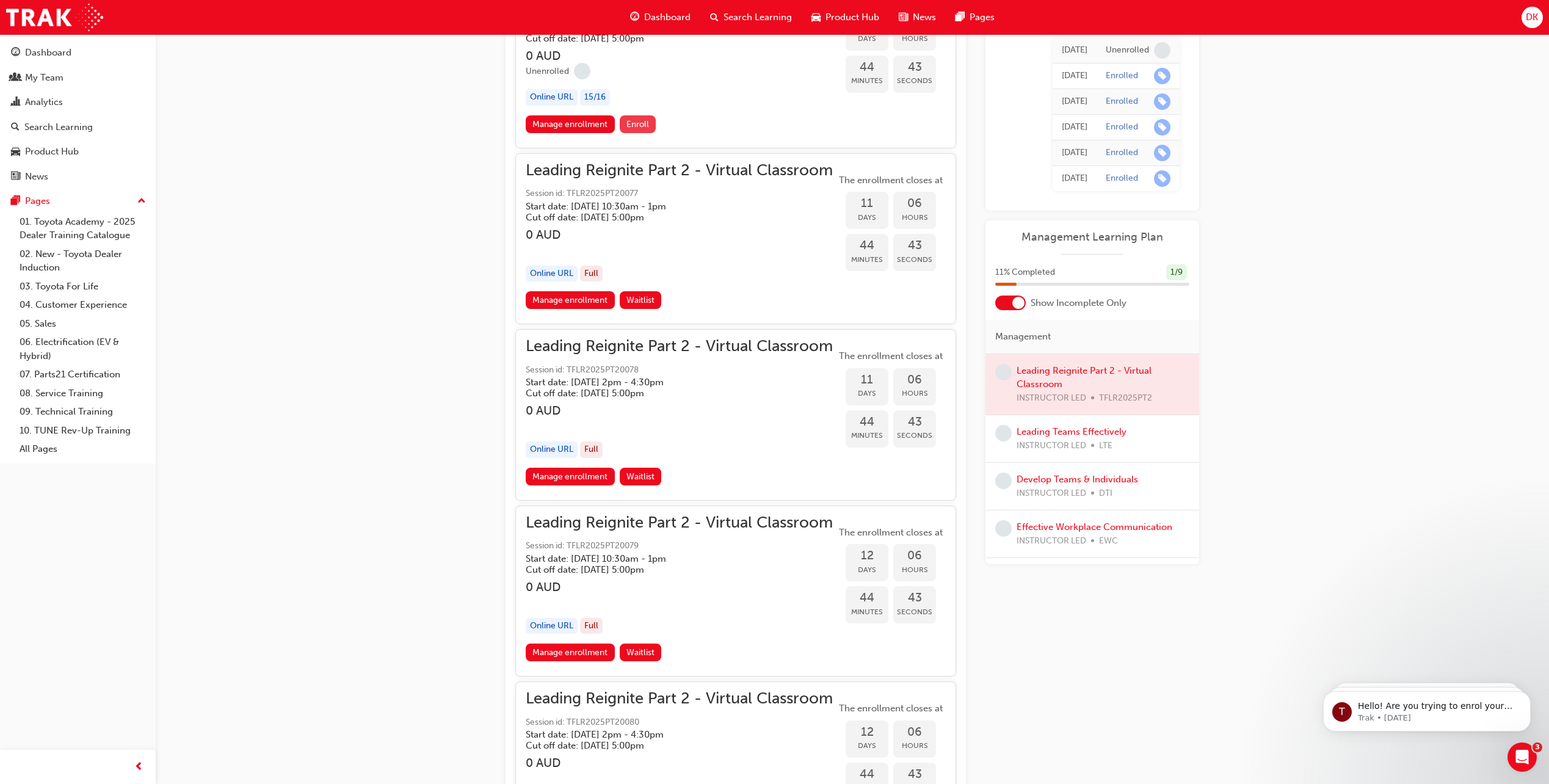
click at [647, 122] on span "Enroll" at bounding box center [638, 124] width 22 height 11
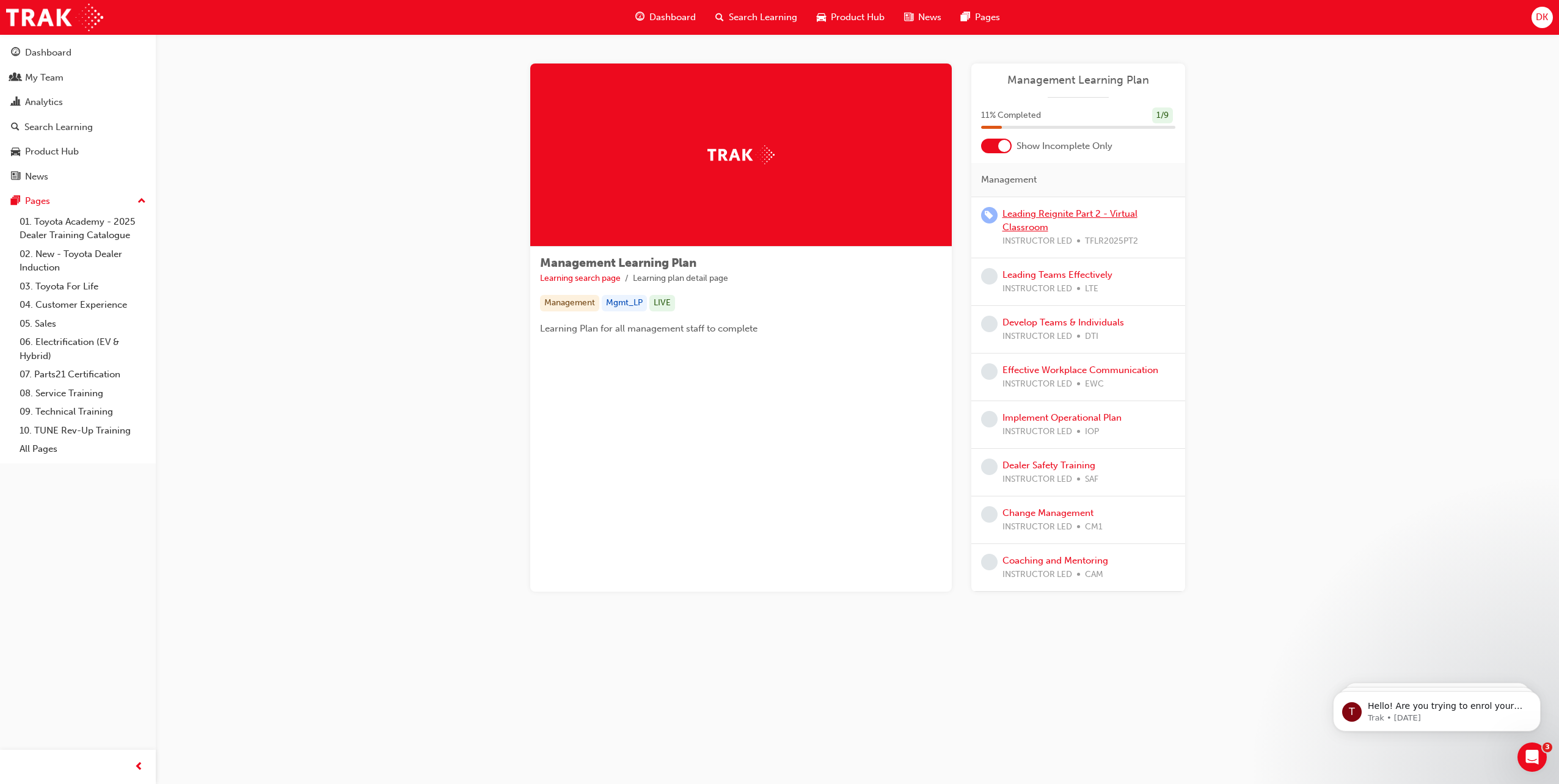
click at [1025, 218] on link "Leading Reignite Part 2 - Virtual Classroom" at bounding box center [1070, 221] width 135 height 25
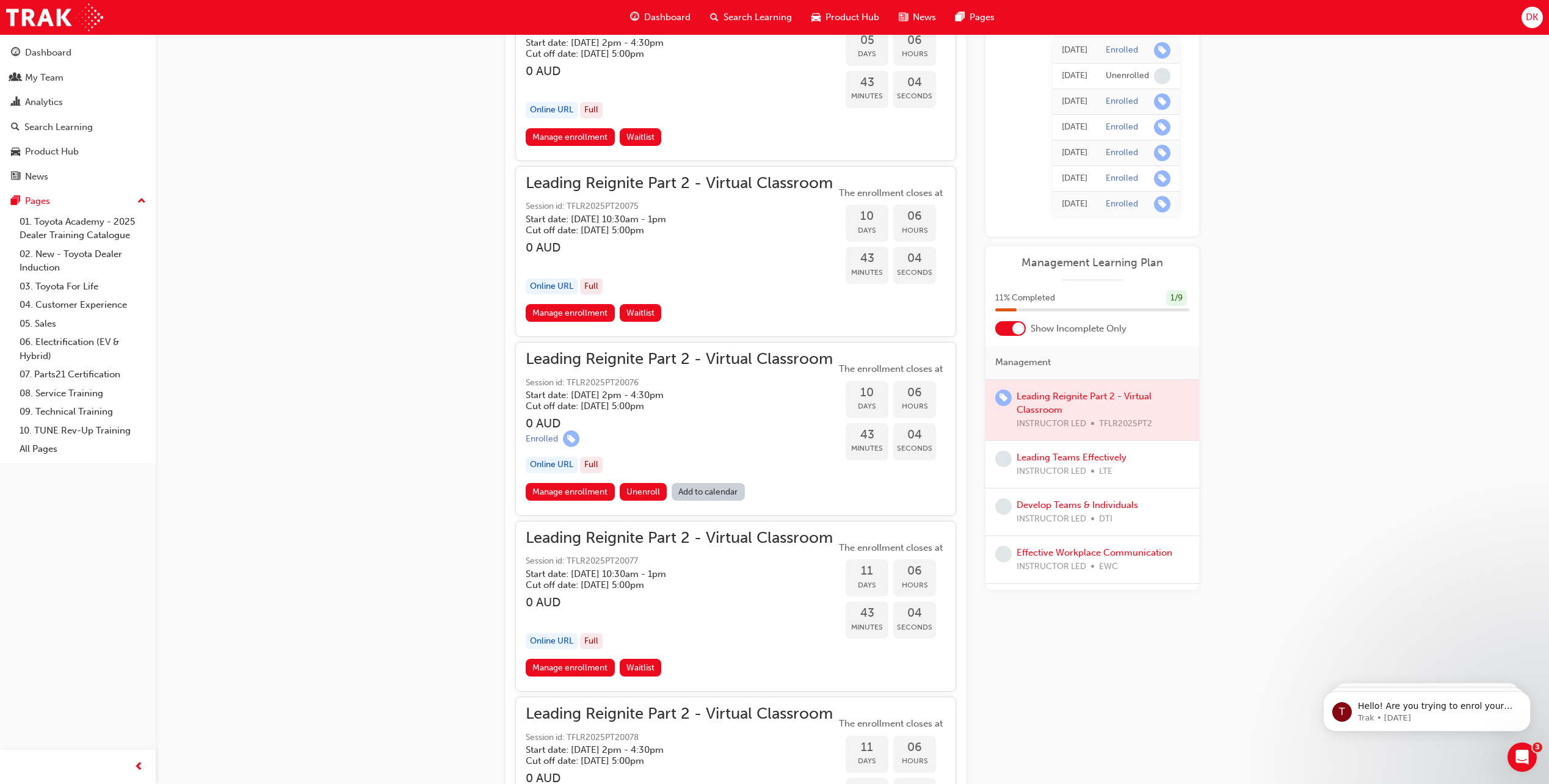
scroll to position [2200, 0]
click at [569, 494] on link "Manage enrollment" at bounding box center [571, 490] width 89 height 17
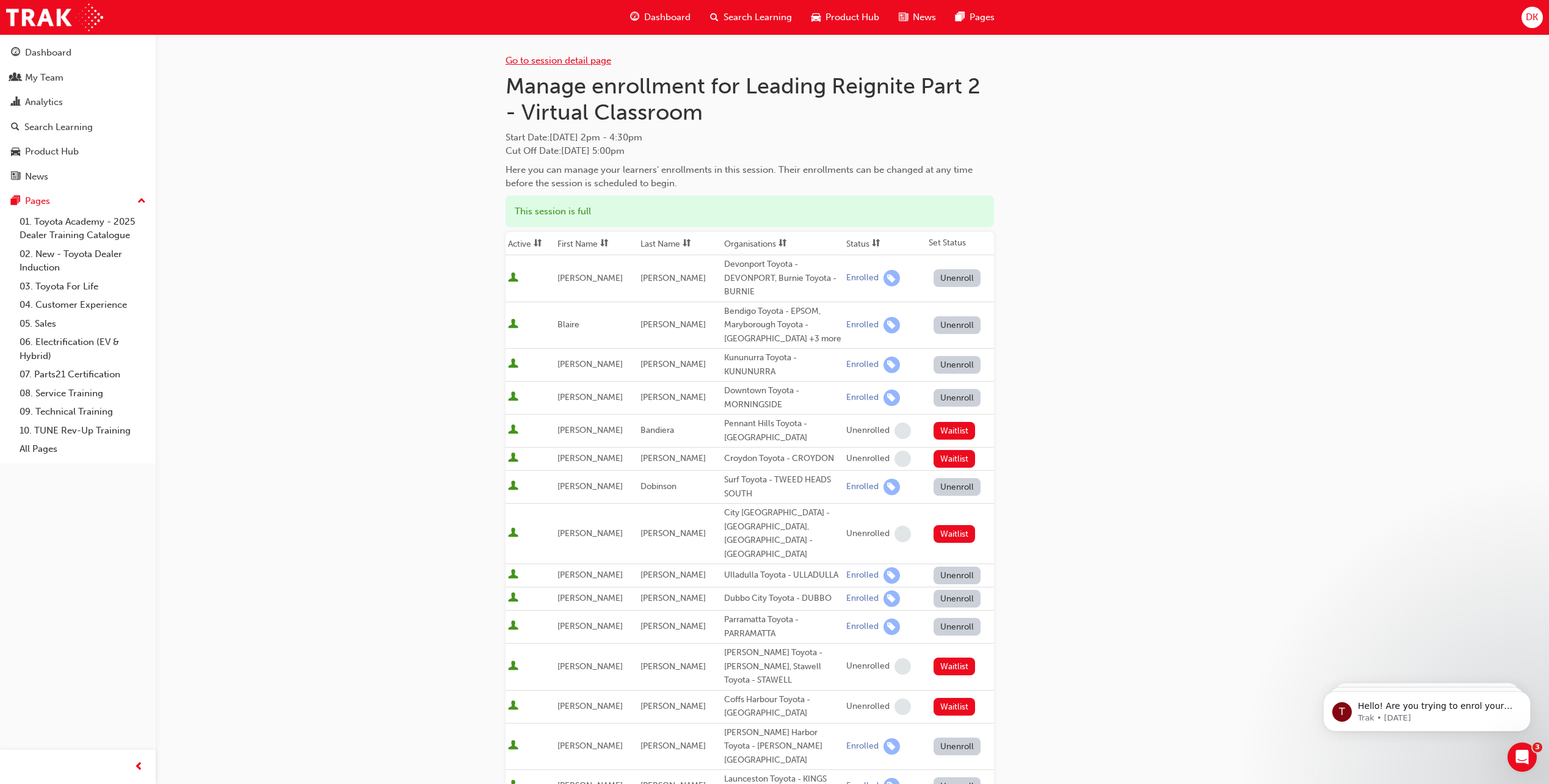
click at [549, 60] on link "Go to session detail page" at bounding box center [558, 60] width 106 height 11
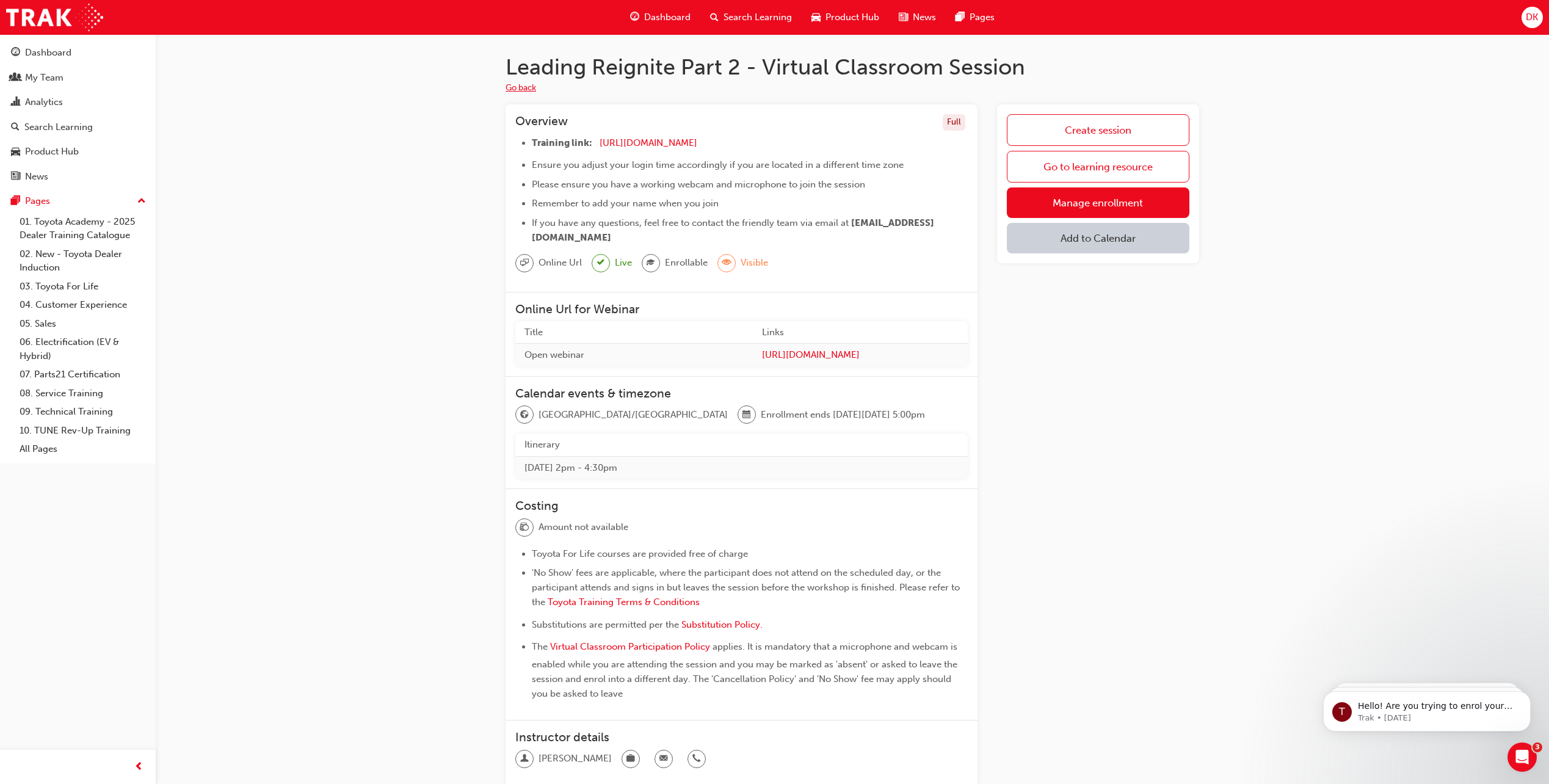
click at [525, 88] on button "Go back" at bounding box center [520, 88] width 31 height 14
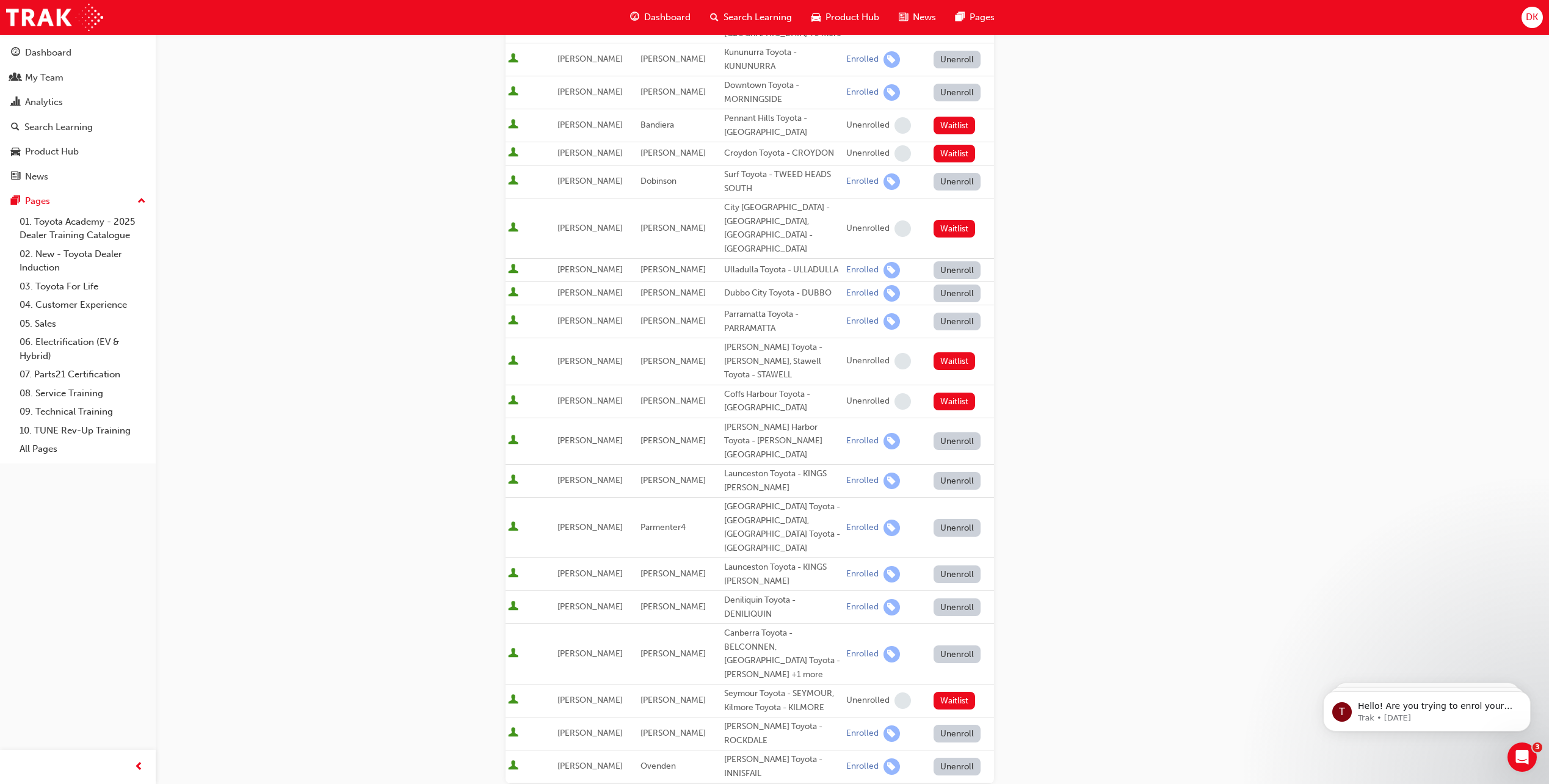
scroll to position [472, 0]
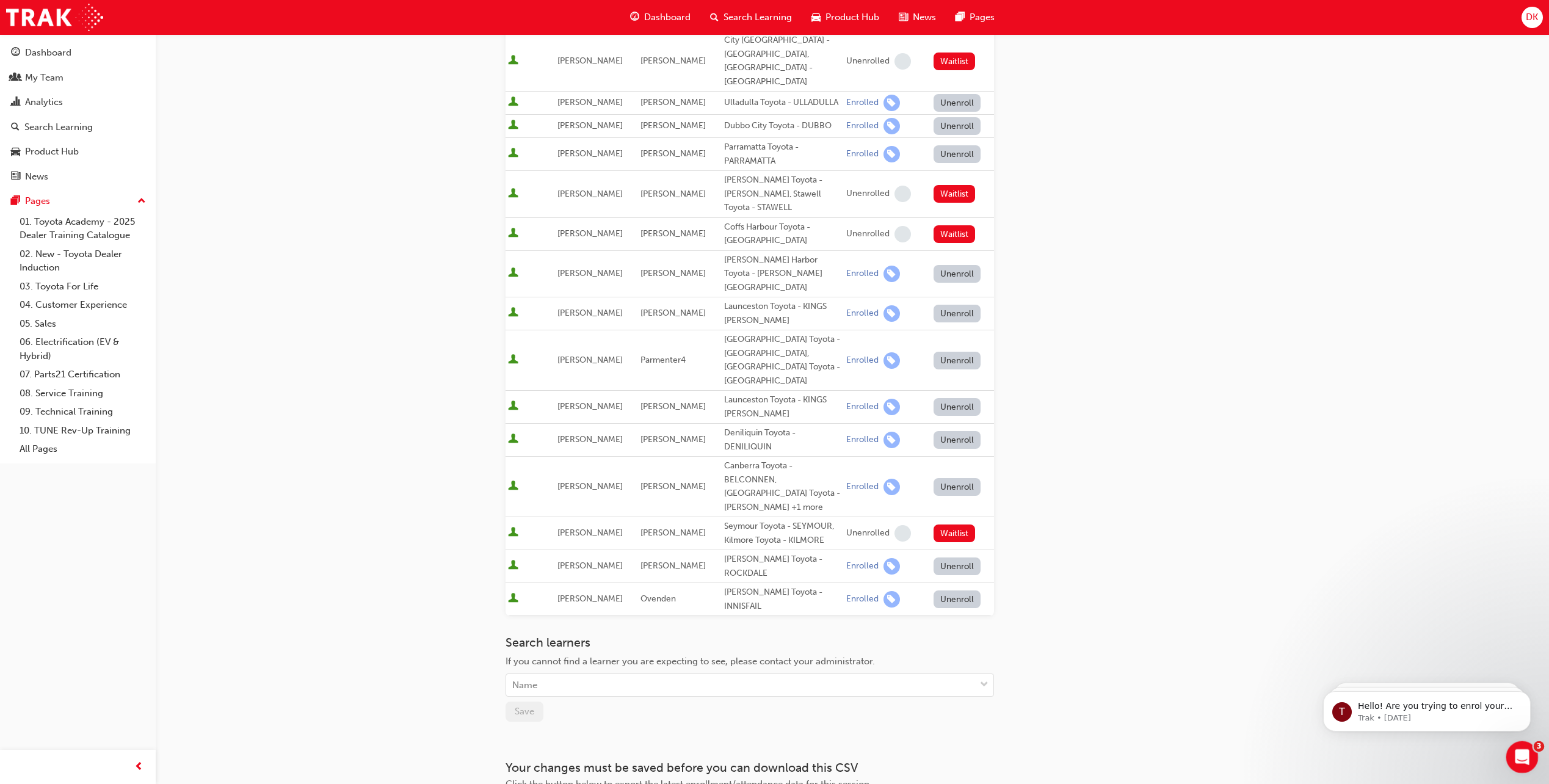
click at [1532, 749] on div "Open Intercom Messenger" at bounding box center [1520, 755] width 41 height 41
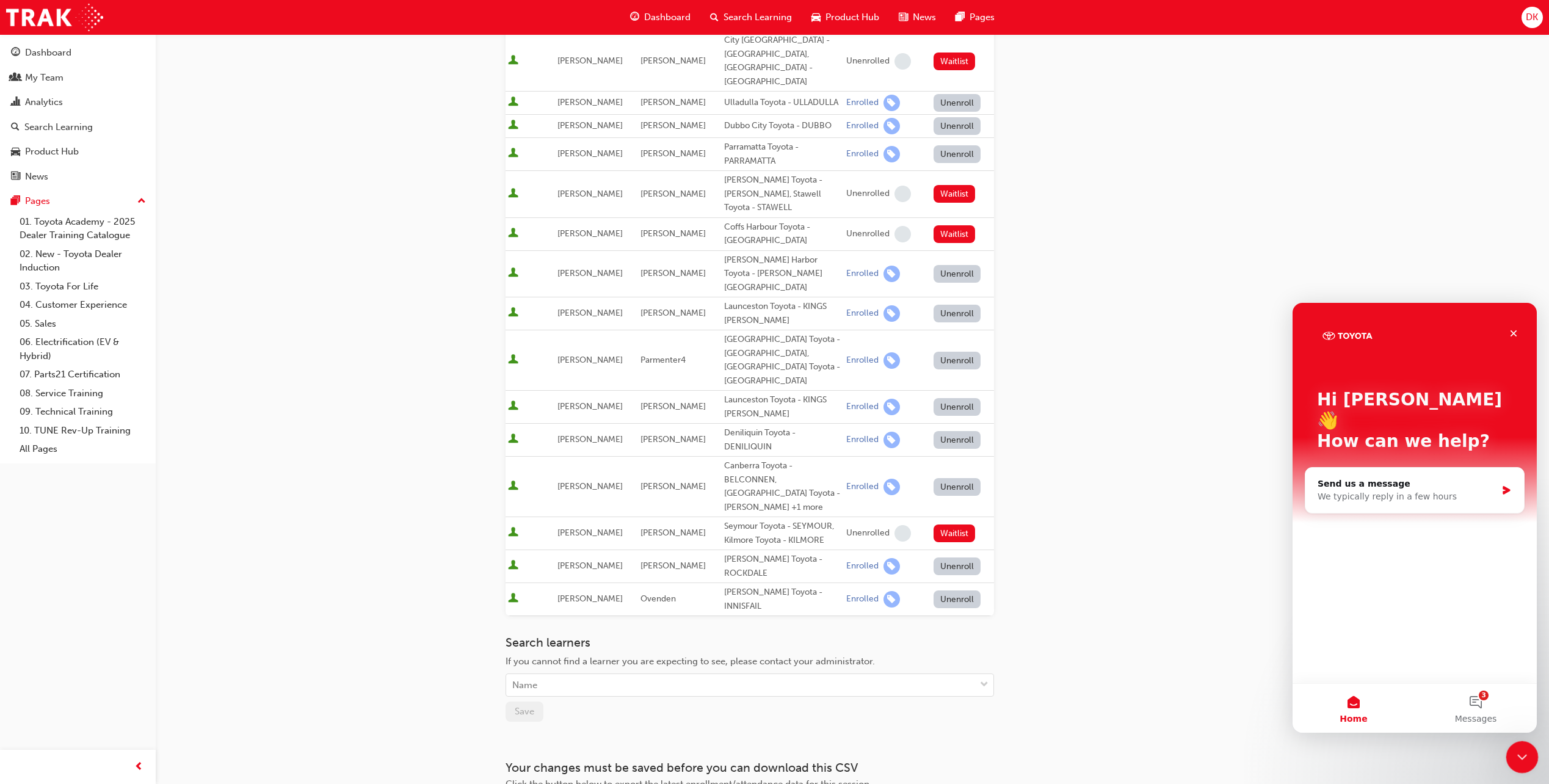
scroll to position [0, 0]
click at [1514, 329] on icon "Close" at bounding box center [1513, 333] width 10 height 10
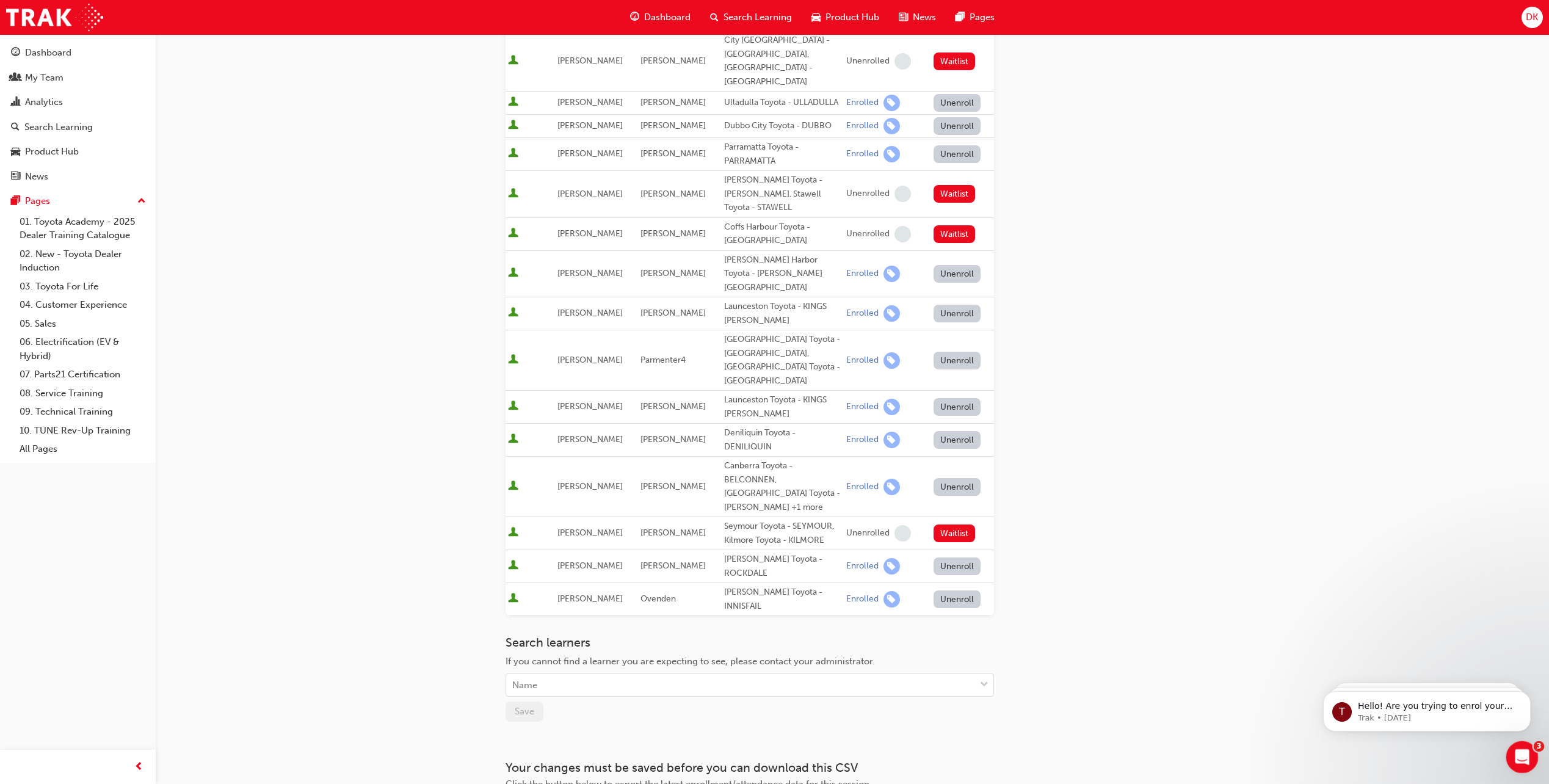
click at [1534, 747] on span "3" at bounding box center [1539, 746] width 11 height 11
click at [1525, 696] on icon "Dismiss notification" at bounding box center [1527, 695] width 7 height 7
click at [1525, 696] on icon "Dismiss notification" at bounding box center [1527, 694] width 6 height 6
click at [1525, 696] on icon "Dismiss notification" at bounding box center [1527, 695] width 6 height 6
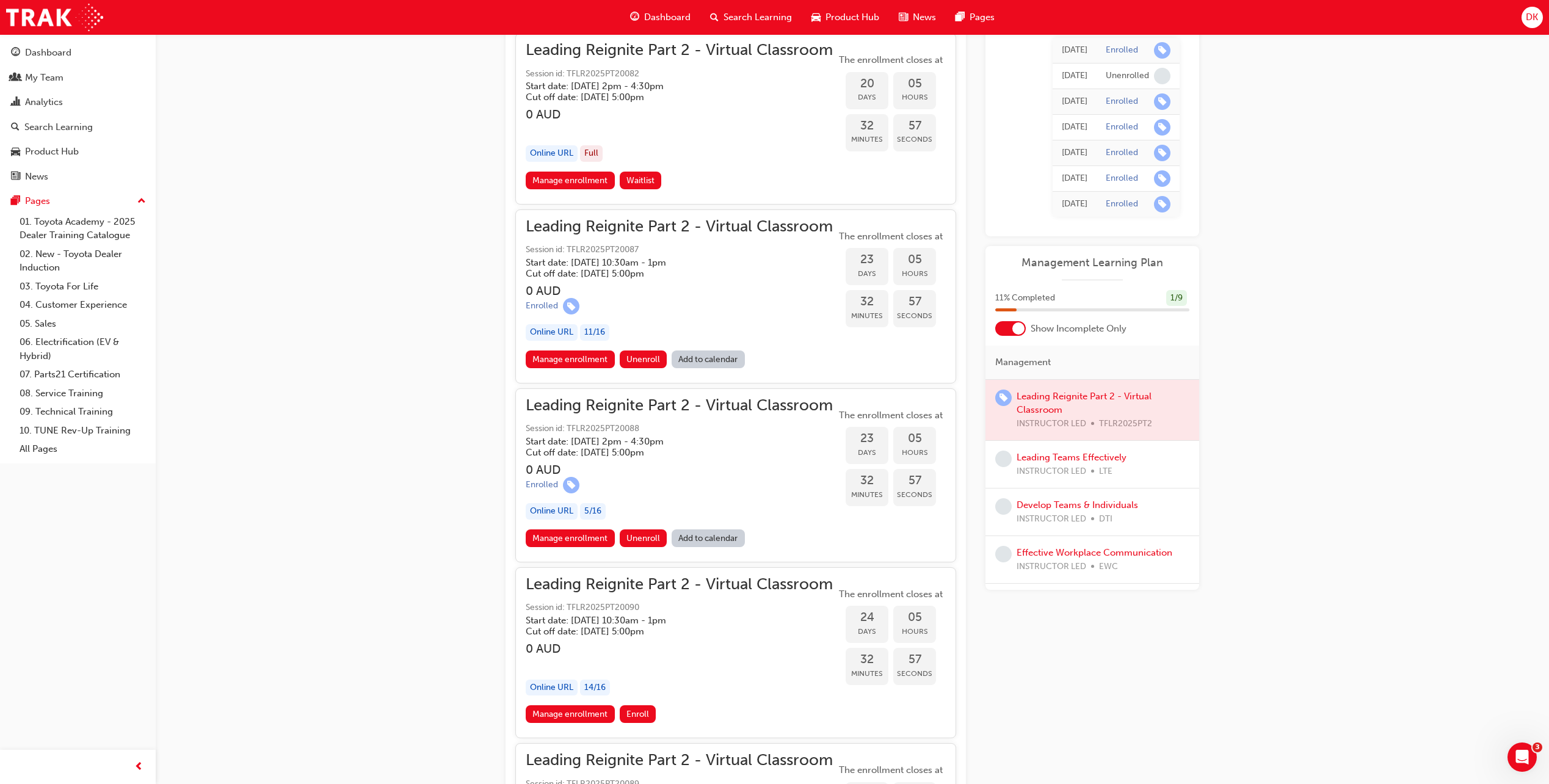
scroll to position [4276, 0]
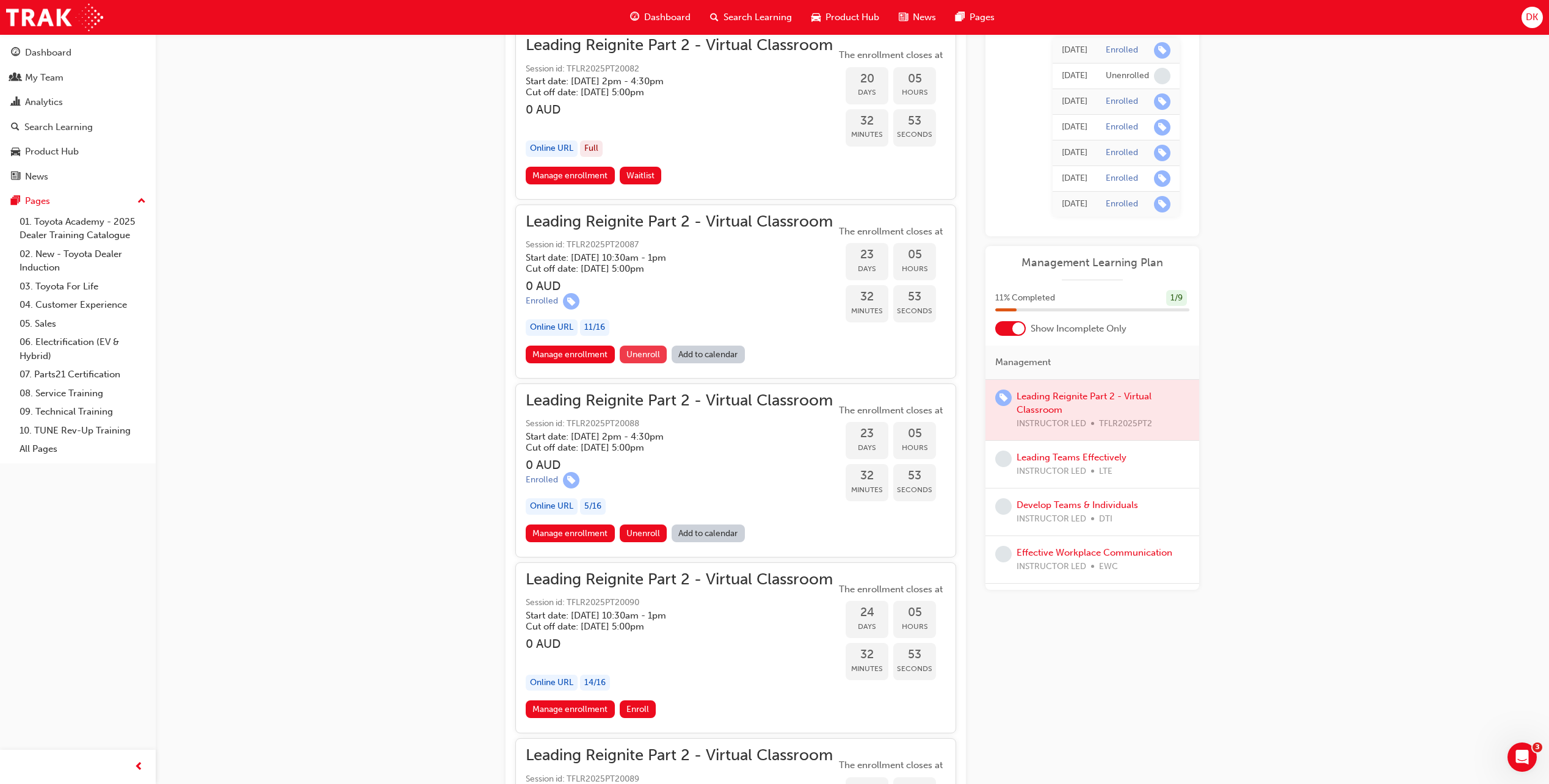
click at [645, 353] on span "Unenroll" at bounding box center [643, 354] width 34 height 11
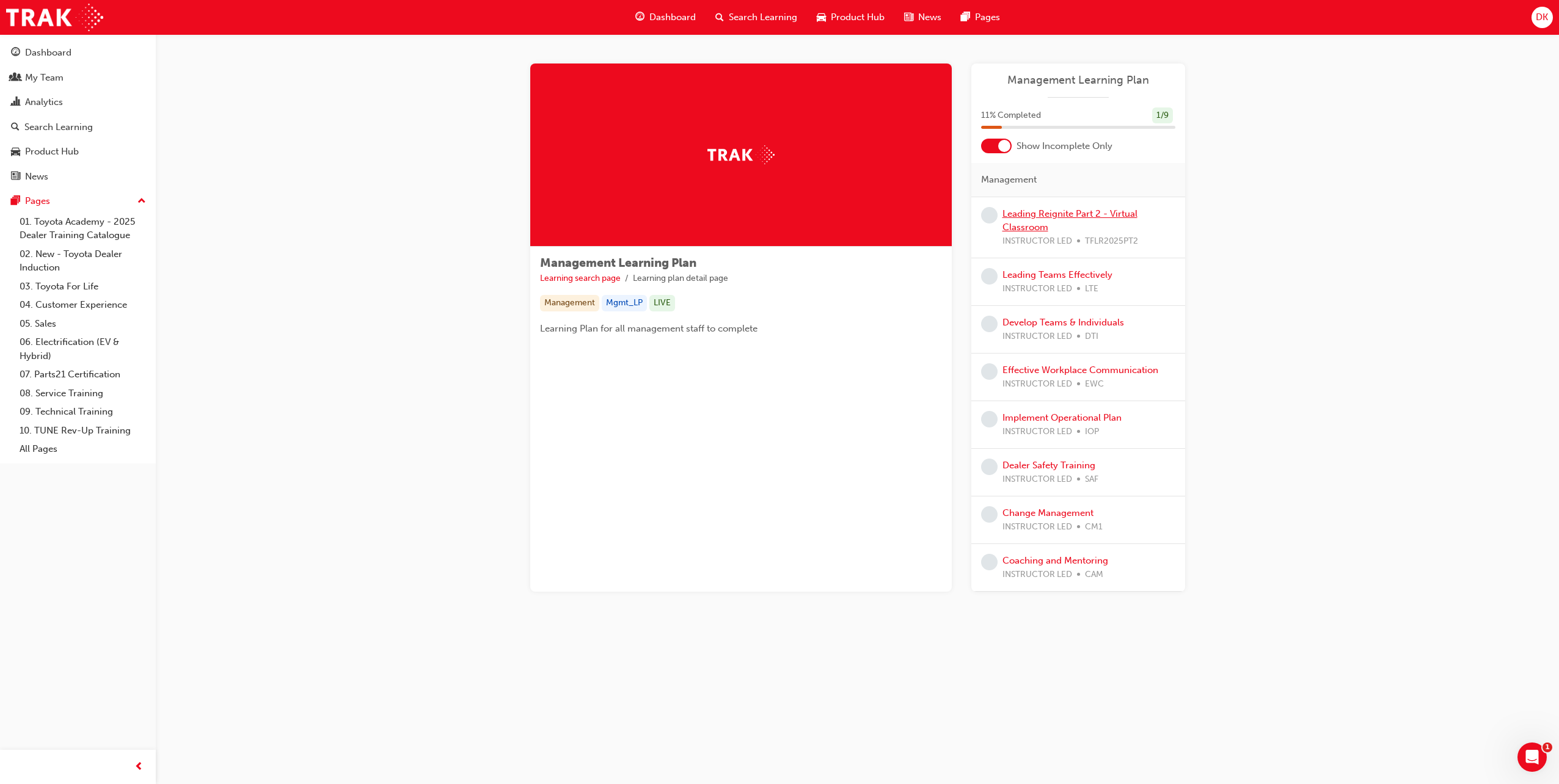
click at [1045, 216] on link "Leading Reignite Part 2 - Virtual Classroom" at bounding box center [1070, 221] width 135 height 25
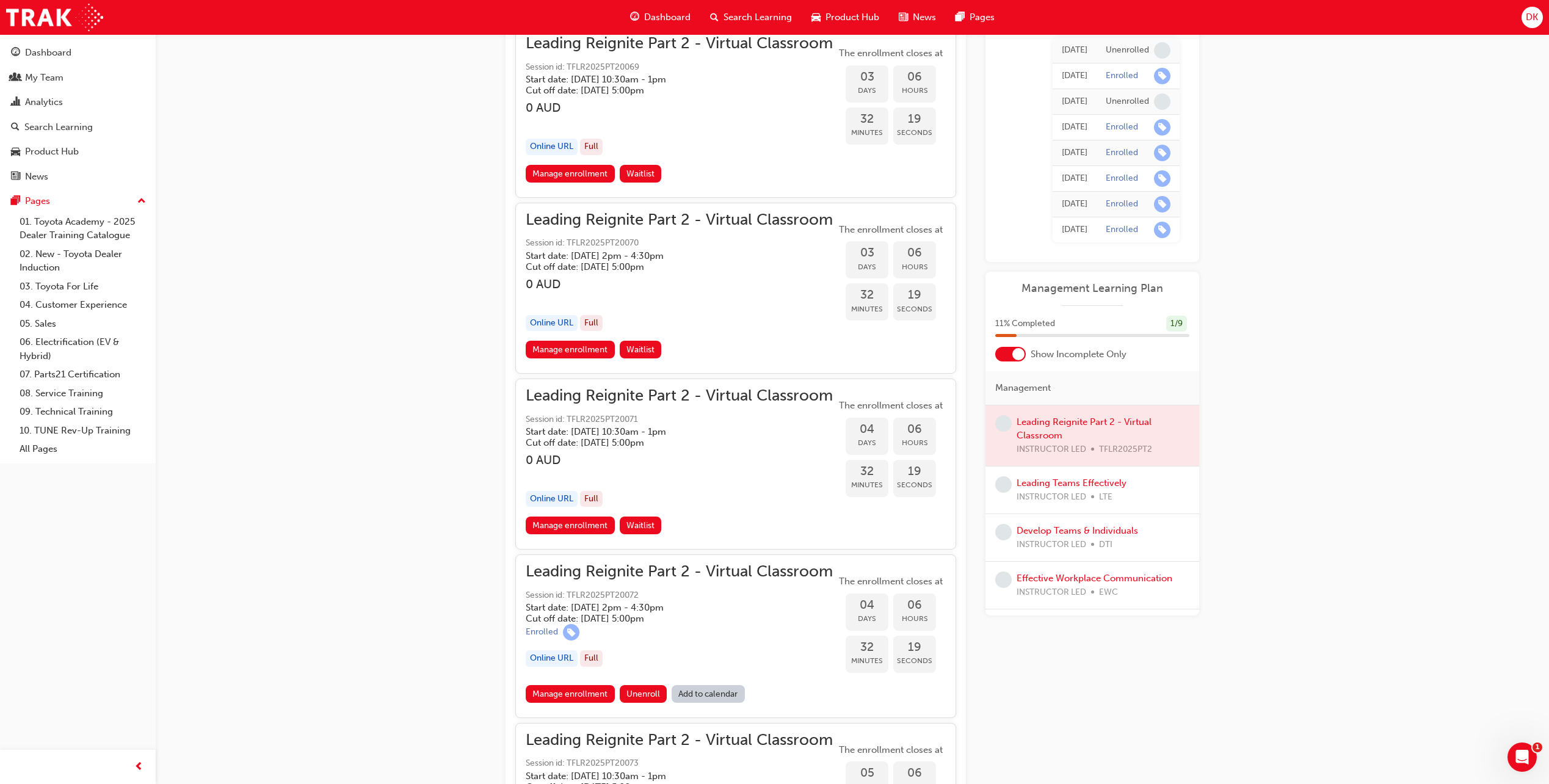
scroll to position [1406, 0]
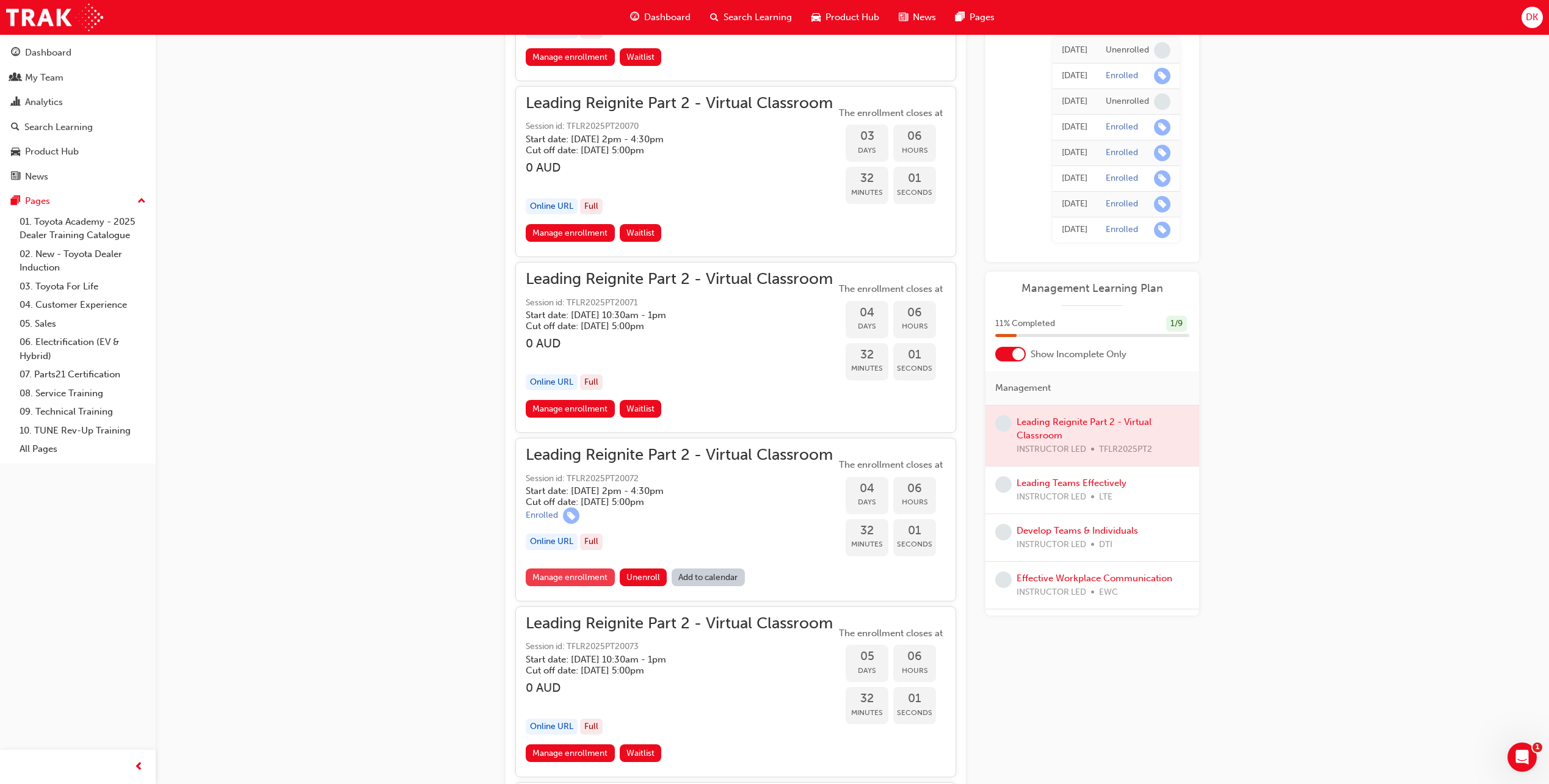
click at [583, 577] on link "Manage enrollment" at bounding box center [571, 576] width 89 height 17
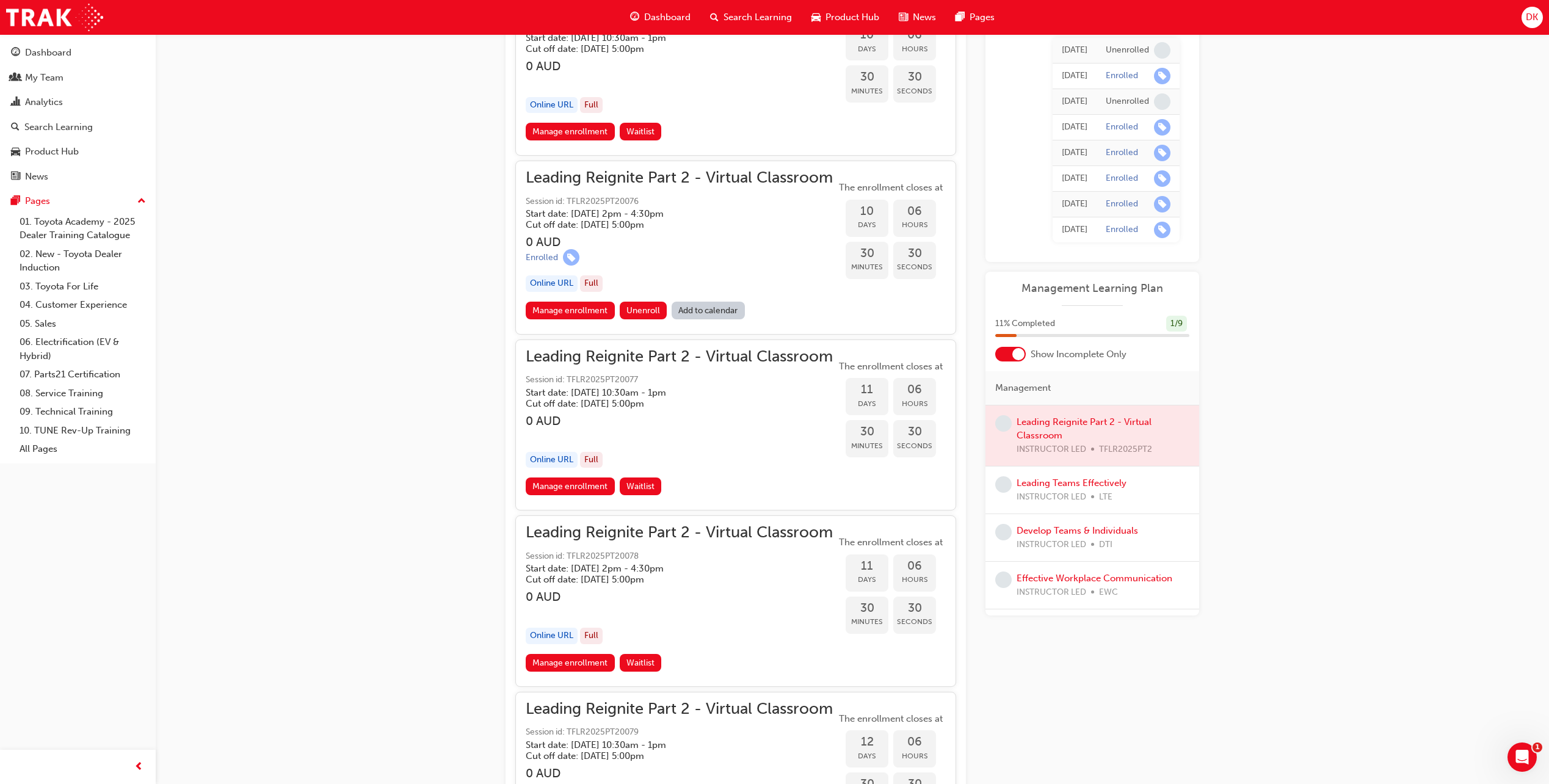
scroll to position [2383, 0]
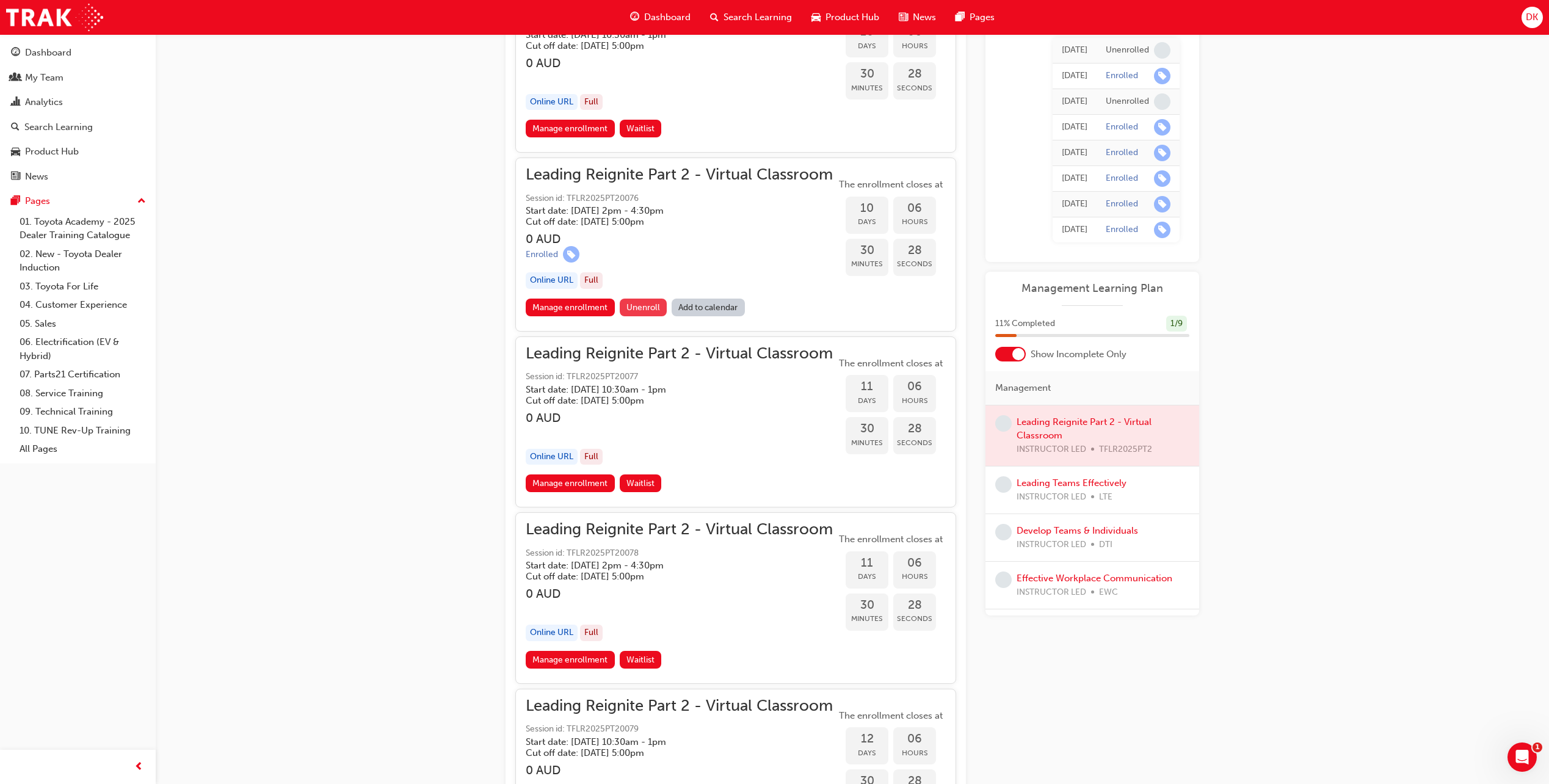
click at [631, 304] on span "Unenroll" at bounding box center [643, 307] width 34 height 11
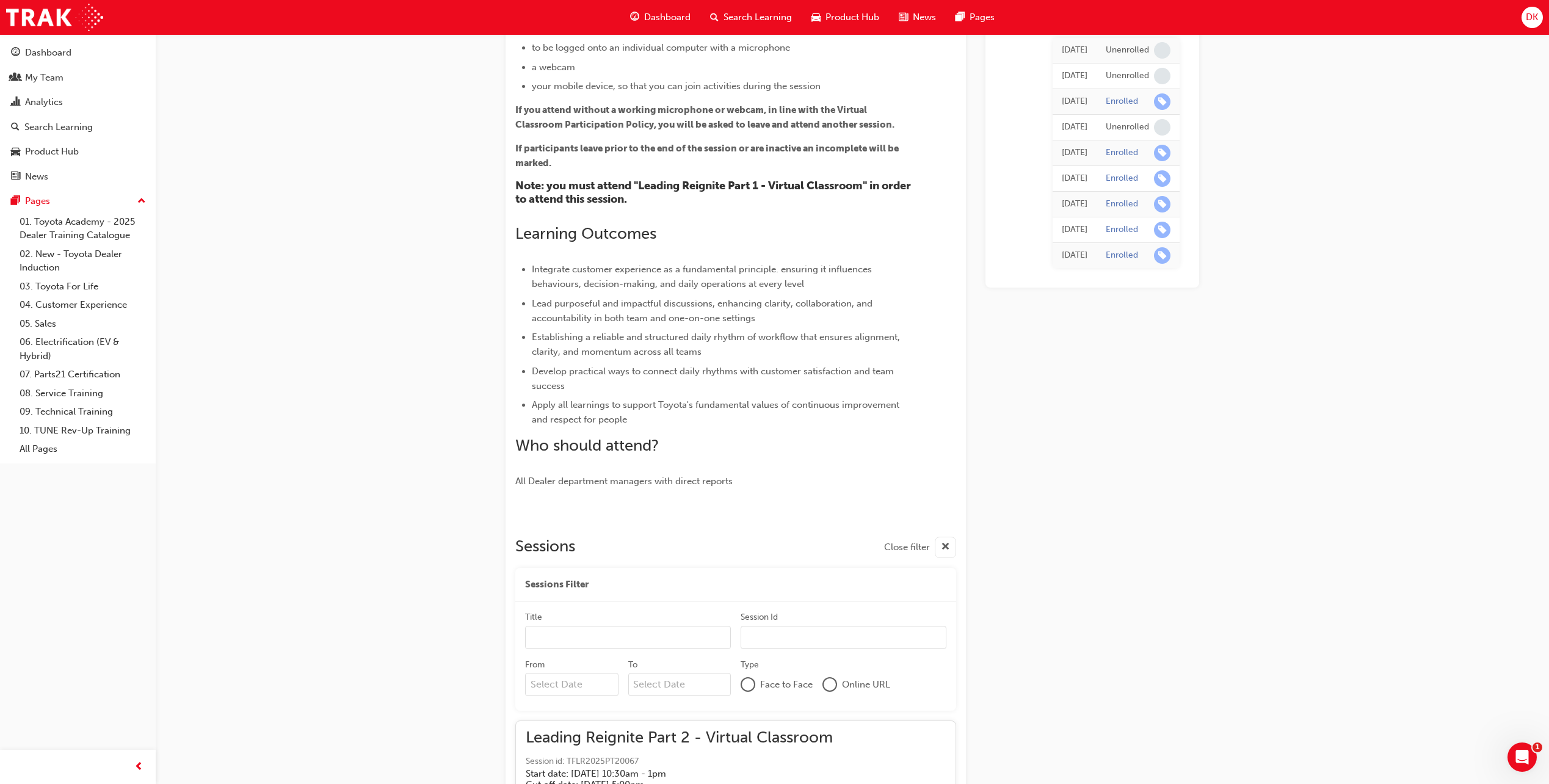
scroll to position [204, 0]
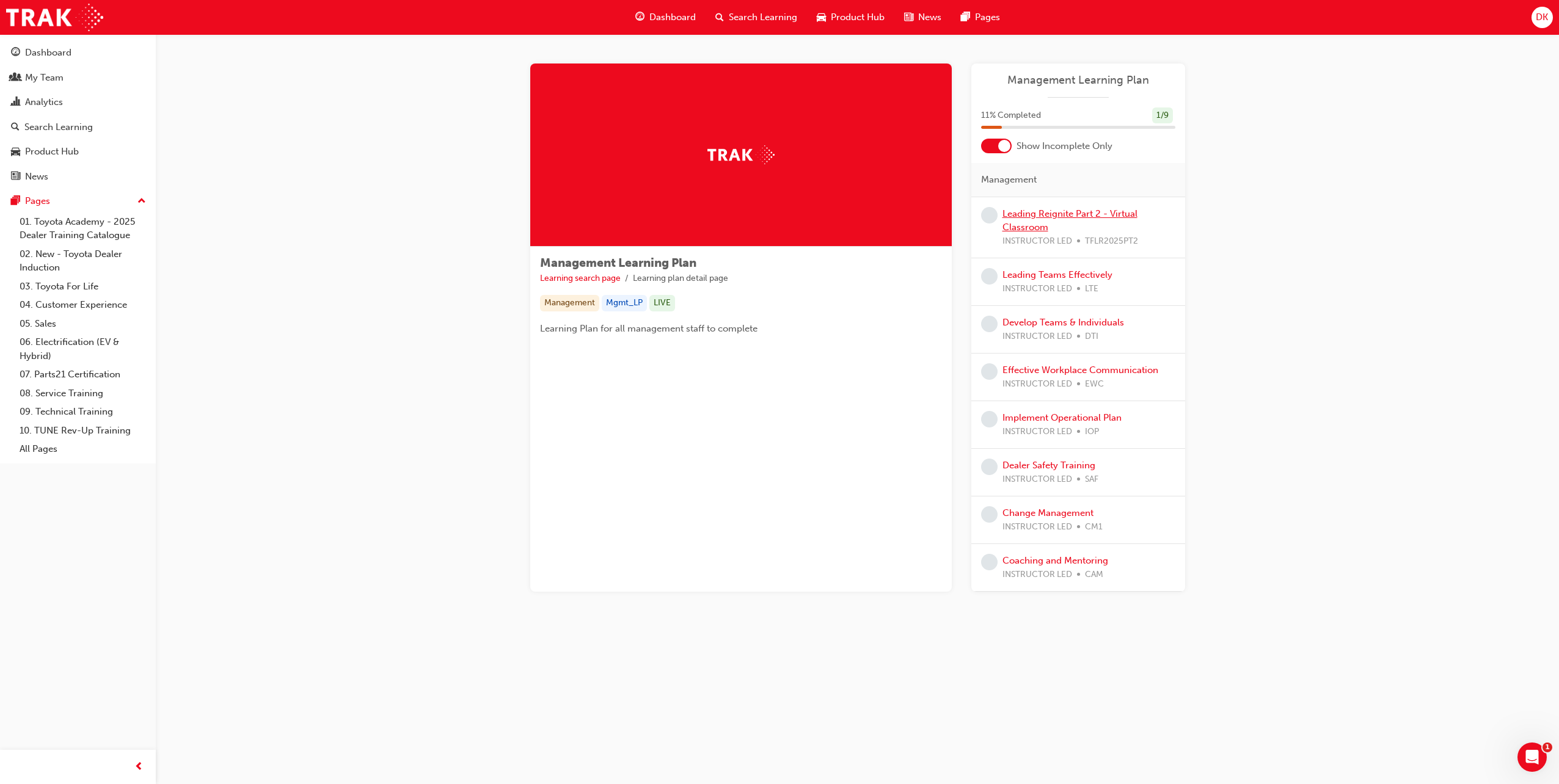
click at [1071, 218] on link "Leading Reignite Part 2 - Virtual Classroom" at bounding box center [1070, 221] width 135 height 25
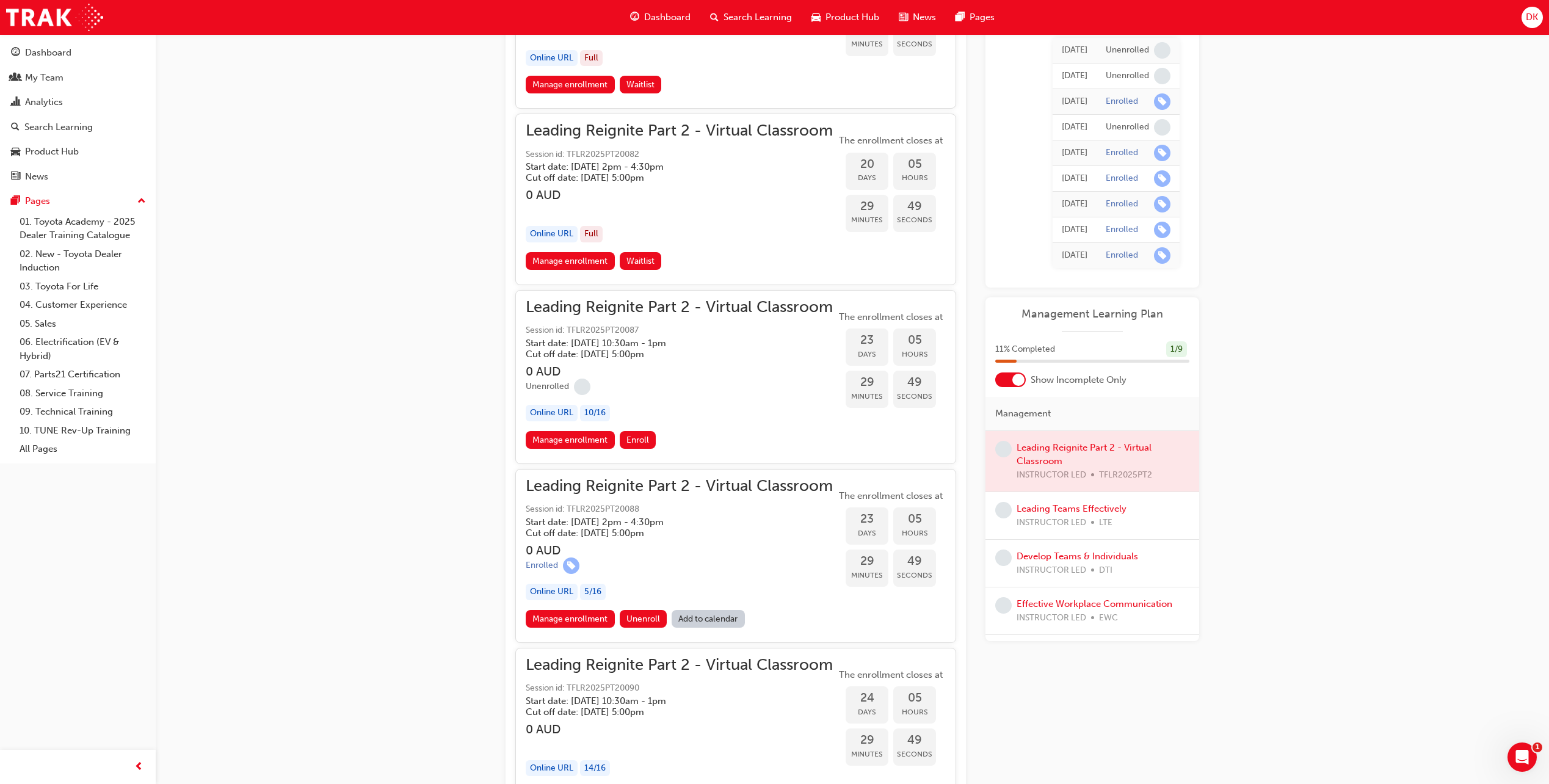
scroll to position [4215, 0]
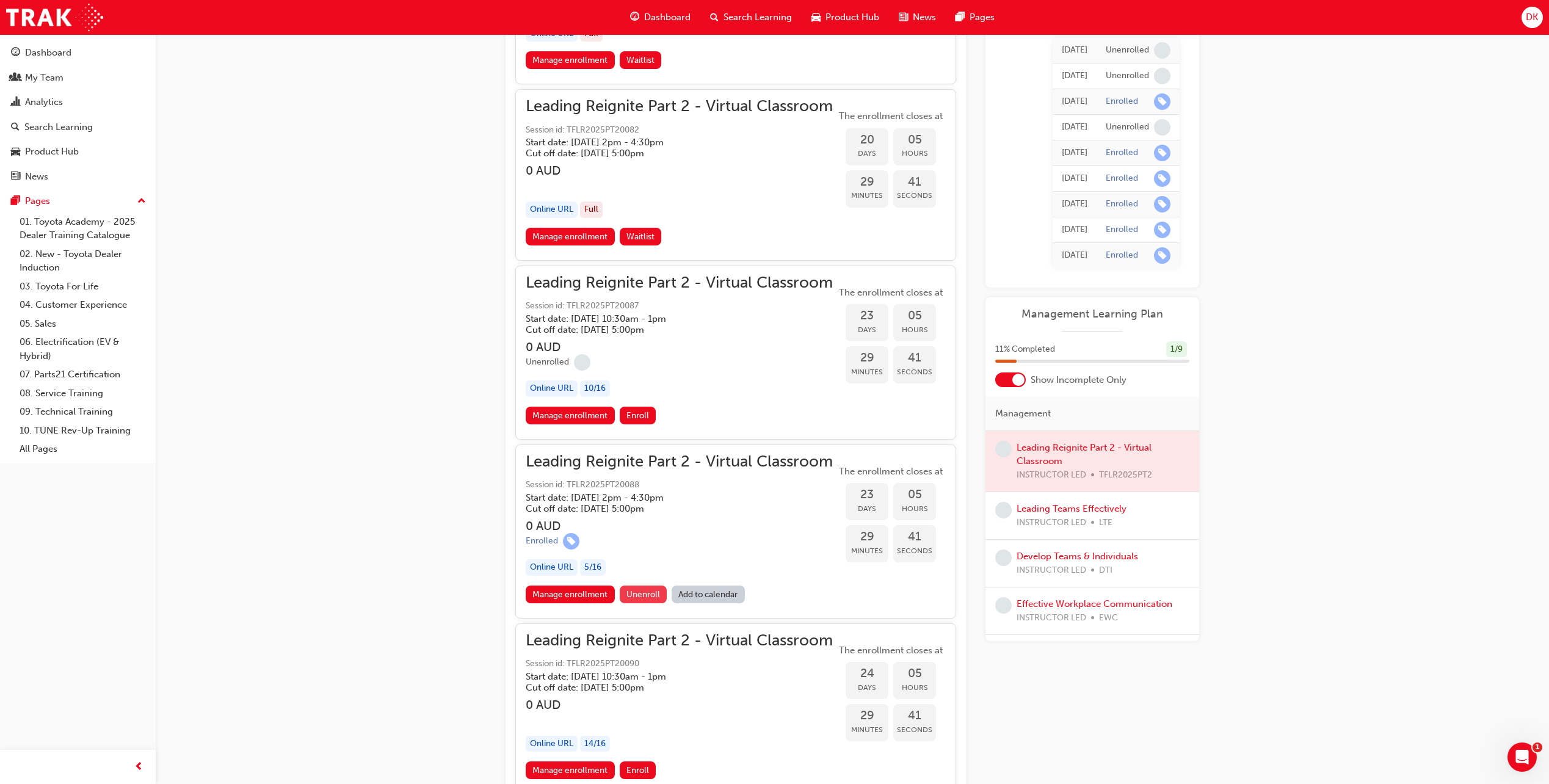
click at [643, 598] on span "Unenroll" at bounding box center [643, 594] width 34 height 11
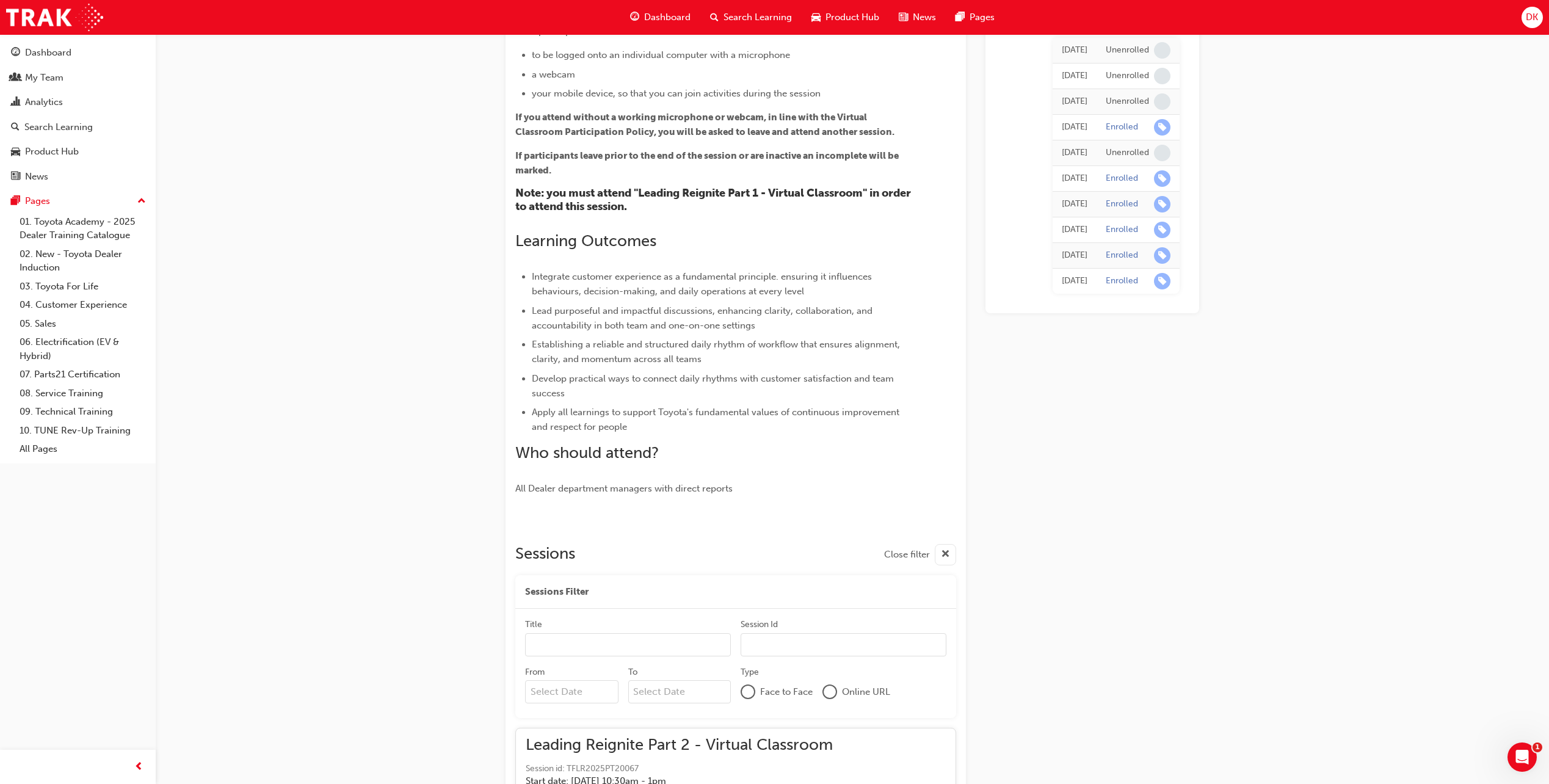
scroll to position [186, 0]
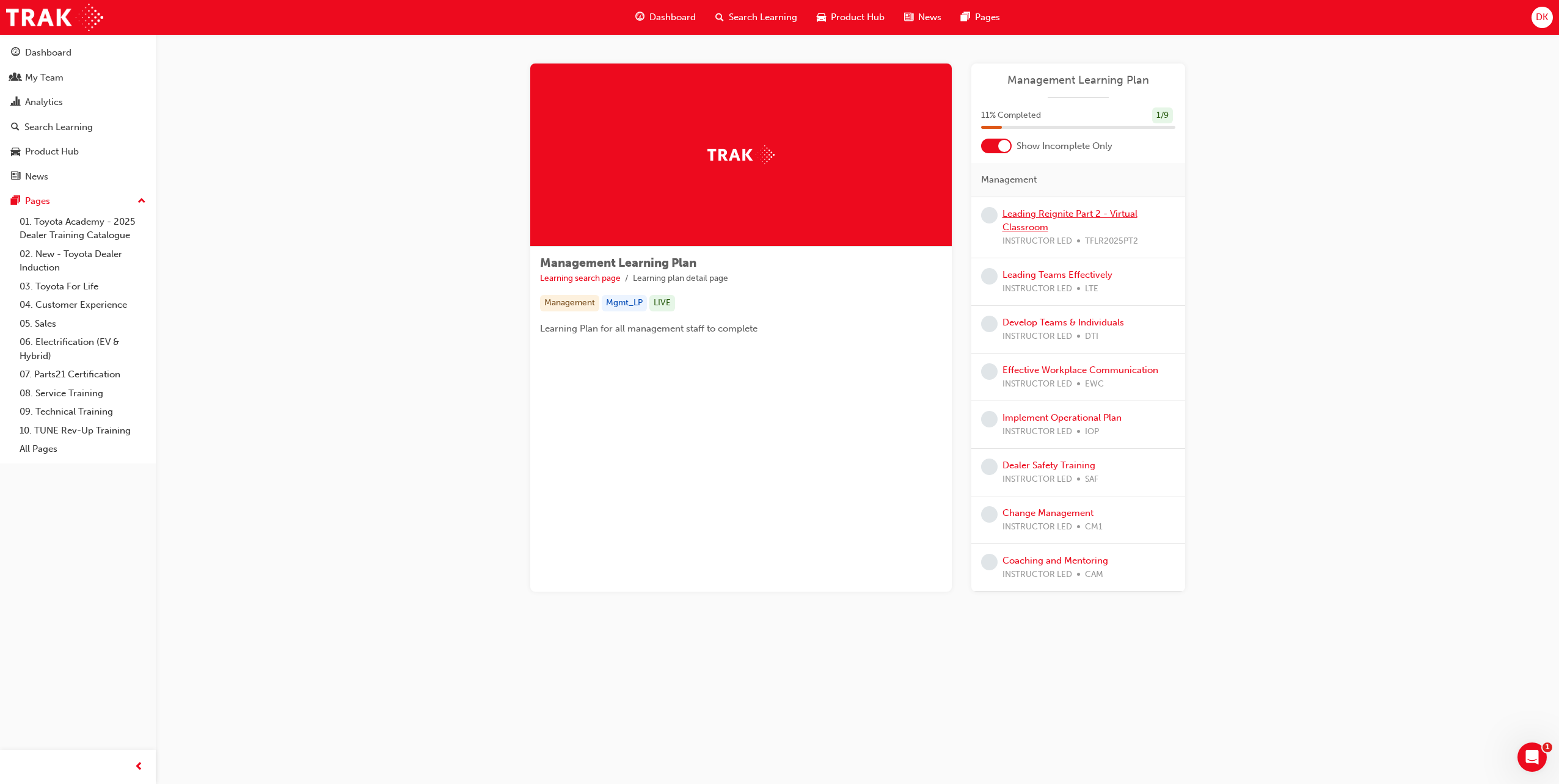
click at [1050, 213] on link "Leading Reignite Part 2 - Virtual Classroom" at bounding box center [1070, 221] width 135 height 25
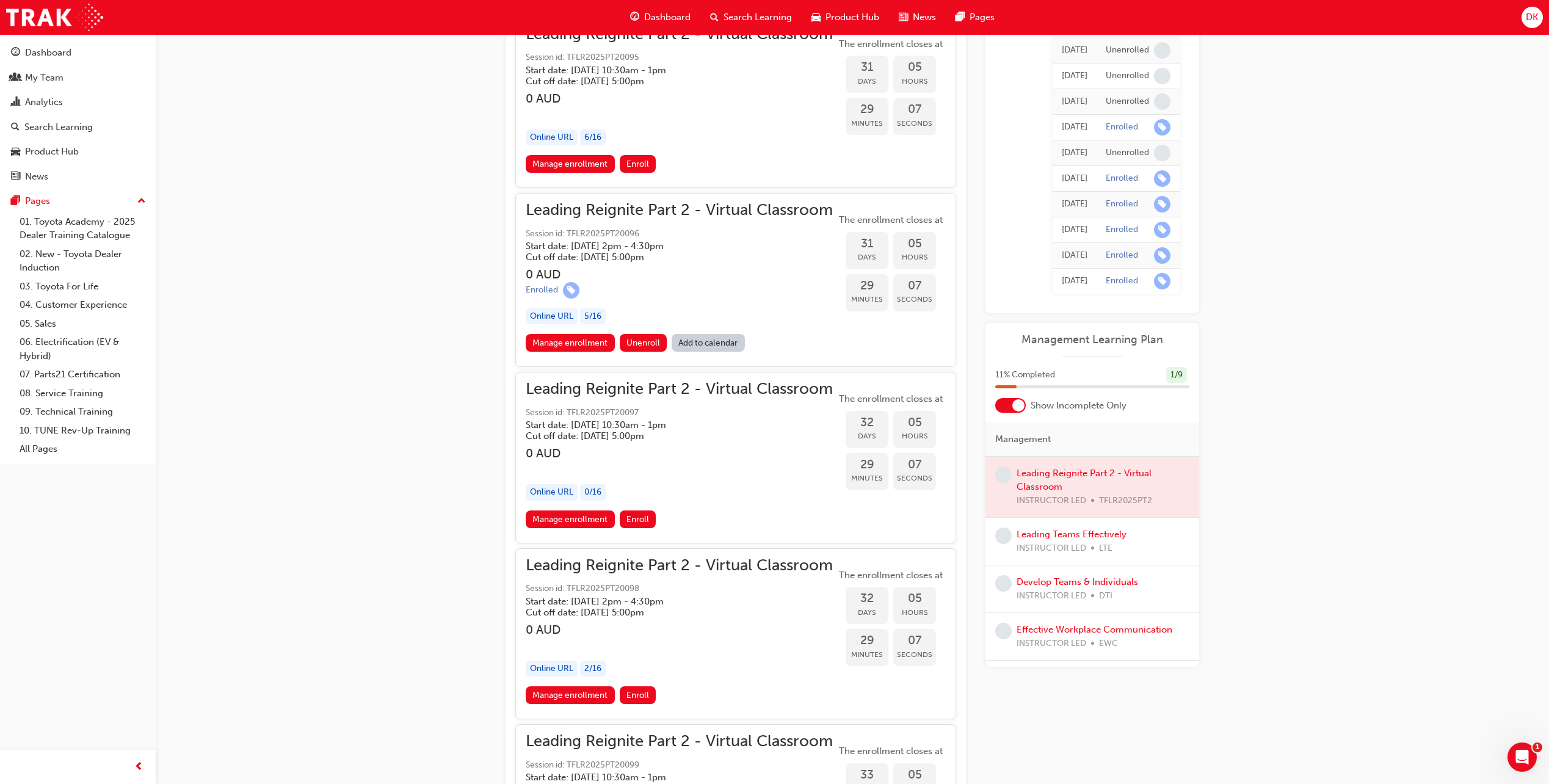
scroll to position [5986, 0]
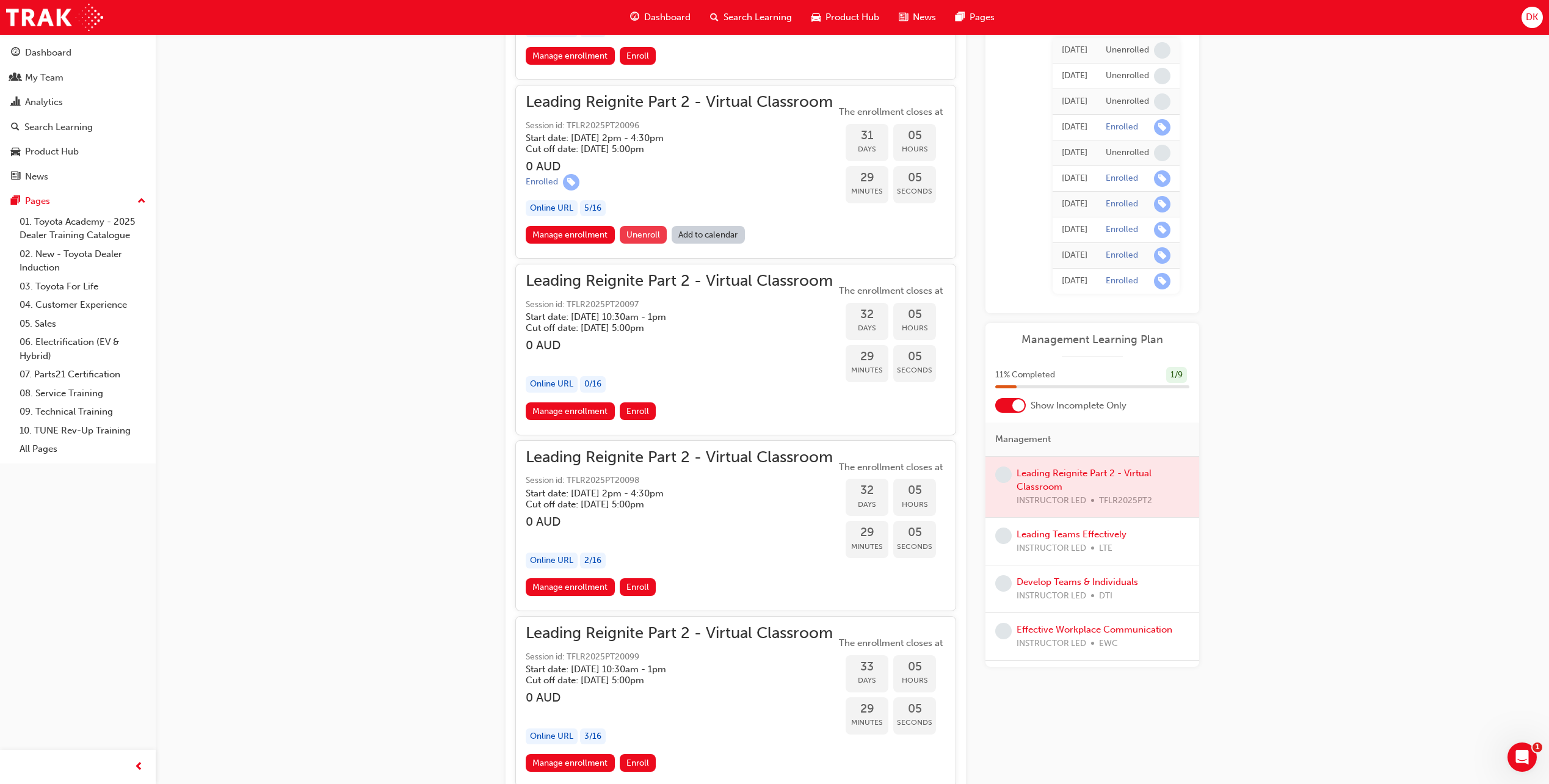
click at [641, 237] on span "Unenroll" at bounding box center [643, 235] width 34 height 11
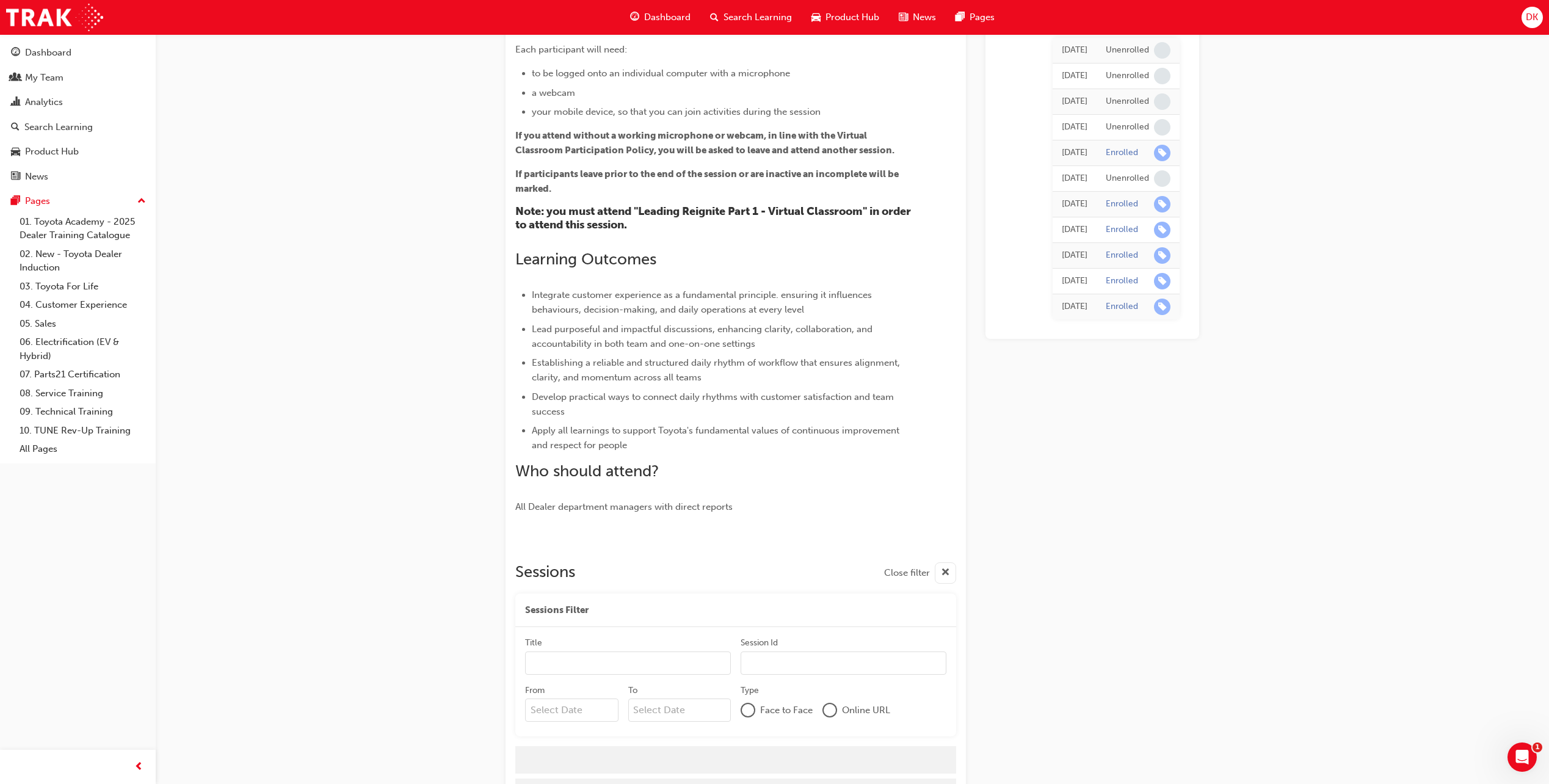
scroll to position [186, 0]
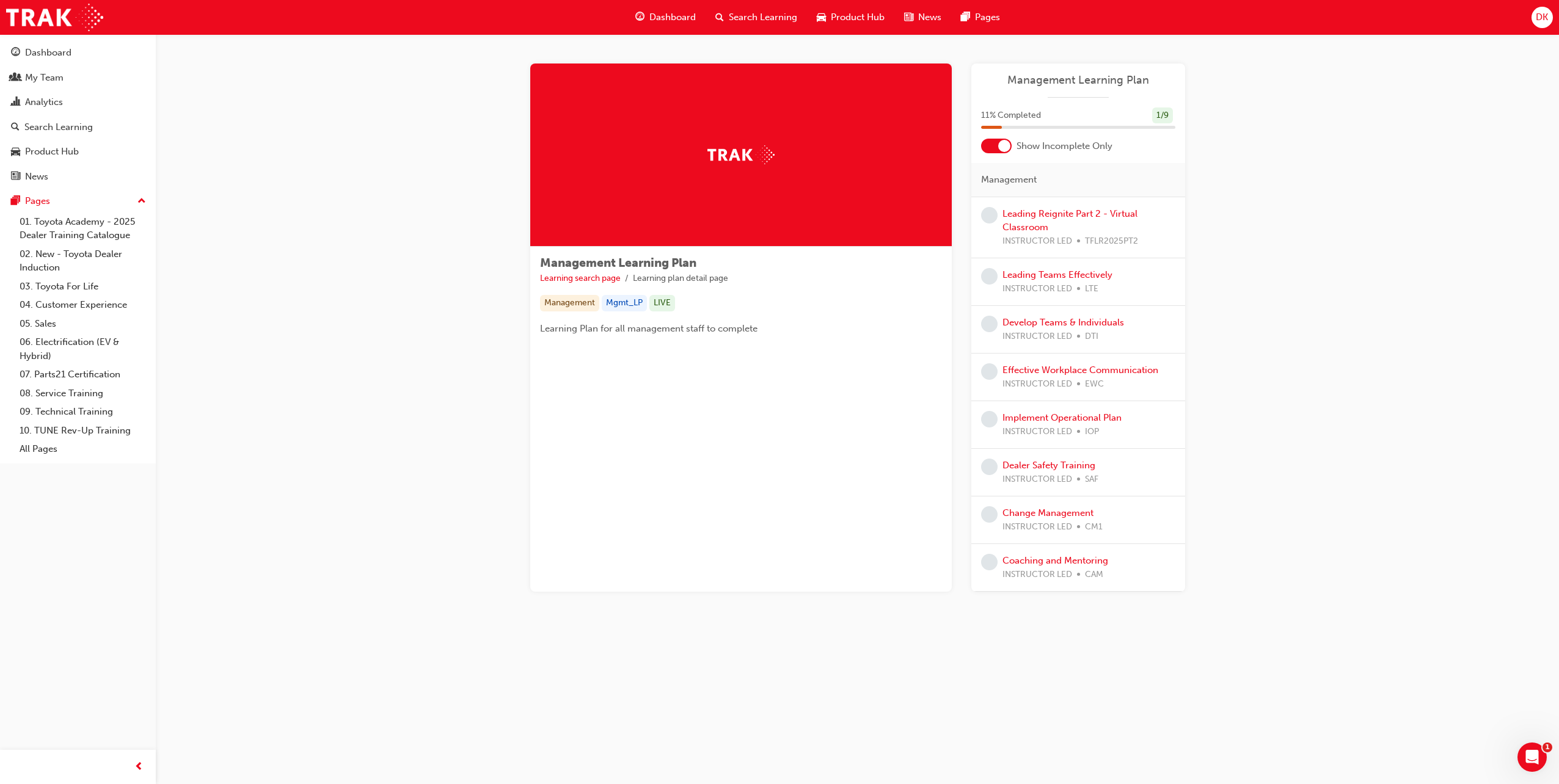
click at [1043, 221] on div "Leading Reignite Part 2 - Virtual Classroom INSTRUCTOR LED TFLR2025PT2" at bounding box center [1089, 227] width 173 height 41
click at [1067, 214] on link "Leading Reignite Part 2 - Virtual Classroom" at bounding box center [1070, 221] width 135 height 25
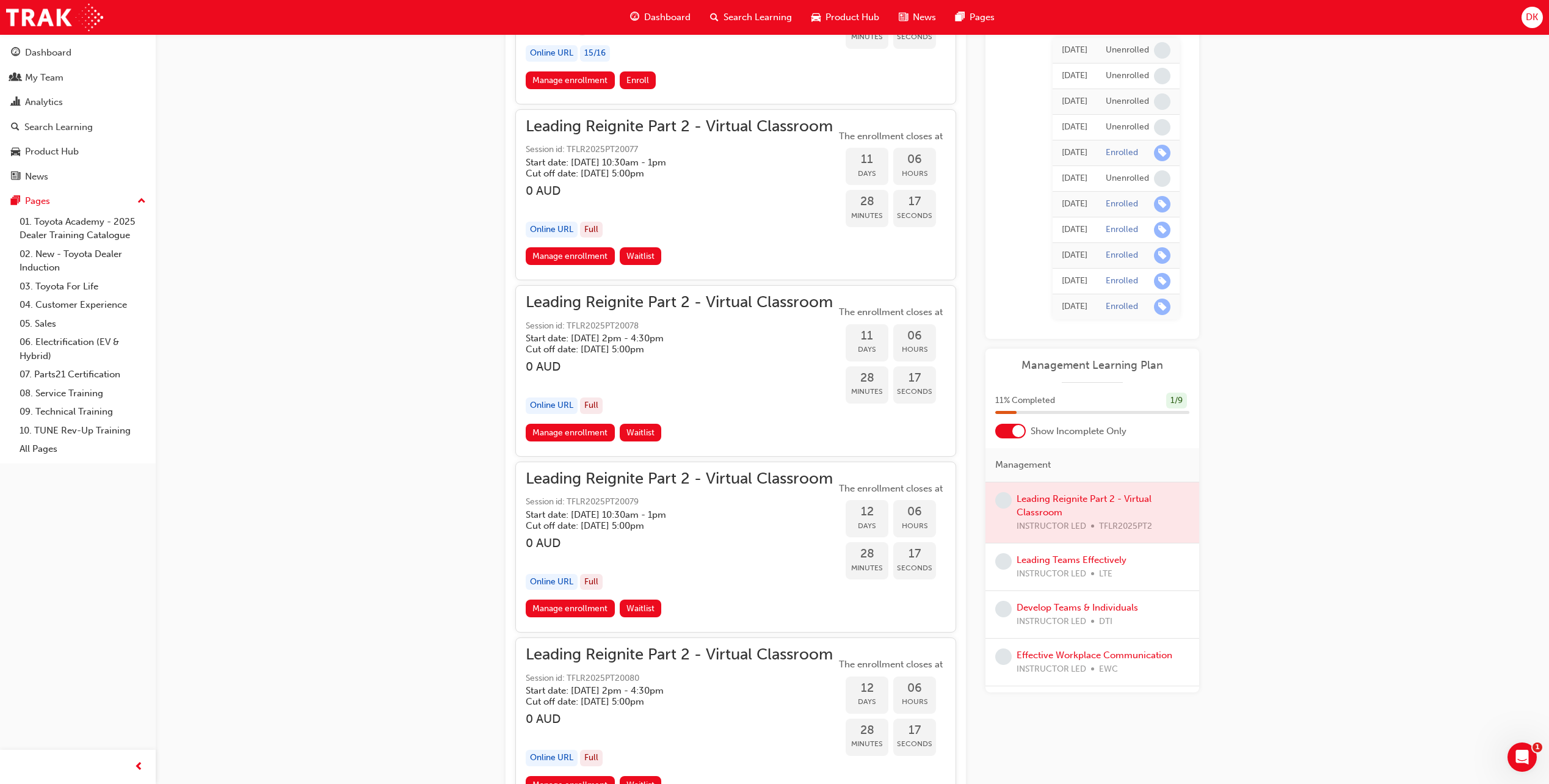
scroll to position [2360, 0]
